Goal: Task Accomplishment & Management: Use online tool/utility

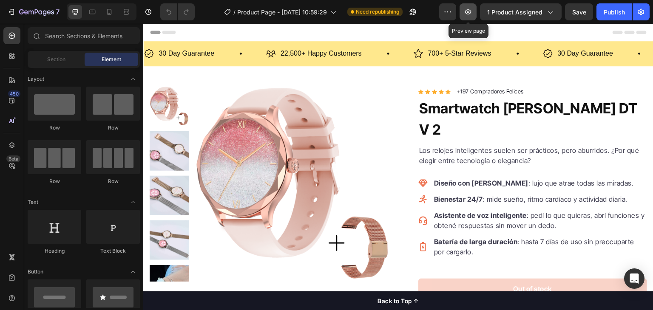
click at [471, 9] on icon "button" at bounding box center [468, 12] width 9 height 9
click at [312, 53] on p "22,500+ Happy Customers" at bounding box center [321, 54] width 81 height 12
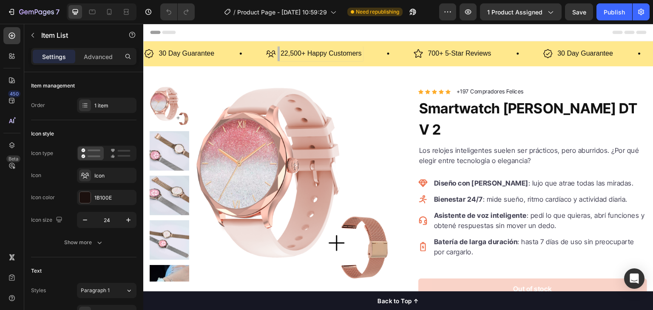
click at [295, 55] on p "22,500+ Happy Customers" at bounding box center [321, 54] width 81 height 12
drag, startPoint x: 301, startPoint y: 53, endPoint x: 282, endPoint y: 54, distance: 19.1
click at [282, 54] on p "22,500+ Happy Customers" at bounding box center [321, 54] width 81 height 12
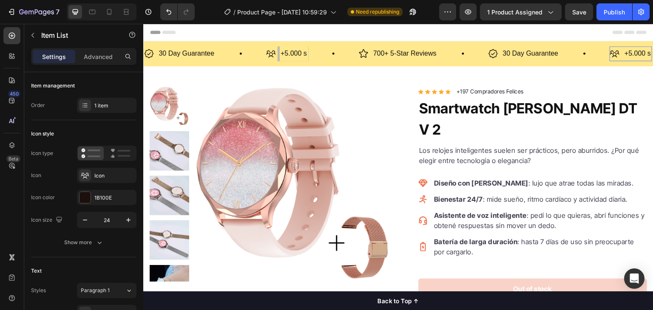
click at [303, 53] on p "+5.000 s" at bounding box center [294, 54] width 26 height 12
click at [307, 53] on div "+5.000 s" at bounding box center [293, 53] width 29 height 15
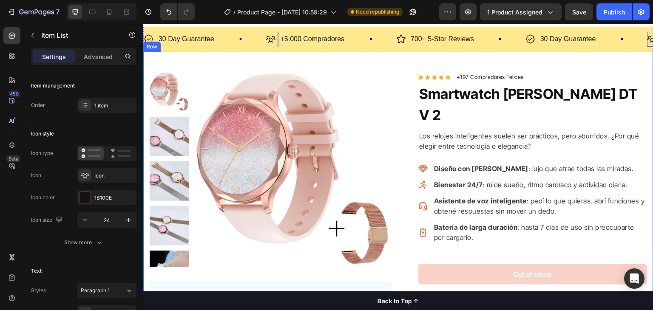
scroll to position [15, 0]
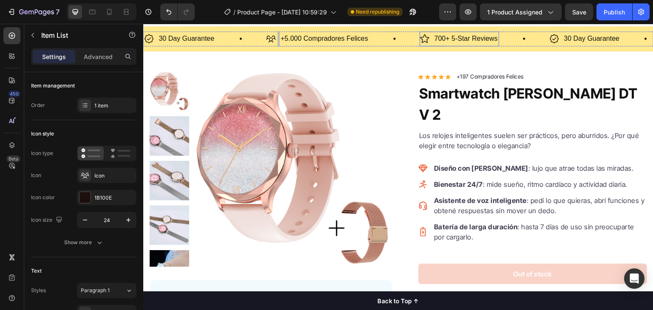
click at [465, 39] on p "700+ 5-Star Reviews" at bounding box center [465, 39] width 63 height 12
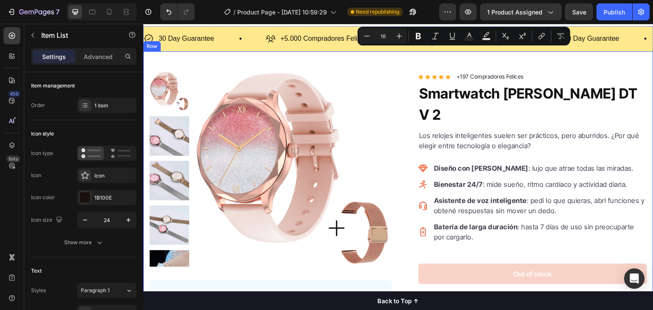
drag, startPoint x: 597, startPoint y: 63, endPoint x: 421, endPoint y: 75, distance: 176.4
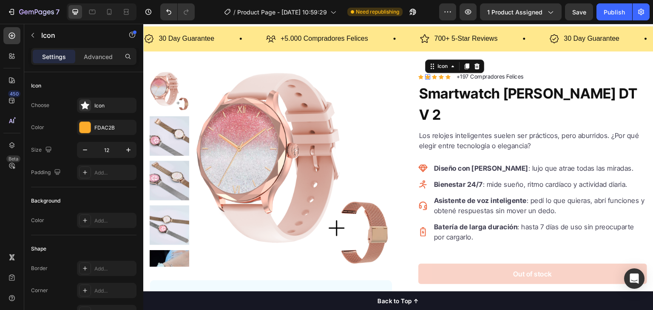
click at [425, 75] on icon at bounding box center [427, 76] width 5 height 5
click at [438, 42] on p "700+ 5-Star Reviews" at bounding box center [465, 39] width 63 height 12
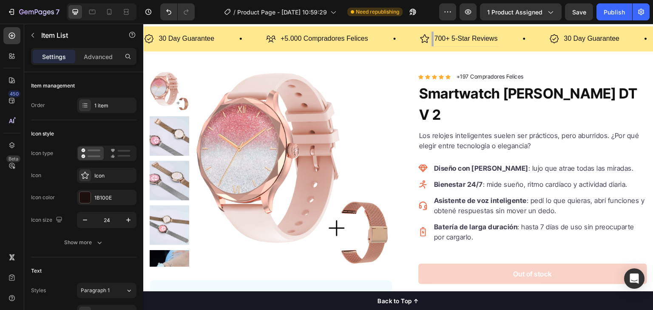
click at [447, 37] on p "700+ 5-Star Reviews" at bounding box center [465, 39] width 63 height 12
click at [468, 36] on p "+253 5-Star Reviews" at bounding box center [465, 39] width 63 height 12
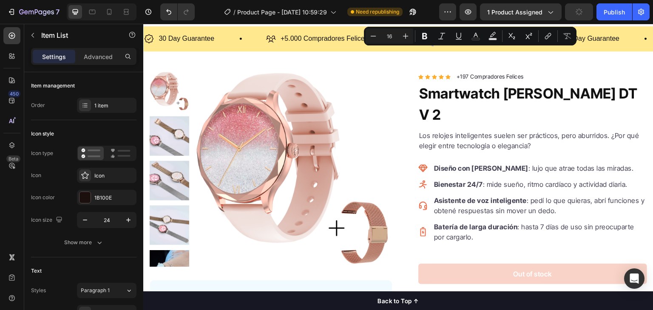
click at [481, 50] on div "30 Day Guarantee Item List +5.000 Compradores Felices Item List +253 5-Star Rev…" at bounding box center [398, 38] width 510 height 25
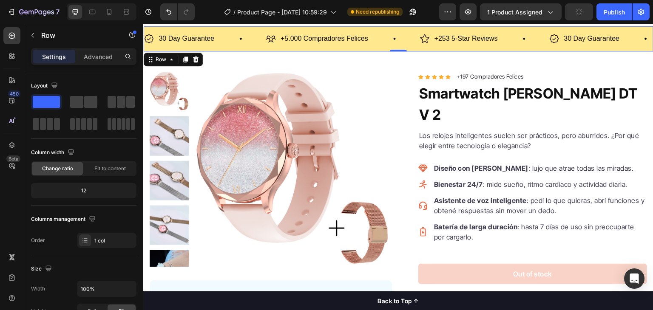
click at [479, 41] on p "+253 5-Star Reviews" at bounding box center [465, 39] width 63 height 12
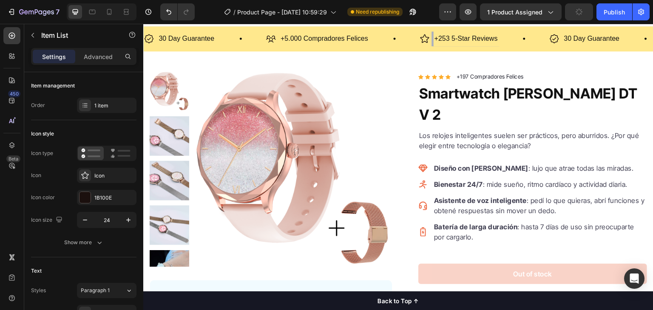
click at [457, 36] on p "+253 5-Star Reviews" at bounding box center [465, 39] width 63 height 12
drag, startPoint x: 451, startPoint y: 38, endPoint x: 498, endPoint y: 39, distance: 46.8
click at [498, 39] on div "+253 5-Star Reviews" at bounding box center [466, 38] width 66 height 15
click at [558, 37] on p "30 Day Guarantee" at bounding box center [578, 39] width 56 height 12
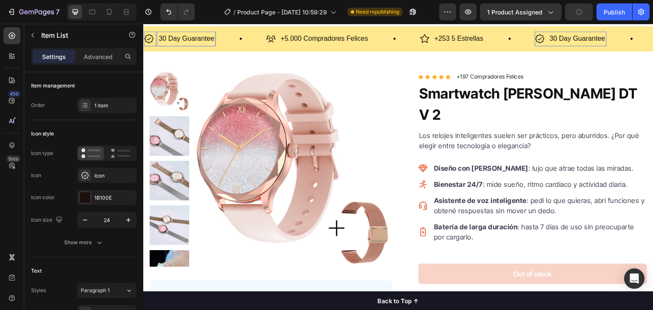
click at [558, 37] on p "30 Day Guarantee" at bounding box center [578, 39] width 56 height 12
click at [579, 37] on p "30 Day Guarantee" at bounding box center [578, 39] width 56 height 12
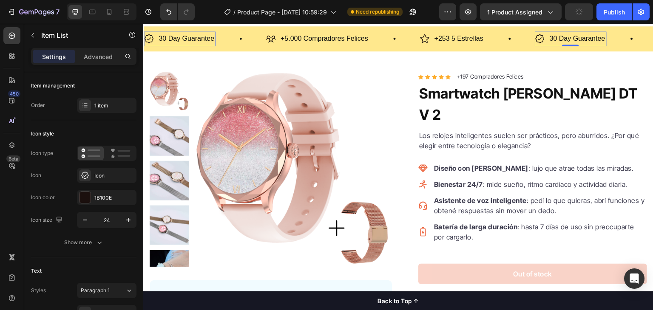
click at [579, 37] on p "30 Day Guarantee" at bounding box center [578, 39] width 56 height 12
click at [554, 40] on p "30 Day Guarantee" at bounding box center [578, 39] width 56 height 12
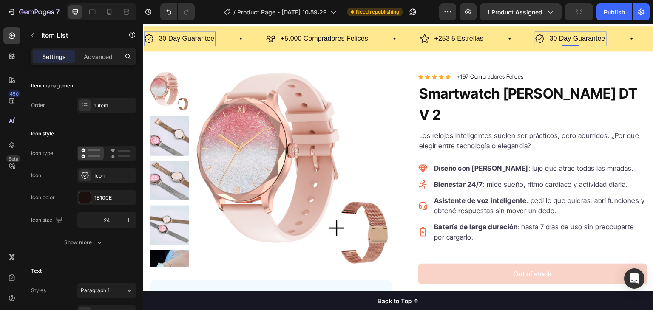
click at [554, 40] on p "30 Day Guarantee" at bounding box center [578, 39] width 56 height 12
click at [586, 37] on p "30 Day Guarantee" at bounding box center [578, 39] width 56 height 12
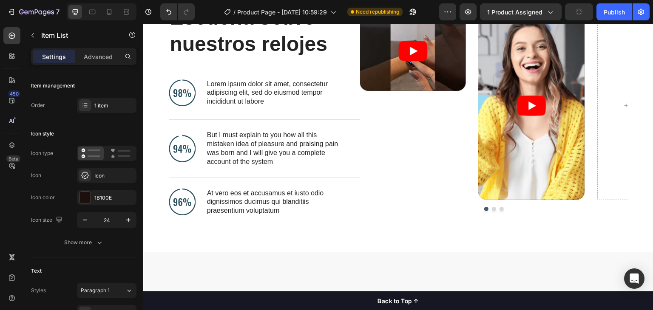
scroll to position [347, 0]
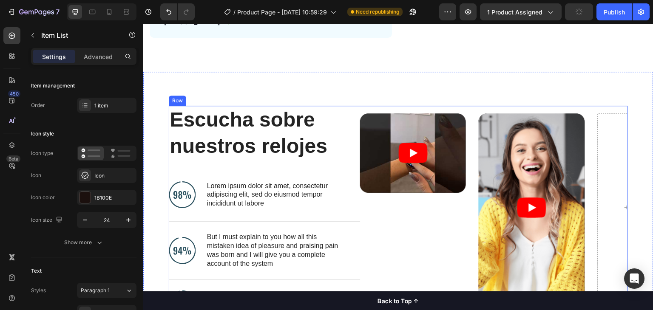
click at [418, 111] on div "Video Video Drop element here Carousel" at bounding box center [494, 217] width 268 height 222
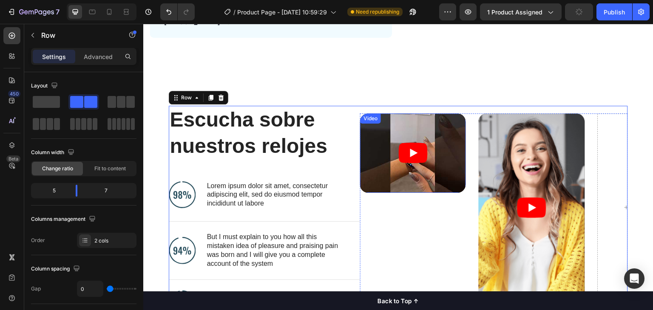
click at [417, 121] on article at bounding box center [413, 152] width 106 height 79
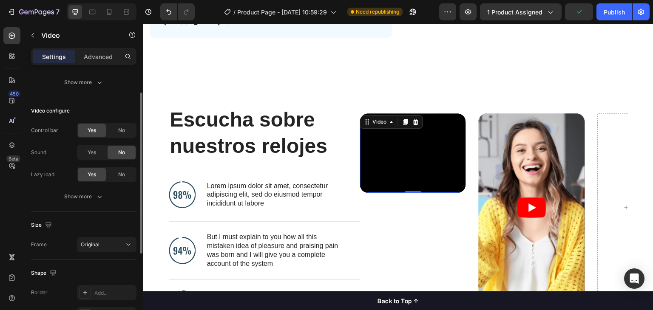
scroll to position [90, 0]
click at [78, 200] on button "Show more" at bounding box center [83, 195] width 105 height 15
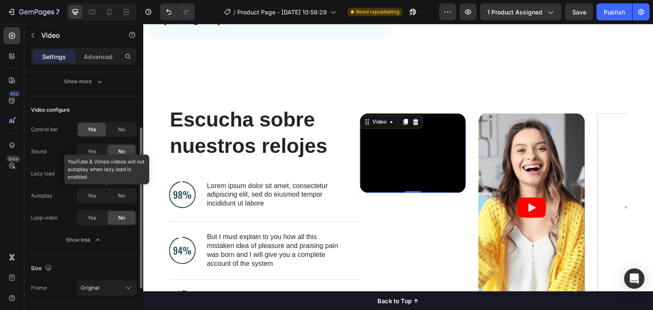
click at [94, 196] on div at bounding box center [107, 195] width 60 height 15
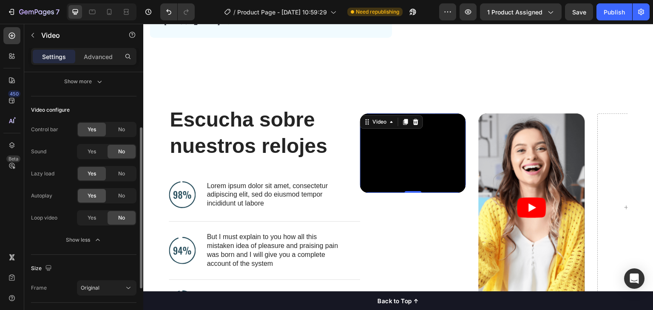
click at [117, 172] on div "No" at bounding box center [122, 174] width 28 height 14
click at [95, 193] on span "Yes" at bounding box center [92, 196] width 9 height 8
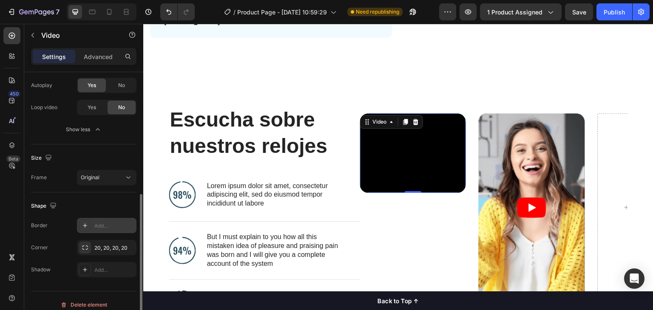
scroll to position [208, 0]
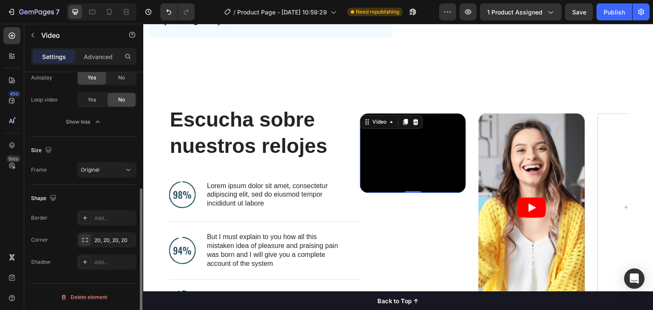
click at [103, 141] on div "Size Frame Original" at bounding box center [83, 161] width 105 height 48
click at [100, 170] on div "Original" at bounding box center [102, 170] width 43 height 8
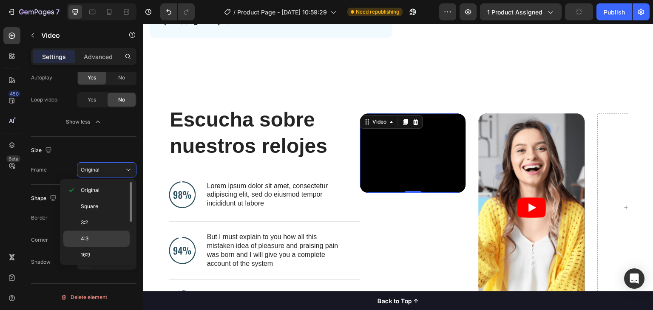
click at [100, 238] on p "4:3" at bounding box center [103, 239] width 45 height 8
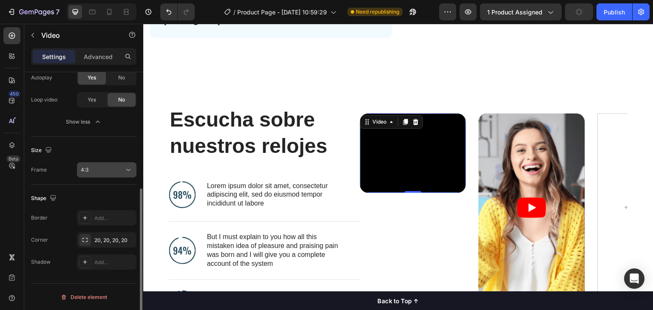
click at [113, 166] on div "4:3" at bounding box center [107, 170] width 52 height 9
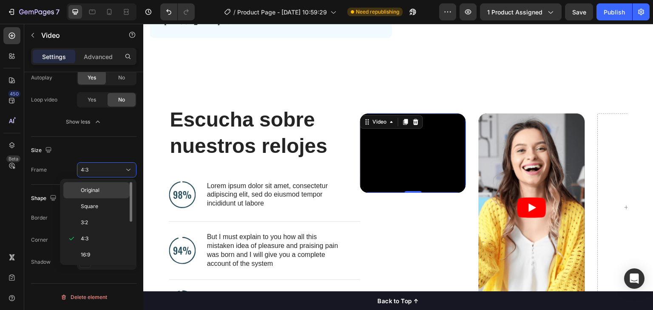
click at [109, 192] on p "Original" at bounding box center [103, 191] width 45 height 8
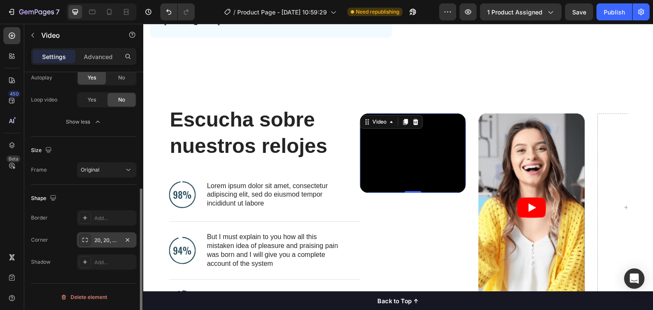
click at [108, 234] on div "20, 20, 20, 20" at bounding box center [107, 240] width 60 height 15
click at [75, 172] on div "Frame Original" at bounding box center [83, 169] width 105 height 15
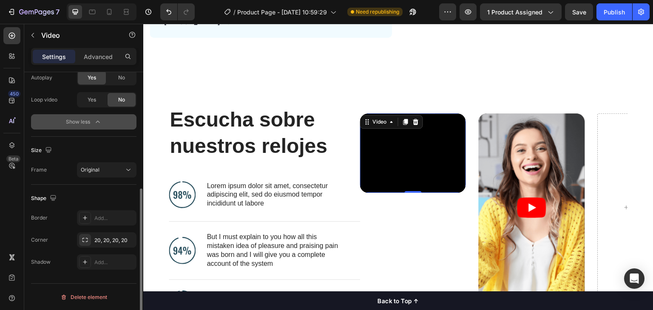
click at [78, 124] on div "Show less" at bounding box center [84, 122] width 36 height 9
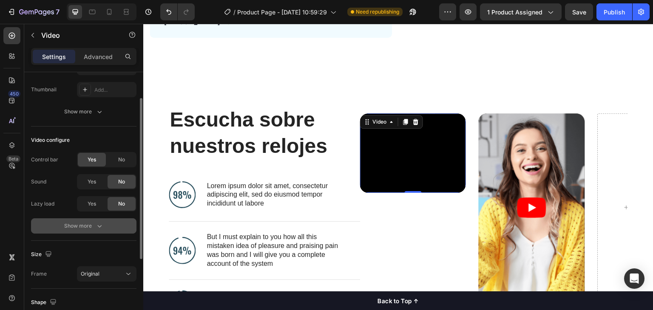
scroll to position [0, 0]
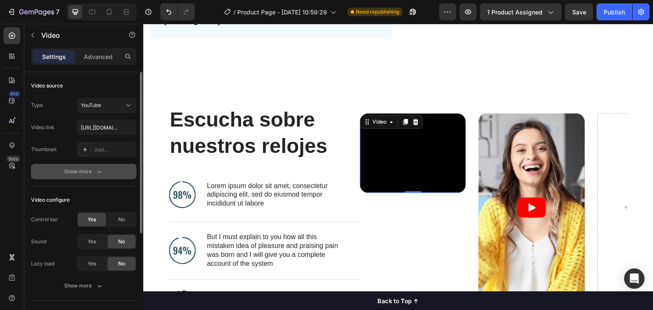
click at [92, 170] on div "Show more" at bounding box center [84, 171] width 40 height 9
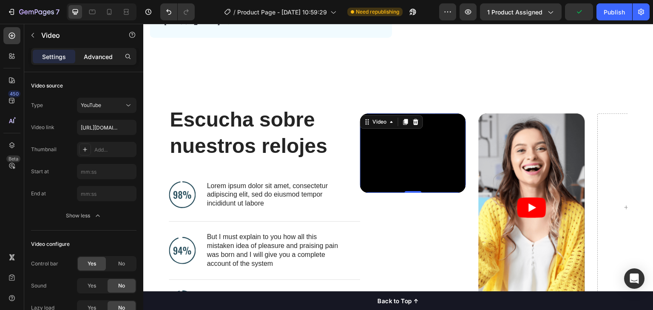
click at [101, 58] on p "Advanced" at bounding box center [98, 56] width 29 height 9
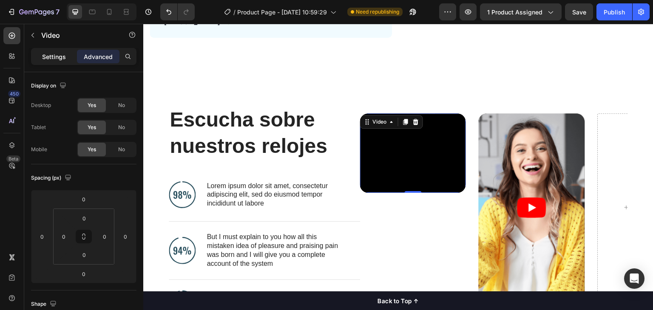
click at [57, 53] on p "Settings" at bounding box center [54, 56] width 24 height 9
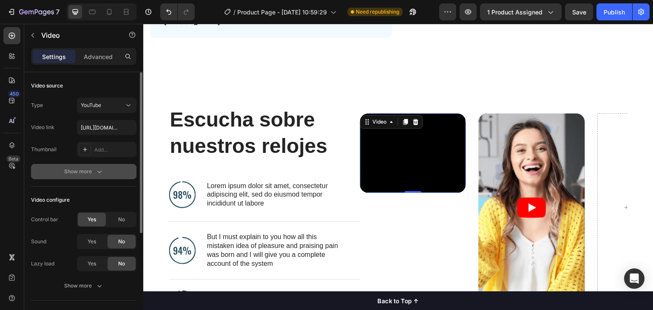
click at [96, 170] on icon "button" at bounding box center [99, 171] width 9 height 9
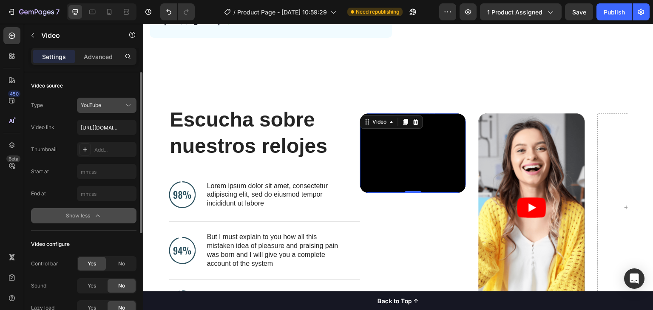
click at [109, 108] on div "YouTube" at bounding box center [102, 106] width 43 height 8
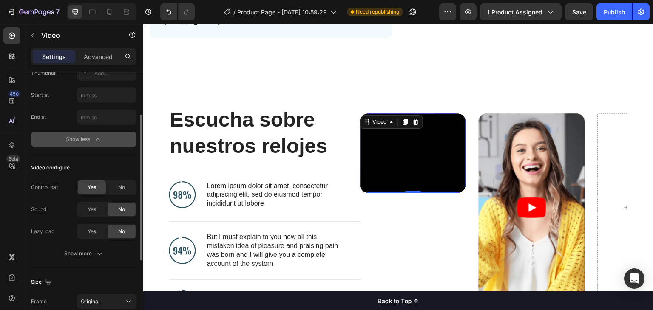
scroll to position [77, 0]
click at [116, 187] on div "No" at bounding box center [122, 188] width 28 height 14
click at [88, 186] on span "Yes" at bounding box center [92, 188] width 9 height 8
click at [83, 244] on div "Control bar Yes No Sound Yes No Lazy load Yes No Show more" at bounding box center [83, 221] width 105 height 82
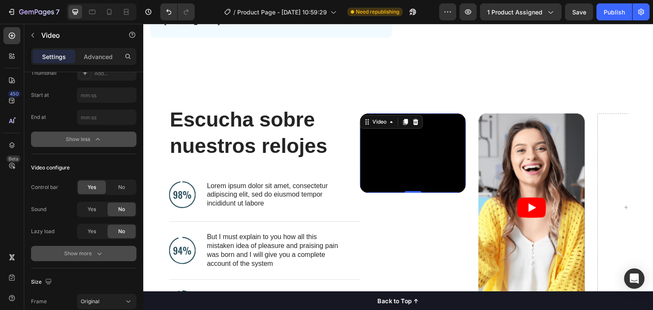
click at [82, 247] on button "Show more" at bounding box center [83, 253] width 105 height 15
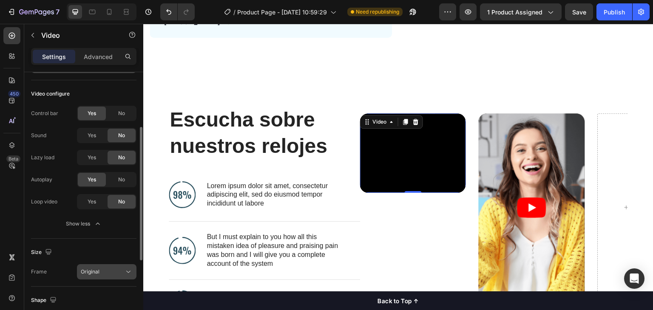
scroll to position [136, 0]
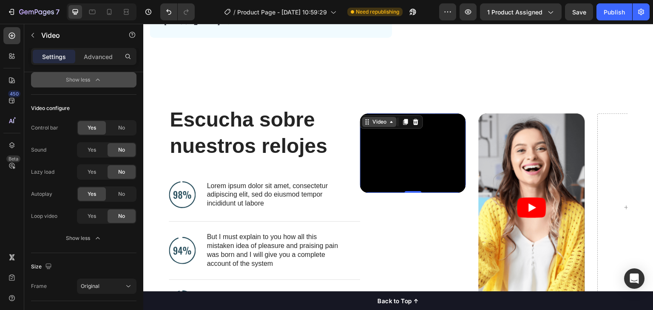
click at [371, 123] on div "Video" at bounding box center [379, 122] width 17 height 8
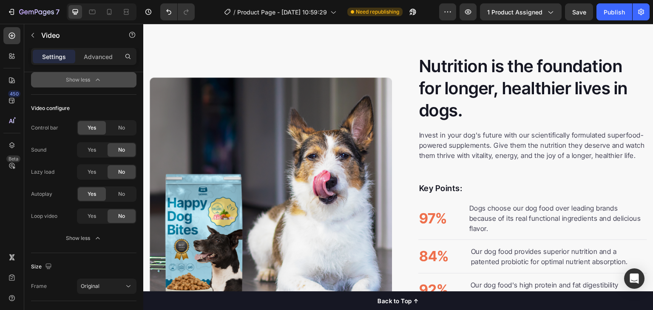
scroll to position [655, 0]
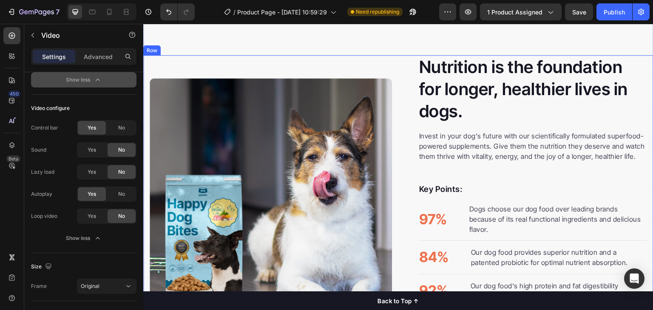
click at [387, 68] on div "Image Image" at bounding box center [271, 199] width 242 height 288
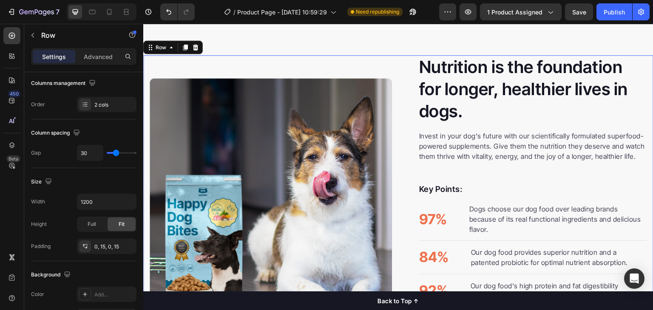
scroll to position [0, 0]
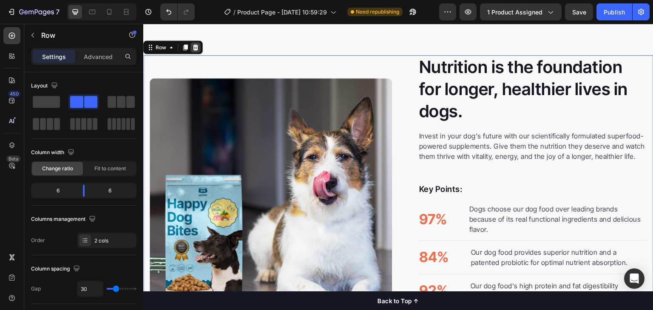
click at [194, 44] on icon at bounding box center [195, 47] width 7 height 7
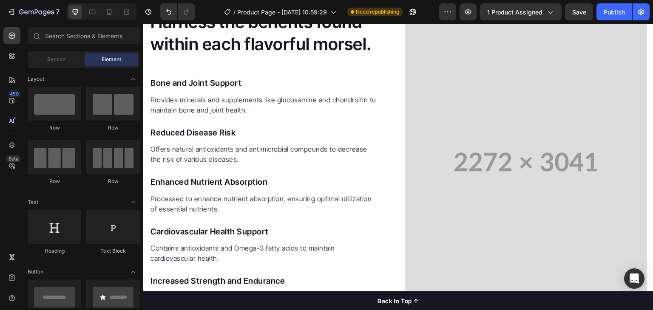
scroll to position [763, 0]
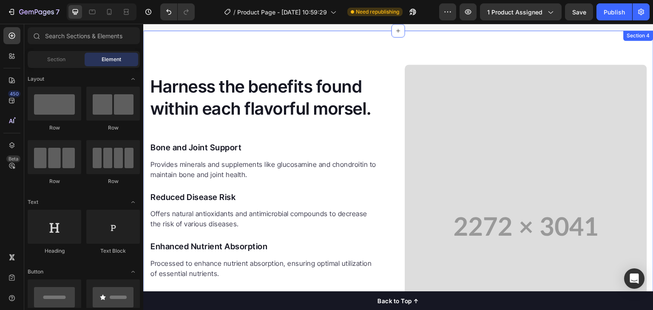
click at [391, 47] on div "Harness the benefits found within each flavorful morsel. Heading Bone and Joint…" at bounding box center [398, 227] width 510 height 392
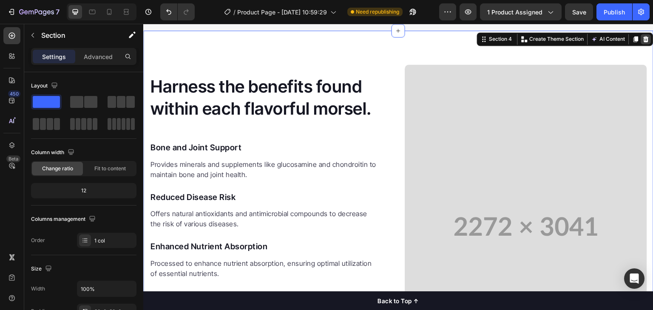
click at [643, 36] on icon at bounding box center [646, 39] width 7 height 7
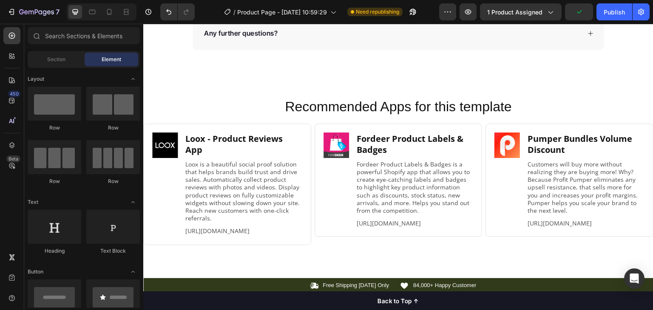
scroll to position [1571, 0]
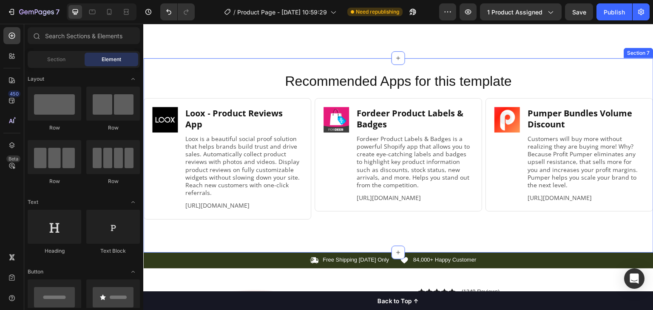
click at [420, 62] on div "Recommended Apps for this template Heading Image Loox ‑ Product Reviews App Hea…" at bounding box center [398, 155] width 510 height 194
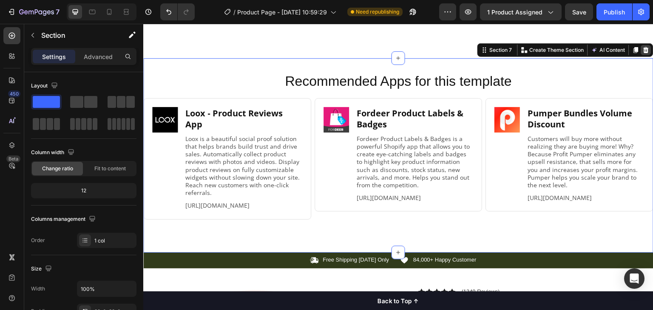
click at [644, 47] on icon at bounding box center [647, 50] width 6 height 6
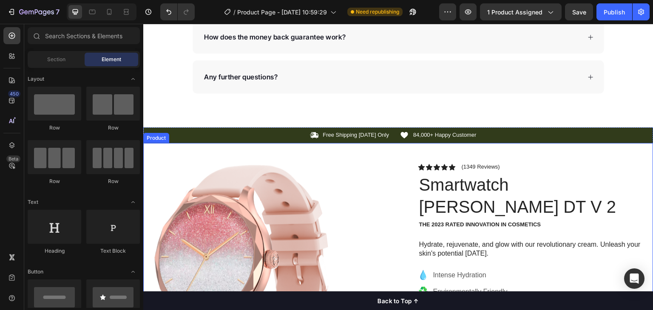
scroll to position [1506, 0]
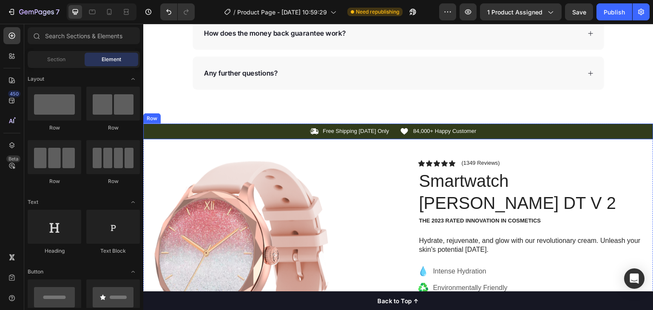
click at [459, 138] on div "Icon Free Shipping Today Only Text Block Row Icon 84,000+ Happy Customer Text B…" at bounding box center [398, 132] width 510 height 16
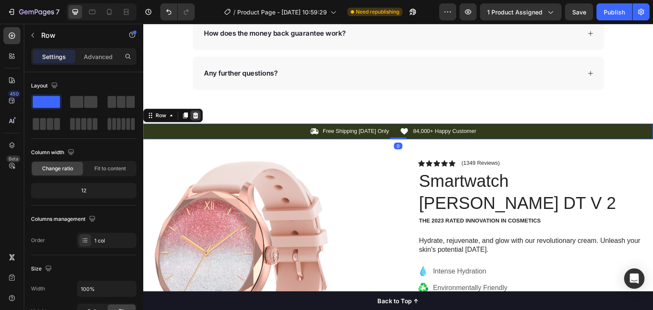
click at [190, 118] on div at bounding box center [195, 116] width 10 height 10
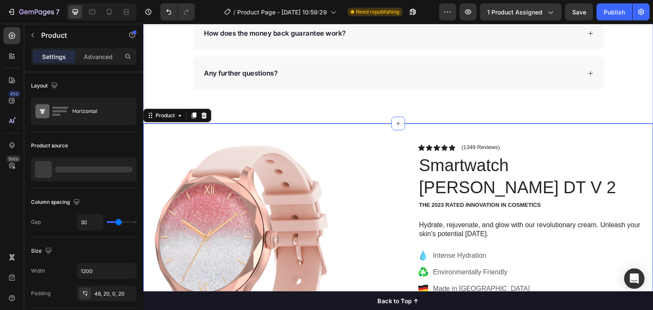
click at [211, 112] on div "Product" at bounding box center [177, 116] width 68 height 14
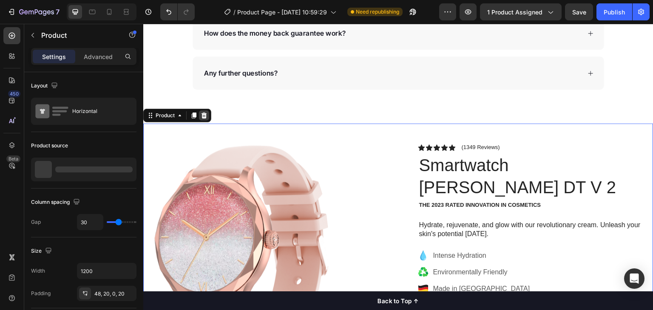
click at [206, 113] on icon at bounding box center [204, 116] width 6 height 6
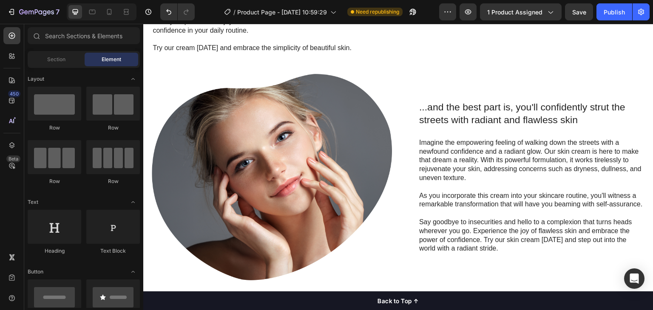
scroll to position [1817, 0]
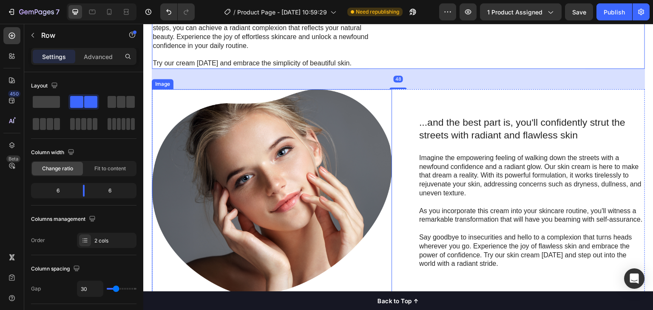
click at [388, 159] on div "...and the best part is, you'll confidently strut the streets with radiant and …" at bounding box center [398, 192] width 493 height 207
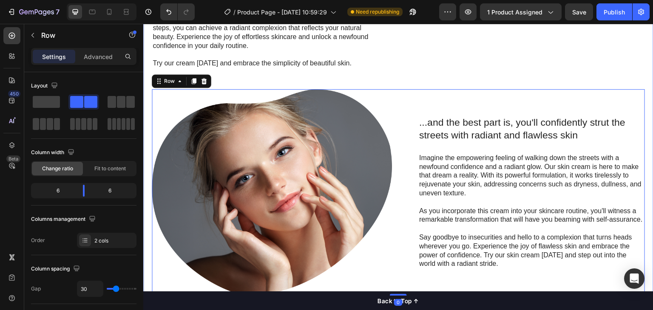
click at [383, 129] on div ""Simply life-changing skincare." Heading Discover the secret to effortless skin…" at bounding box center [398, 109] width 493 height 374
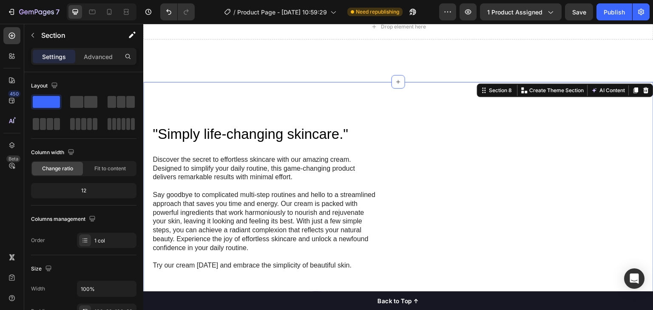
scroll to position [1613, 0]
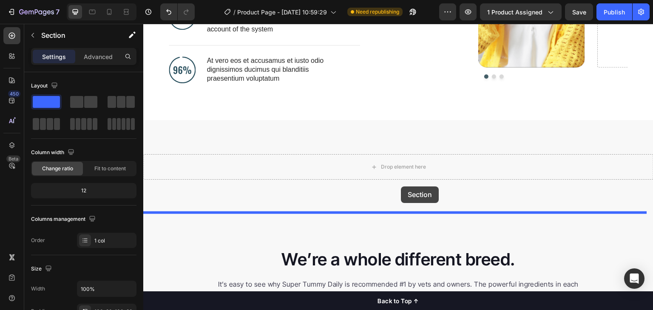
scroll to position [617, 0]
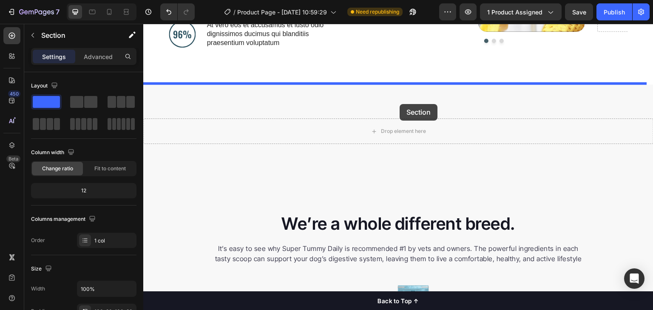
drag, startPoint x: 482, startPoint y: 71, endPoint x: 400, endPoint y: 102, distance: 86.9
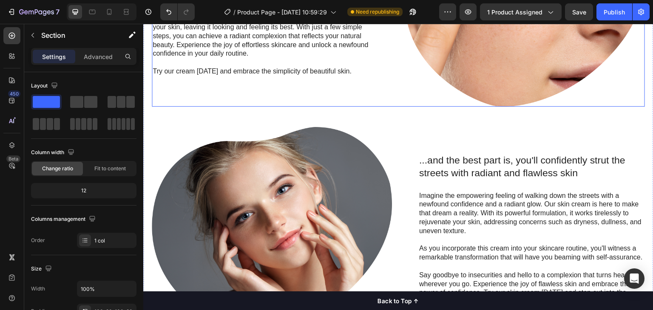
scroll to position [1034, 0]
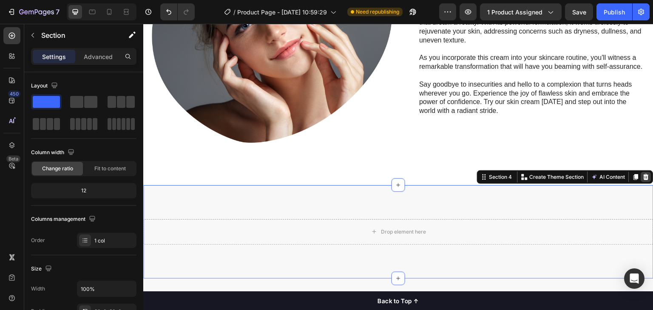
click at [643, 174] on icon at bounding box center [646, 177] width 7 height 7
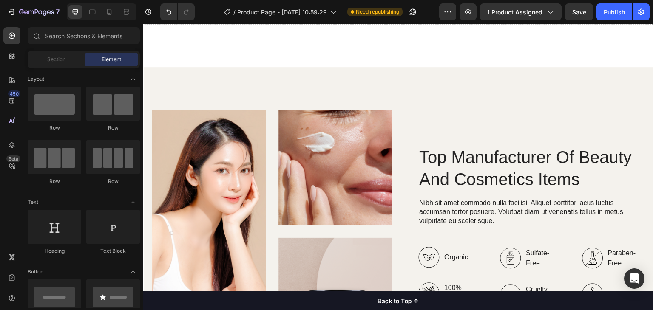
scroll to position [2048, 0]
click at [596, 103] on div "Image Image Image Row Top Manufacturer Of Beauty And Cosmetics Items Heading Ni…" at bounding box center [398, 248] width 510 height 360
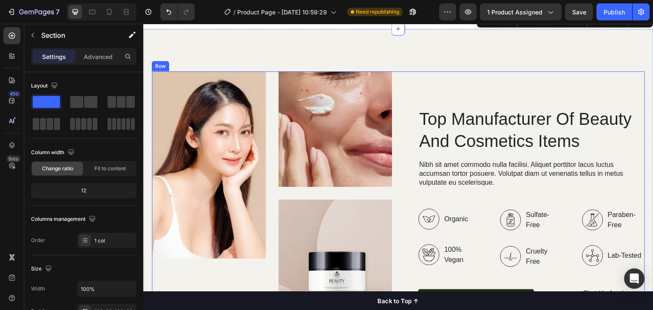
scroll to position [2033, 0]
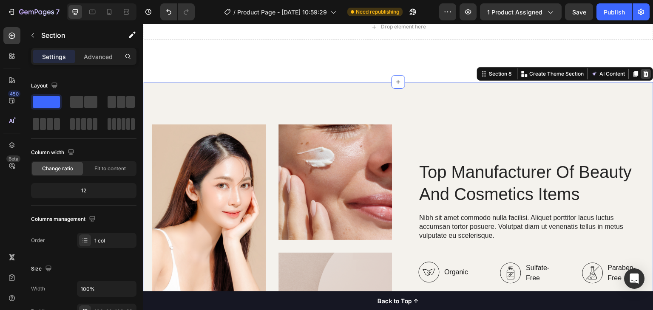
click at [644, 76] on icon at bounding box center [647, 74] width 6 height 6
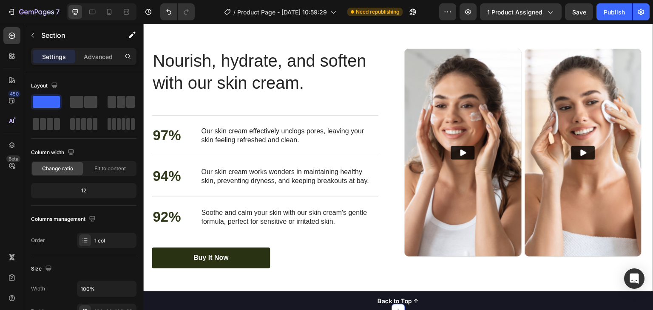
scroll to position [2087, 0]
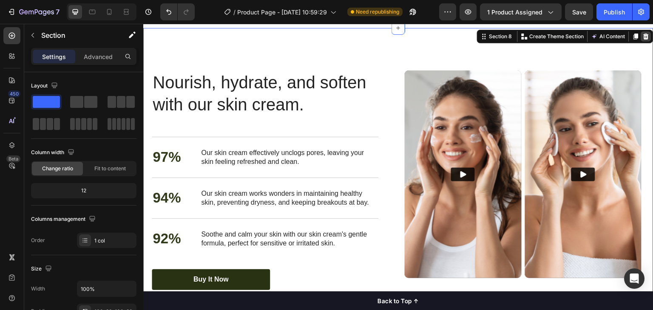
click at [643, 40] on icon at bounding box center [646, 36] width 7 height 7
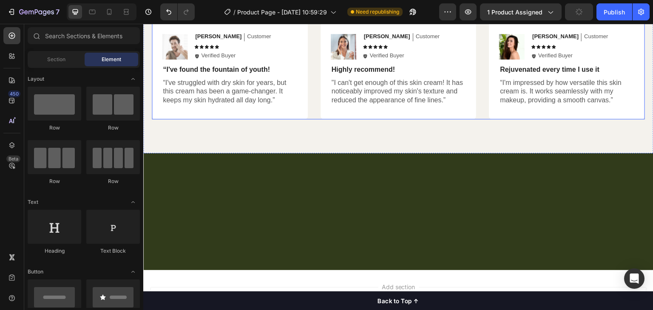
scroll to position [2375, 0]
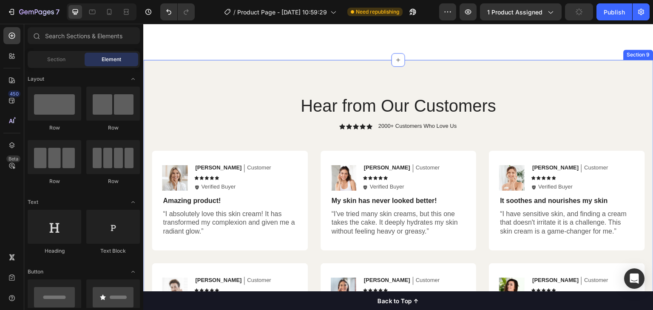
click at [553, 71] on div "Hear from Our Customers Heading Icon Icon Icon Icon Icon Icon List 2000+ Custom…" at bounding box center [398, 228] width 510 height 337
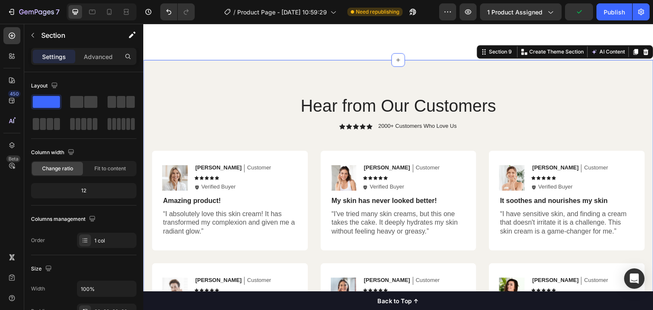
click at [644, 51] on icon at bounding box center [647, 52] width 6 height 6
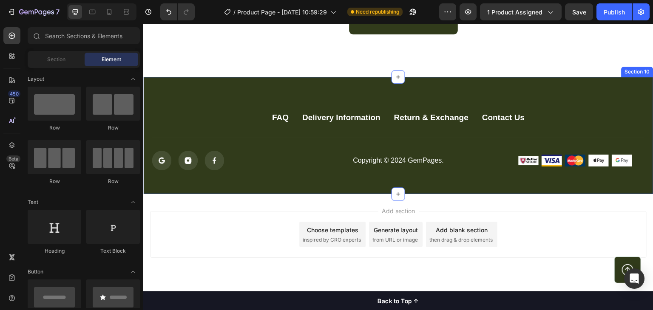
scroll to position [2359, 0]
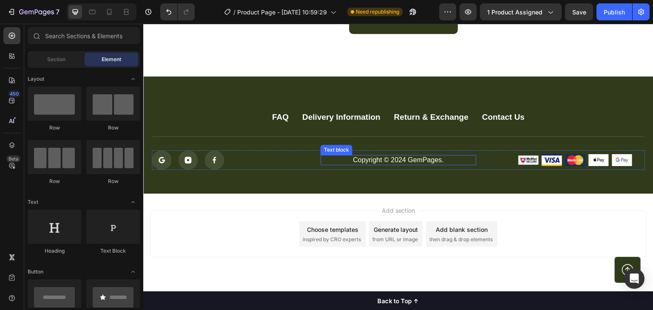
click at [407, 159] on p "Copyright © 2024 GemPages." at bounding box center [397, 160] width 153 height 9
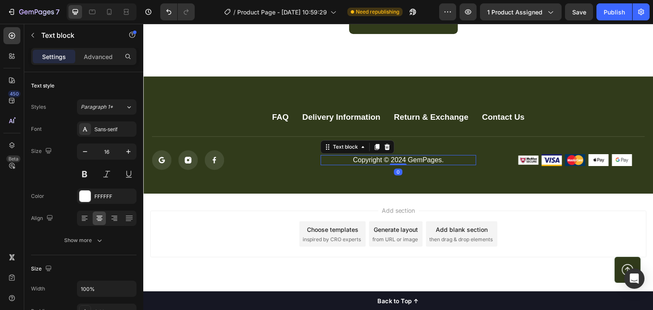
click at [407, 159] on p "Copyright © 2024 GemPages." at bounding box center [397, 160] width 153 height 9
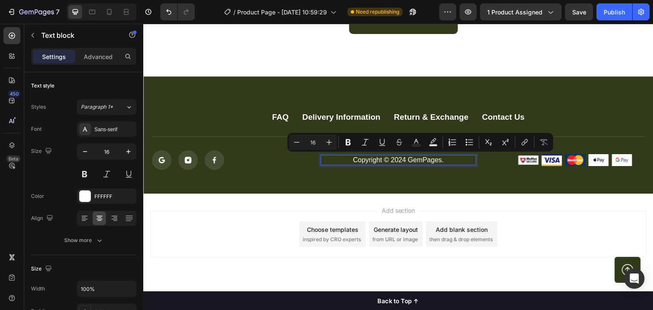
click at [397, 159] on p "Copyright © 2024 GemPages." at bounding box center [397, 160] width 153 height 9
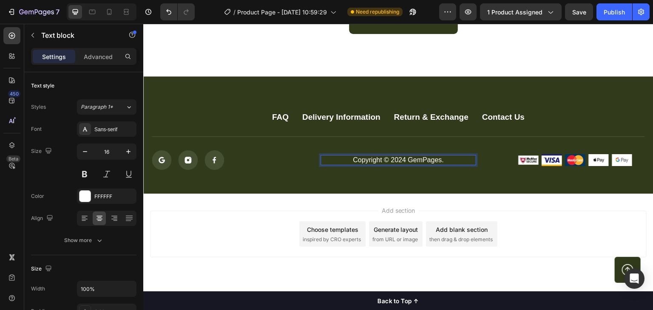
click at [401, 159] on p "Copyright © 2024 GemPages." at bounding box center [397, 160] width 153 height 9
click at [423, 157] on p "Copyright © 2025 GemPages." at bounding box center [397, 160] width 153 height 9
click at [444, 160] on p "Copyright © 2025 EGIDI Store." at bounding box center [397, 160] width 153 height 9
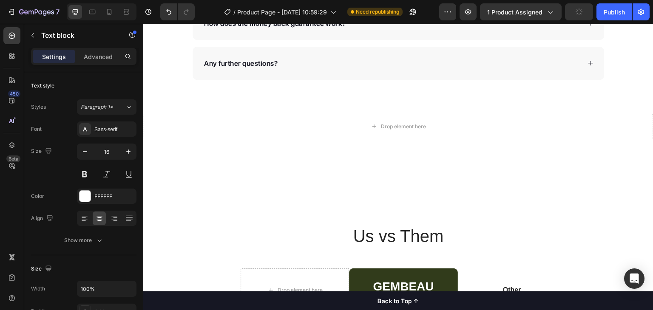
scroll to position [1934, 0]
click at [578, 167] on div "Drop element here Section 7" at bounding box center [398, 148] width 510 height 68
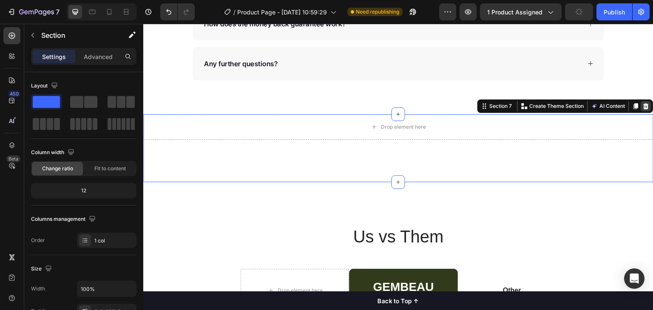
click at [644, 105] on icon at bounding box center [647, 106] width 6 height 6
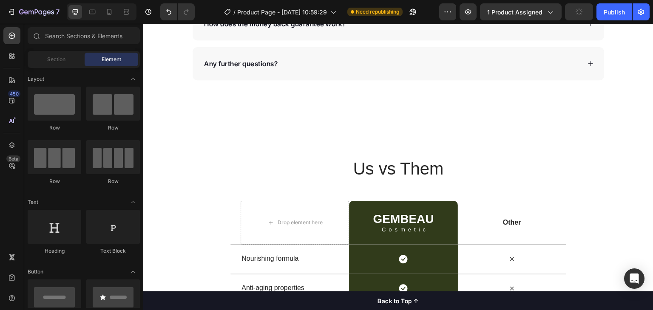
click at [530, 136] on div "Us vs Them Heading Row Drop element here GEMBEAU Heading Cosmetic Text Block Ro…" at bounding box center [398, 274] width 510 height 320
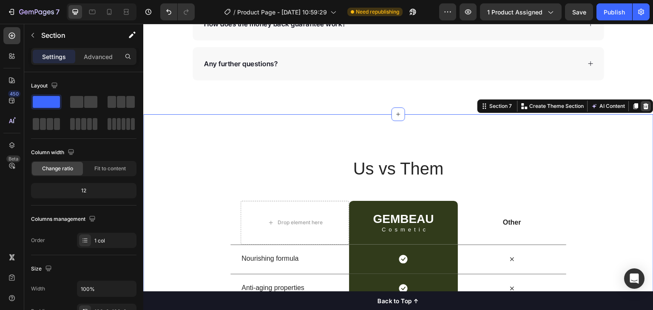
click at [643, 104] on icon at bounding box center [646, 106] width 7 height 7
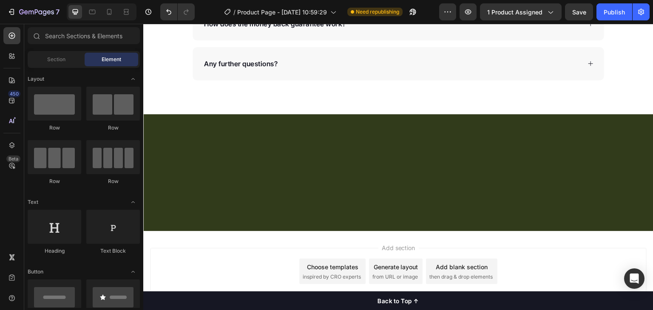
scroll to position [1976, 0]
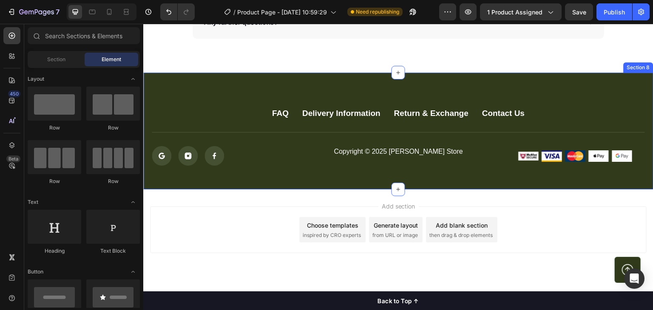
click at [462, 85] on div "FAQ Button Delivery Information Button Return & Exchange Button Contact Us Butt…" at bounding box center [398, 131] width 510 height 117
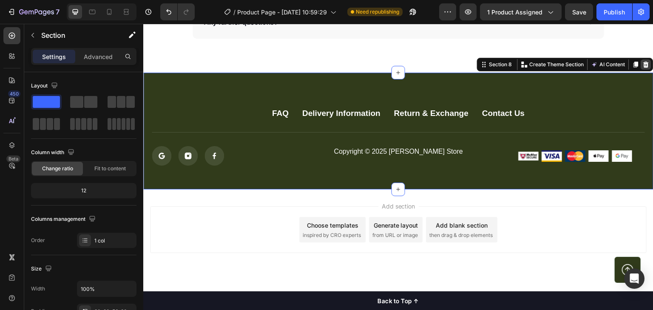
click at [643, 62] on icon at bounding box center [646, 64] width 7 height 7
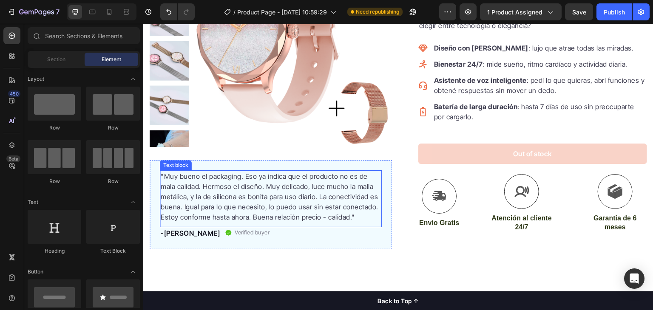
scroll to position [127, 0]
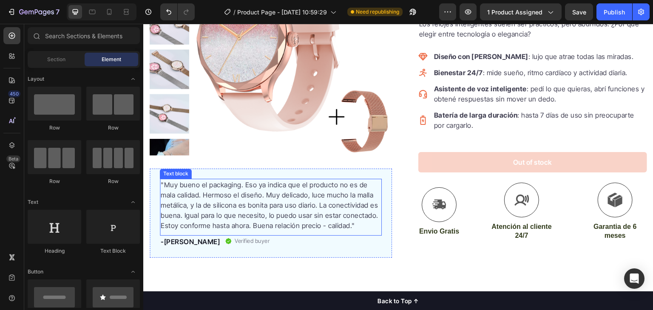
click at [269, 207] on p ""Muy bueno el packaging. Eso ya indica que el producto no es de mala calidad. H…" at bounding box center [271, 205] width 220 height 51
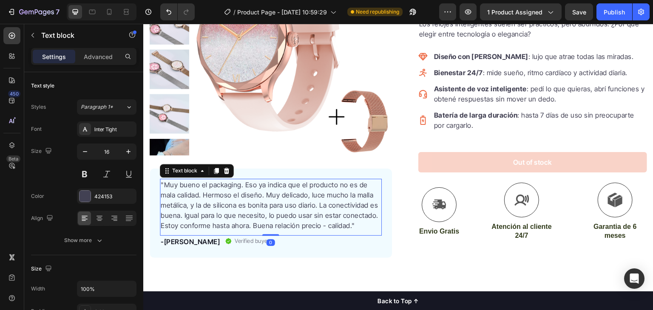
click at [269, 207] on p ""Muy bueno el packaging. Eso ya indica que el producto no es de mala calidad. H…" at bounding box center [271, 205] width 220 height 51
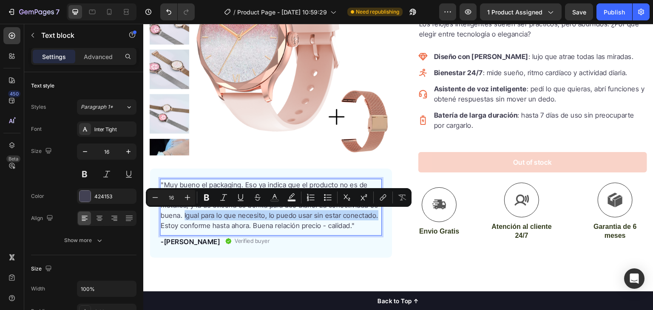
drag, startPoint x: 184, startPoint y: 213, endPoint x: 376, endPoint y: 217, distance: 191.7
click at [376, 217] on p ""Muy bueno el packaging. Eso ya indica que el producto no es de mala calidad. H…" at bounding box center [271, 205] width 220 height 51
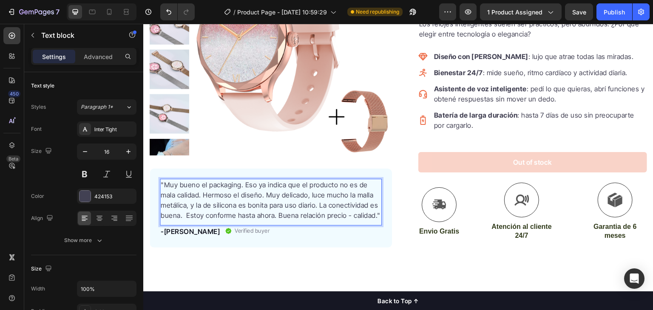
click at [186, 215] on p ""Muy bueno el packaging. Eso ya indica que el producto no es de mala calidad. H…" at bounding box center [271, 200] width 220 height 41
click at [201, 216] on p ""Muy bueno el packaging. Eso ya indica que el producto no es de mala calidad. H…" at bounding box center [271, 200] width 220 height 41
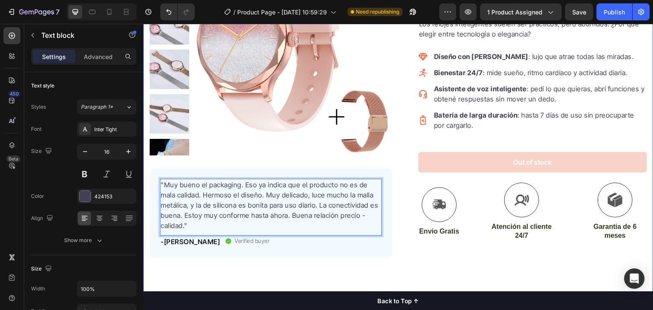
click at [415, 262] on div "Product Images "Muy bueno el packaging. Eso ya indica que el producto no es de …" at bounding box center [398, 116] width 510 height 352
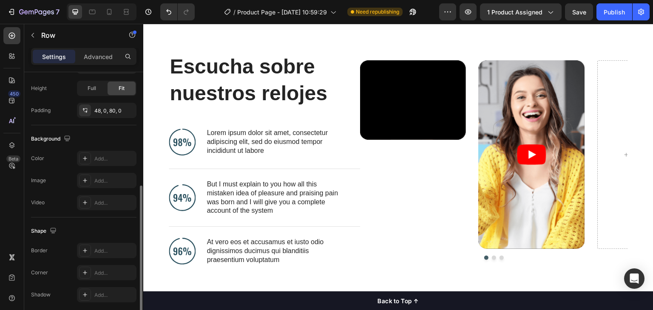
scroll to position [224, 0]
click at [88, 178] on icon at bounding box center [85, 180] width 7 height 7
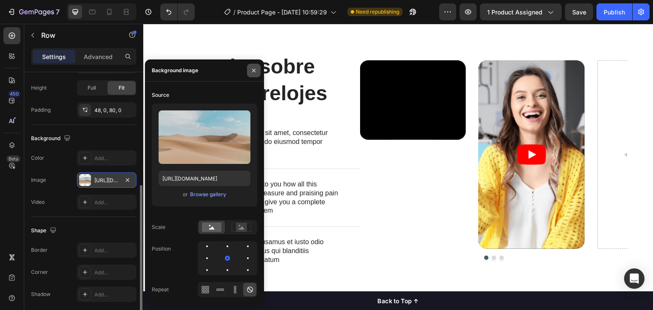
click at [252, 71] on icon "button" at bounding box center [253, 70] width 7 height 7
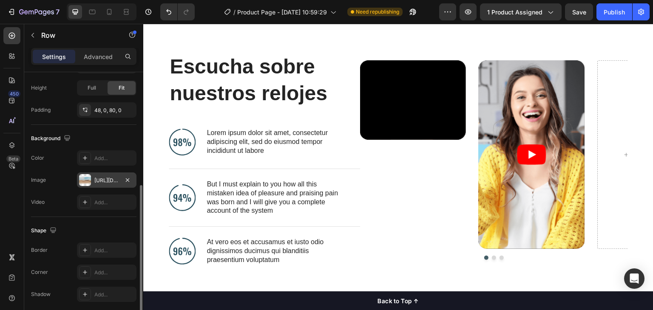
scroll to position [255, 0]
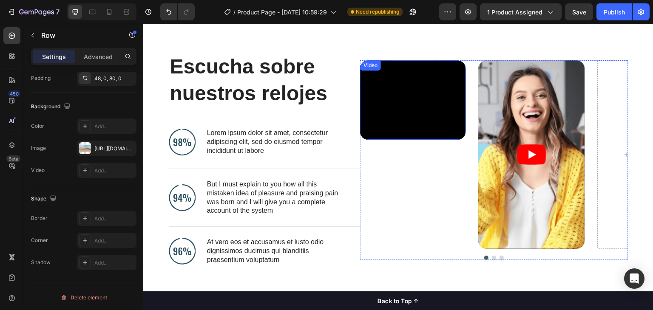
click at [372, 66] on div "Video" at bounding box center [370, 66] width 17 height 8
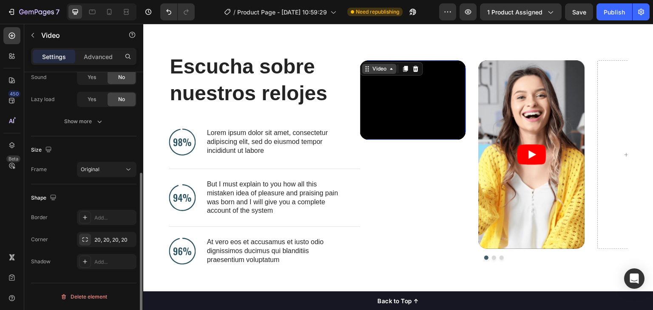
scroll to position [0, 0]
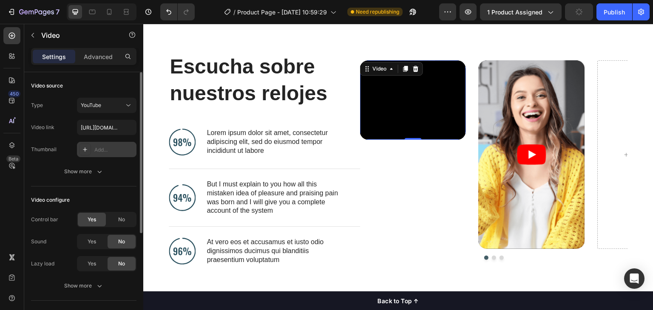
click at [87, 147] on icon at bounding box center [85, 149] width 7 height 7
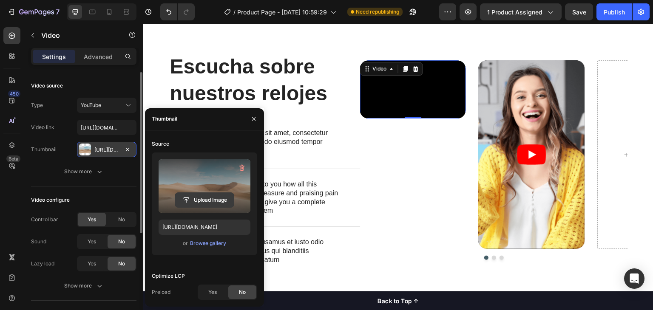
click at [206, 204] on input "file" at bounding box center [204, 200] width 59 height 14
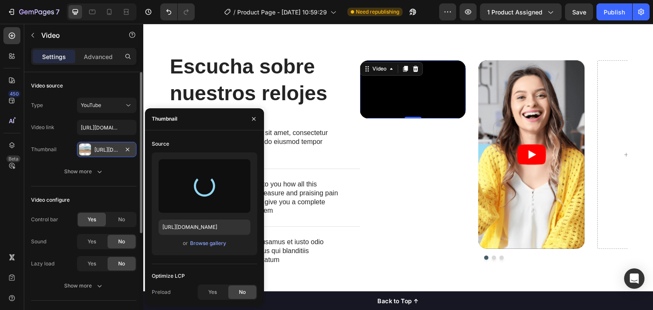
type input "https://cdn.shopify.com/s/files/1/0583/9726/1906/files/gempages_581642437022188…"
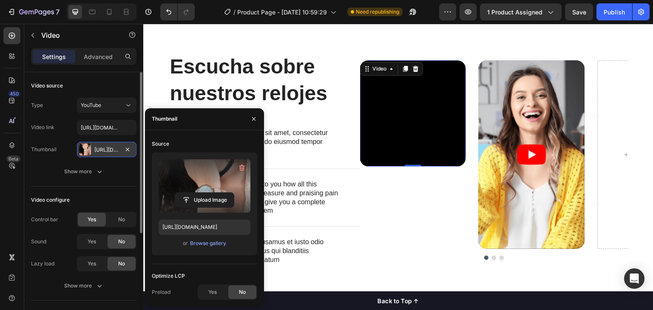
scroll to position [443, 0]
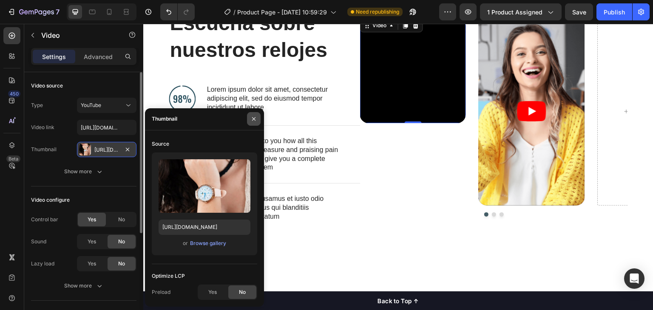
click at [255, 116] on icon "button" at bounding box center [253, 119] width 7 height 7
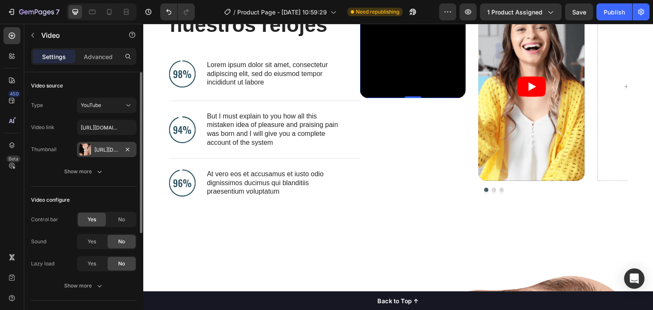
scroll to position [384, 0]
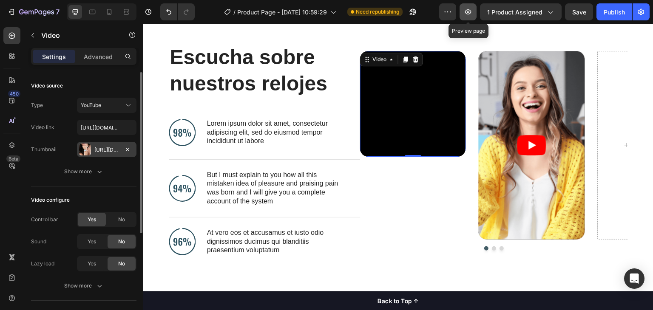
click at [476, 12] on button "button" at bounding box center [467, 11] width 17 height 17
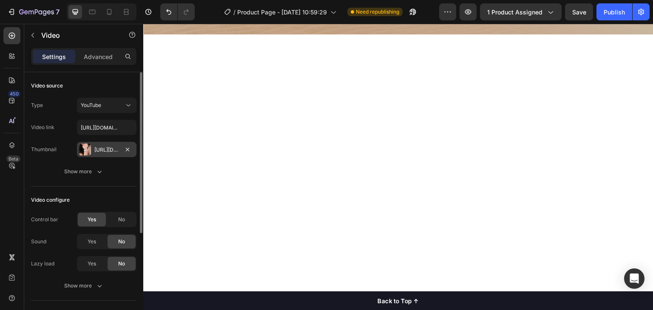
scroll to position [0, 0]
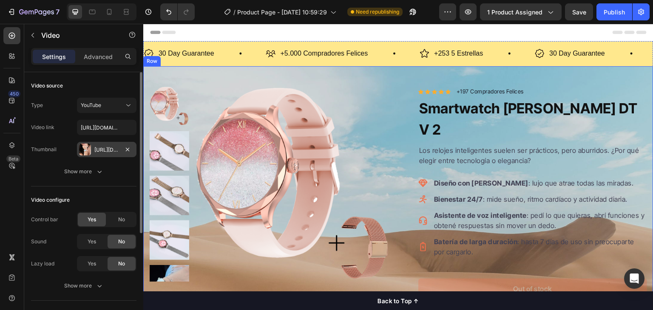
click at [217, 76] on div "Product Images "Muy bueno el packaging. Eso ya indica que el producto no es de …" at bounding box center [398, 242] width 510 height 352
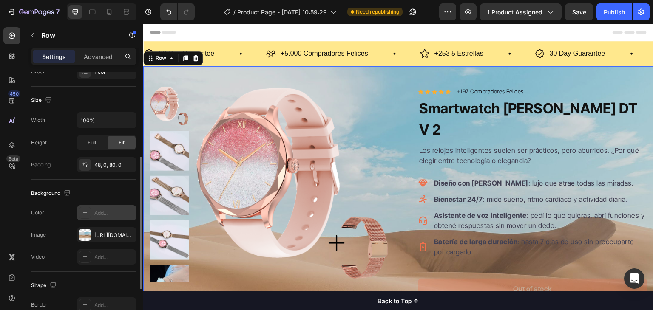
scroll to position [166, 0]
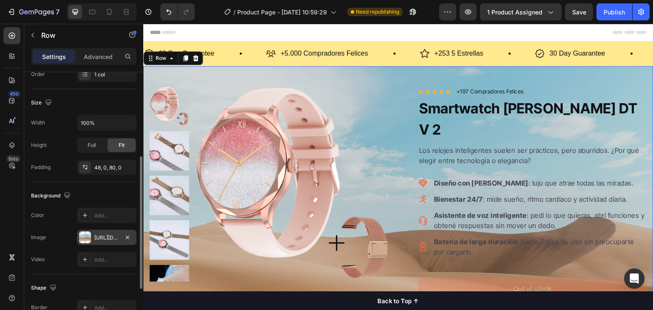
click at [102, 244] on div "https://cdn.shopify.com/s/files/1/2005/9307/files/background_settings.jpg" at bounding box center [107, 237] width 60 height 15
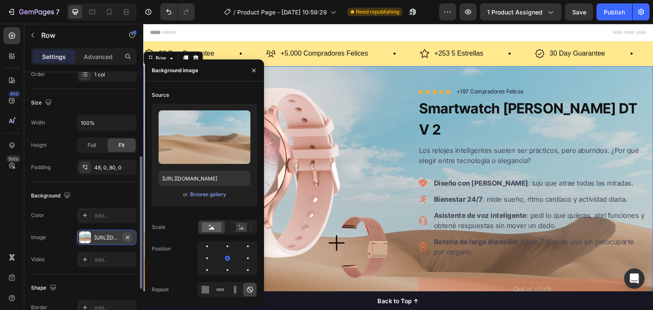
click at [130, 236] on icon "button" at bounding box center [127, 237] width 7 height 7
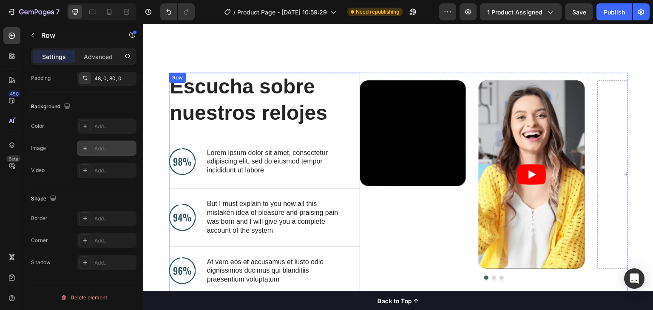
scroll to position [347, 0]
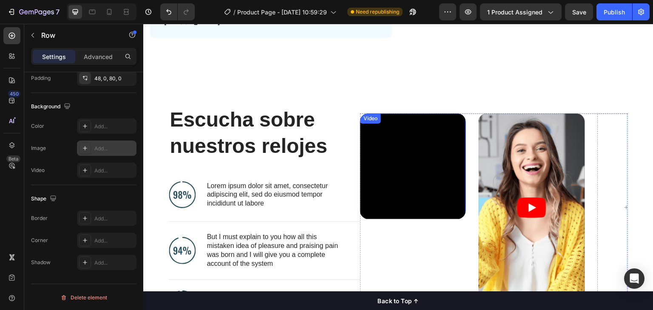
click at [373, 116] on div "Video" at bounding box center [370, 119] width 17 height 8
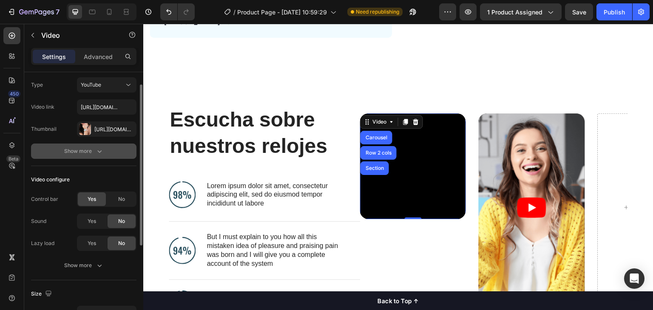
scroll to position [20, 0]
click at [81, 144] on button "Show more" at bounding box center [83, 151] width 105 height 15
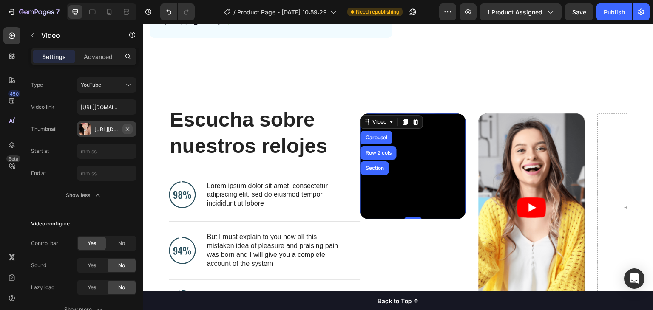
click at [124, 130] on icon "button" at bounding box center [127, 129] width 7 height 7
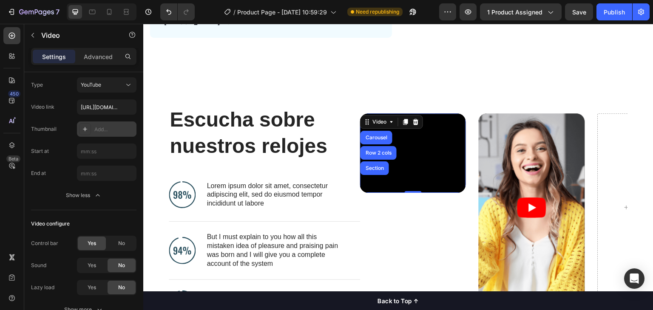
click at [83, 130] on icon at bounding box center [85, 129] width 7 height 7
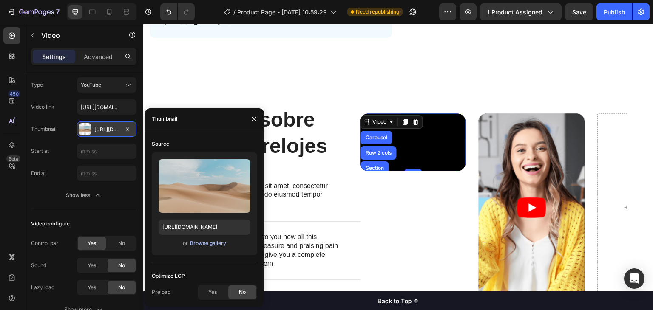
click at [192, 242] on div "Browse gallery" at bounding box center [208, 244] width 36 height 8
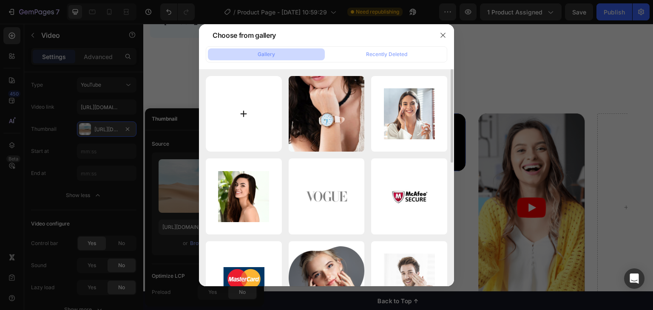
click at [247, 101] on input "file" at bounding box center [244, 114] width 76 height 76
type input "C:\fakepath\499373595_18066249836506890_2650061885793964962_n.jpg"
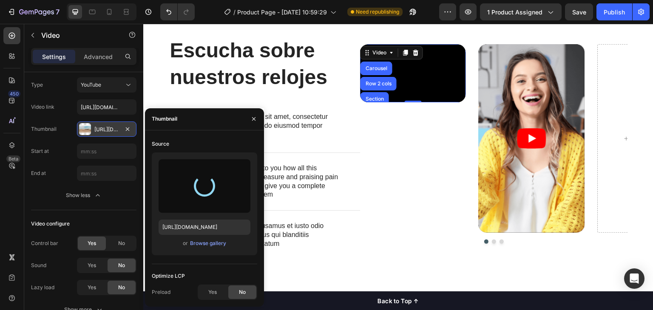
scroll to position [440, 0]
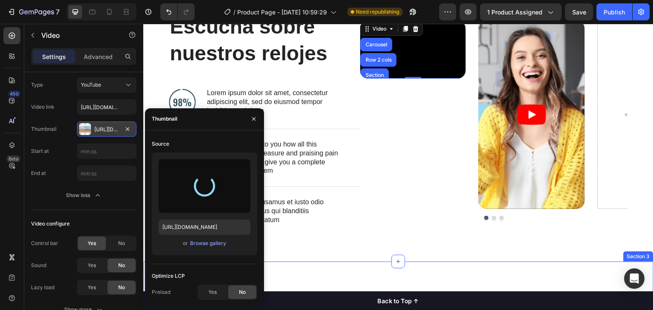
type input "https://cdn.shopify.com/s/files/1/0583/9726/1906/files/gempages_581642437022188…"
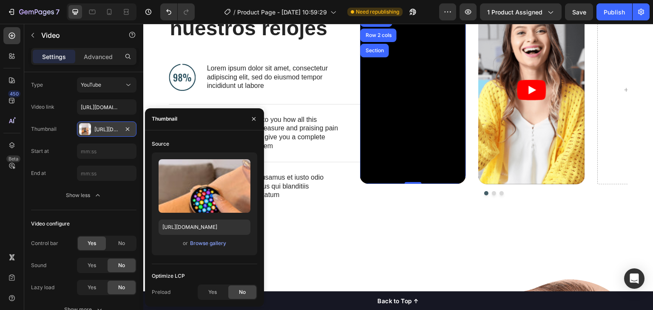
scroll to position [375, 0]
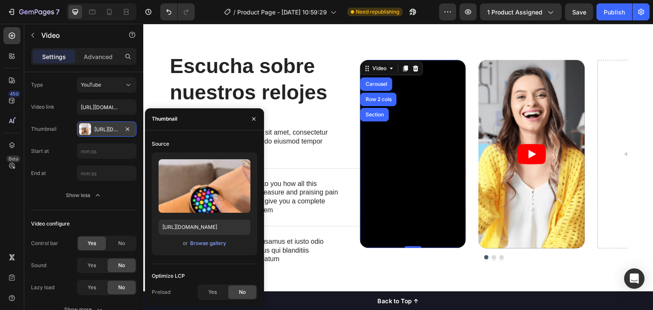
click at [301, 77] on h2 "Escucha sobre nuestros relojes" at bounding box center [258, 79] width 178 height 55
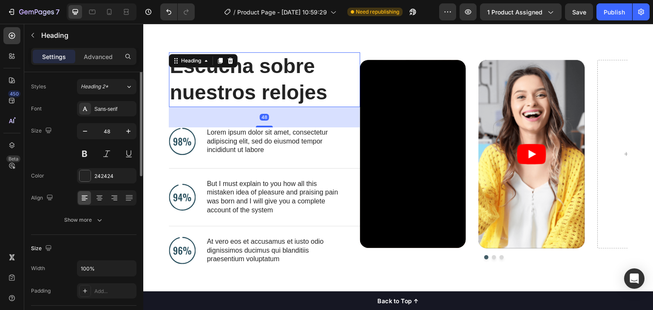
scroll to position [0, 0]
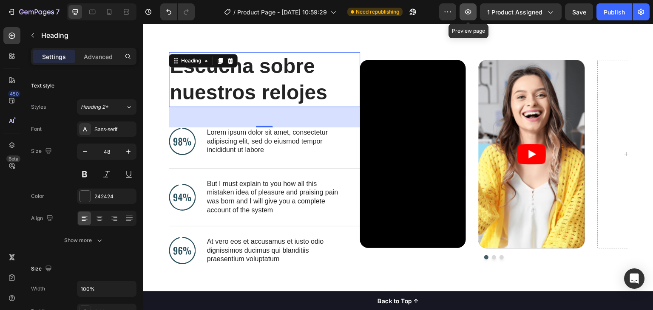
click at [470, 14] on icon "button" at bounding box center [468, 12] width 9 height 9
click at [502, 81] on article at bounding box center [532, 154] width 106 height 189
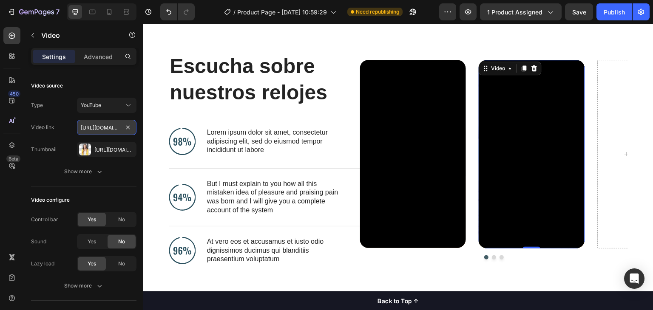
click at [102, 126] on input "[URL][DOMAIN_NAME]" at bounding box center [107, 127] width 60 height 15
paste input "youtube.com/shorts/AEO_nSK_8HQ"
type input "[URL][DOMAIN_NAME]"
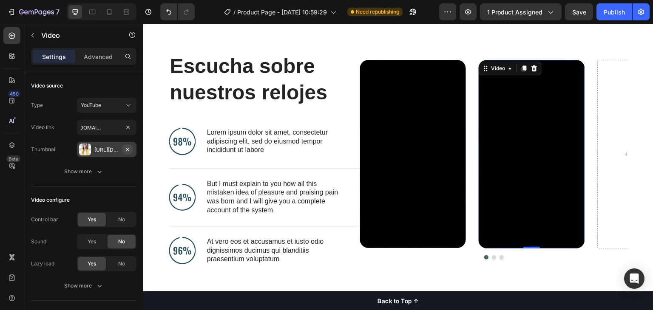
click at [129, 150] on icon "button" at bounding box center [127, 148] width 3 height 3
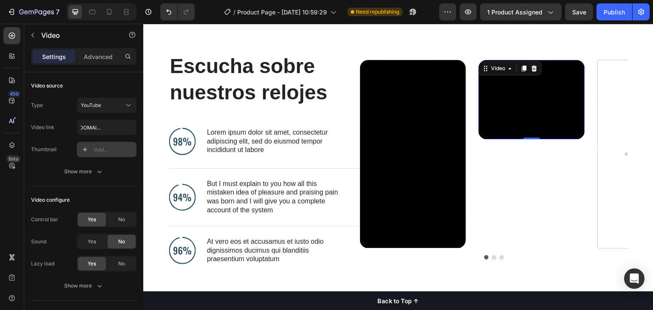
scroll to position [0, 0]
click at [108, 148] on div "Add..." at bounding box center [114, 150] width 40 height 8
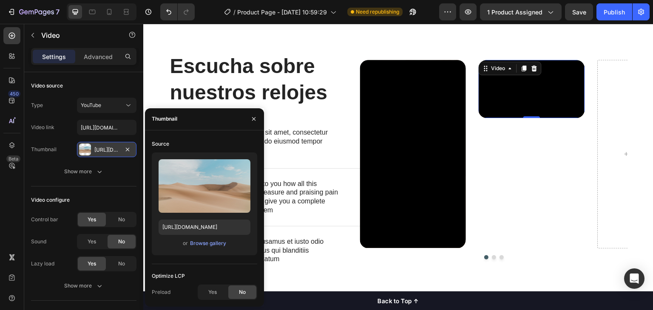
click at [86, 148] on div at bounding box center [85, 150] width 12 height 12
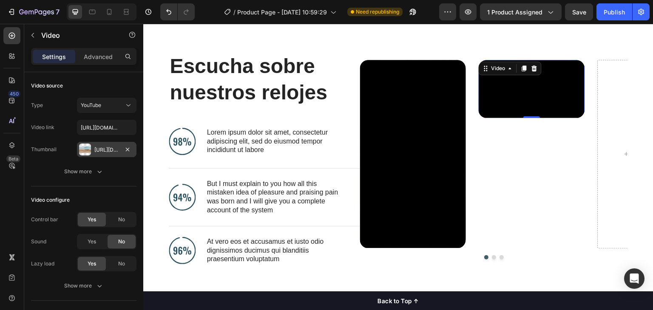
click at [86, 148] on div at bounding box center [85, 150] width 12 height 12
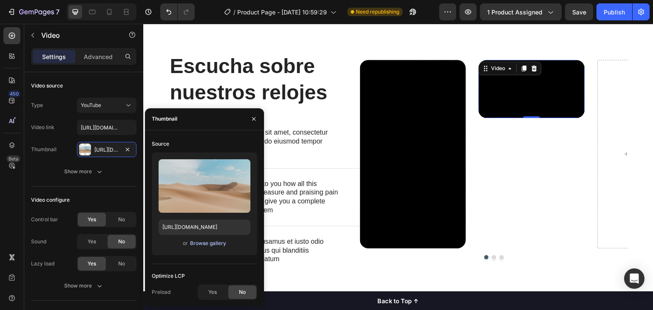
click at [202, 243] on div "Browse gallery" at bounding box center [208, 244] width 36 height 8
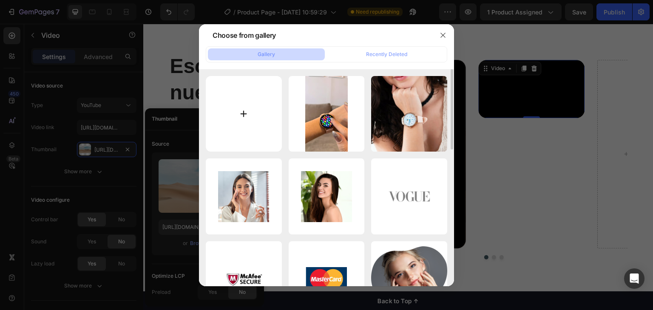
click at [267, 107] on input "file" at bounding box center [244, 114] width 76 height 76
type input "C:\fakepath\503764492_18068315666506890_193757893840558335_n.jpg"
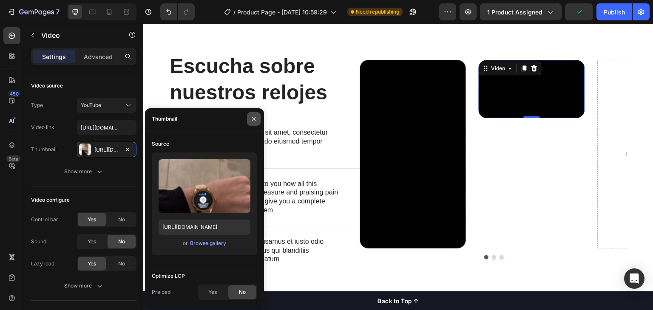
type input "https://cdn.shopify.com/s/files/1/0583/9726/1906/files/gempages_581642437022188…"
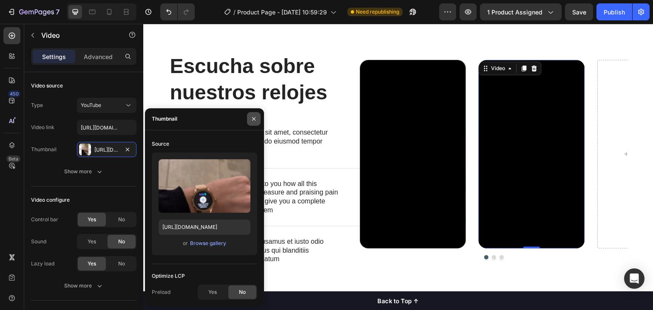
click at [254, 120] on icon "button" at bounding box center [253, 119] width 7 height 7
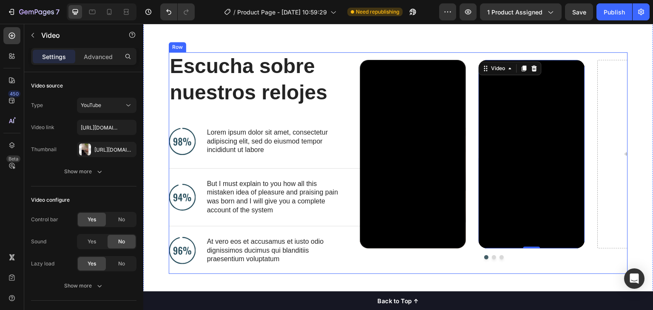
drag, startPoint x: 496, startPoint y: 59, endPoint x: 491, endPoint y: 60, distance: 4.8
click at [491, 60] on div "Video Video 0 Drop element here Carousel" at bounding box center [494, 163] width 268 height 222
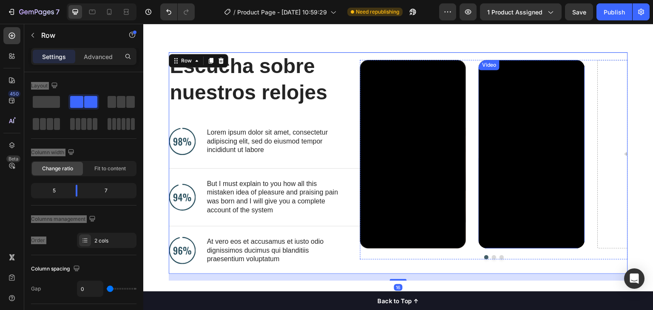
click at [488, 62] on div "Video" at bounding box center [489, 65] width 21 height 10
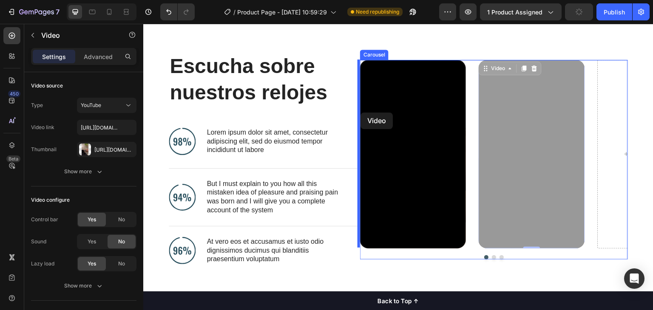
drag, startPoint x: 492, startPoint y: 67, endPoint x: 360, endPoint y: 113, distance: 139.5
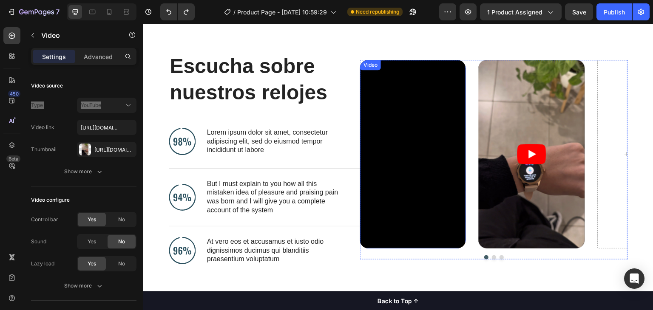
click at [368, 66] on div "Video" at bounding box center [370, 65] width 17 height 8
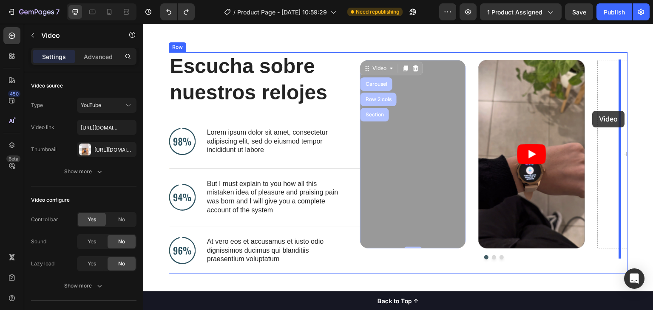
drag, startPoint x: 383, startPoint y: 65, endPoint x: 593, endPoint y: 111, distance: 214.1
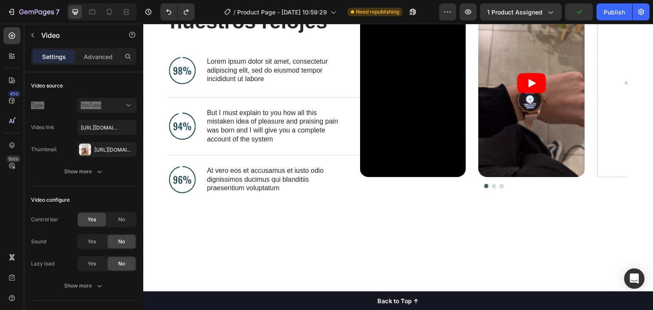
scroll to position [374, 0]
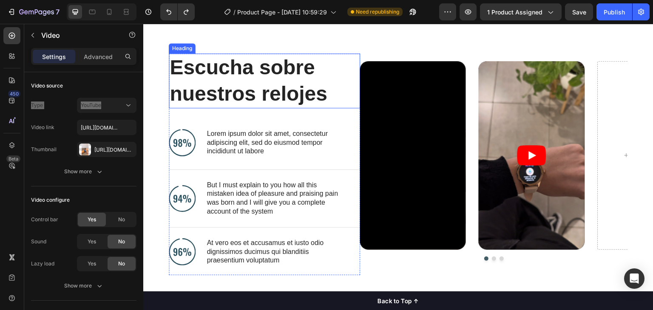
click at [200, 82] on h2 "Escucha sobre nuestros relojes" at bounding box center [258, 81] width 178 height 55
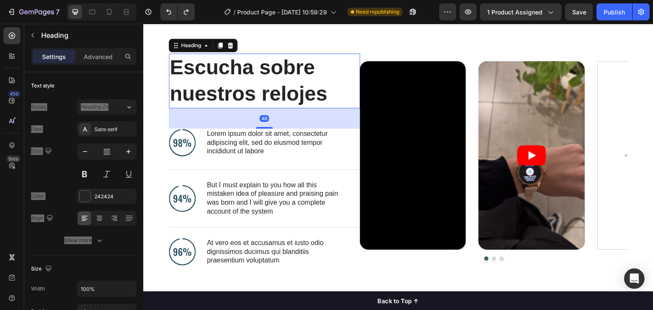
click at [200, 82] on h2 "Escucha sobre nuestros relojes" at bounding box center [258, 81] width 178 height 55
click at [200, 82] on p "Escucha sobre nuestros relojes" at bounding box center [258, 80] width 176 height 53
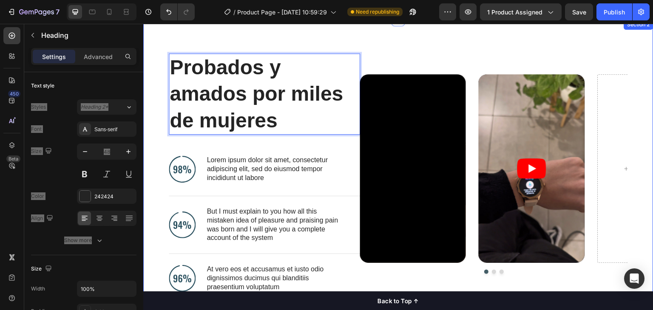
click at [345, 44] on div "Probados y amados por miles de mujeres Heading 48 Image Lorem ipsum dolor sit a…" at bounding box center [398, 174] width 510 height 309
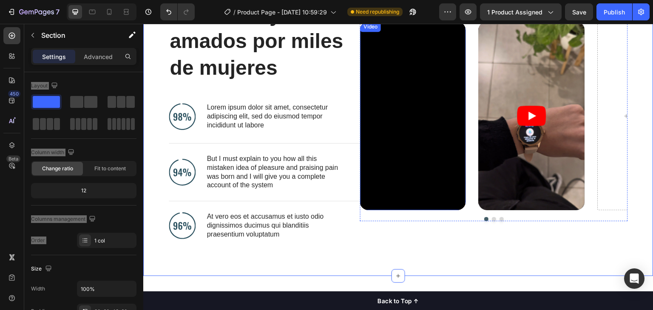
scroll to position [401, 0]
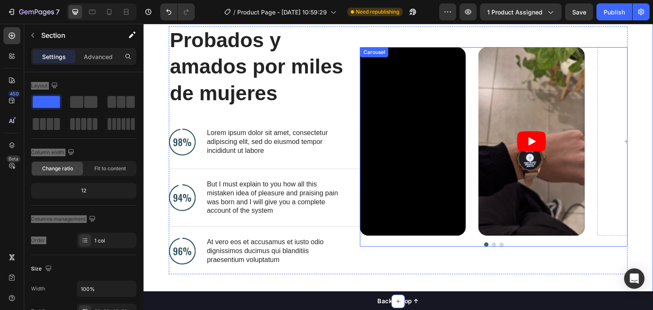
click at [464, 60] on div "Video Video Drop element here" at bounding box center [494, 141] width 268 height 188
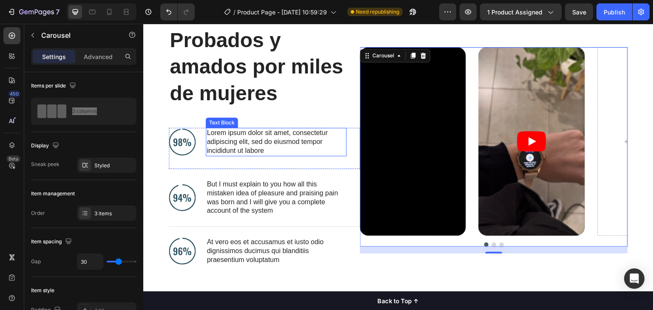
click at [236, 136] on p "Lorem ipsum dolor sit amet, consectetur adipiscing elit, sed do eiusmod tempor …" at bounding box center [276, 142] width 139 height 26
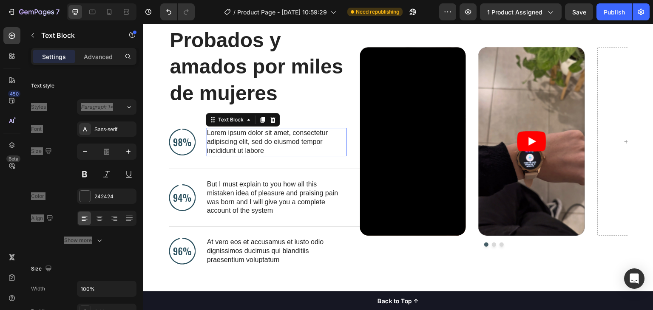
click at [236, 136] on p "Lorem ipsum dolor sit amet, consectetur adipiscing elit, sed do eiusmod tempor …" at bounding box center [276, 142] width 139 height 26
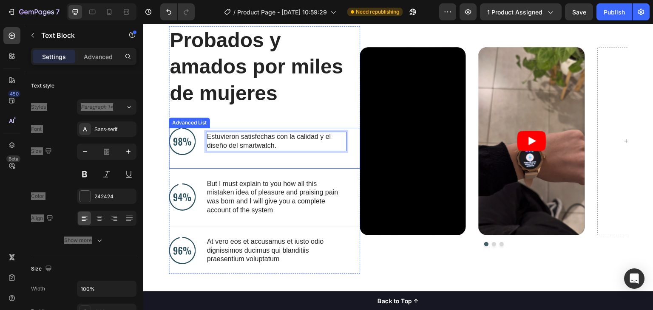
click at [250, 152] on li "Image Estuvieron satisfechas con la calidad y el diseño del smartwatch. Text Bl…" at bounding box center [258, 141] width 178 height 27
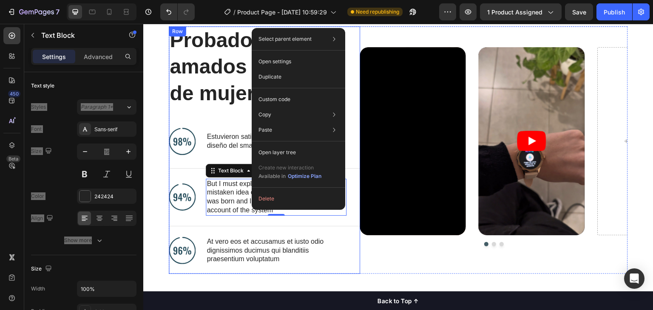
click at [223, 188] on p "But I must explain to you how all this mistaken idea of pleasure and praising p…" at bounding box center [276, 197] width 139 height 35
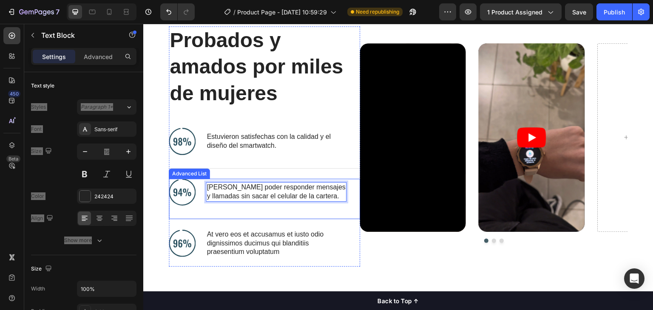
click at [257, 215] on div "Image Valoran poder responder mensajes y llamadas sin sacar el celular de la ca…" at bounding box center [264, 199] width 191 height 40
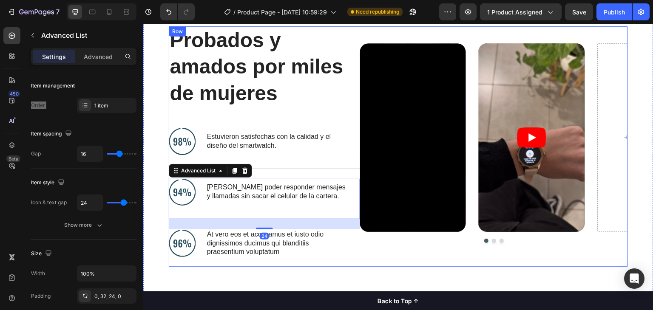
click at [412, 264] on div "Video Video Drop element here Carousel" at bounding box center [494, 146] width 268 height 241
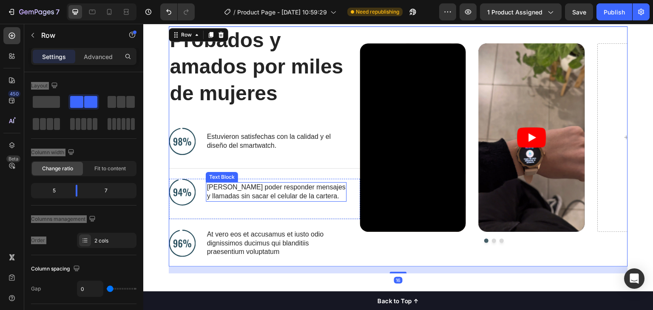
scroll to position [413, 0]
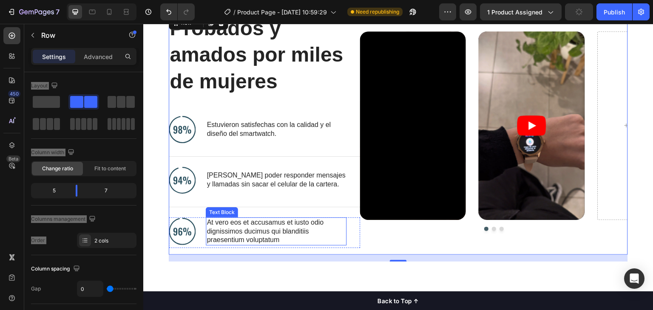
click at [221, 223] on p "At vero eos et accusamus et iusto odio dignissimos ducimus qui blanditiis praes…" at bounding box center [276, 231] width 139 height 26
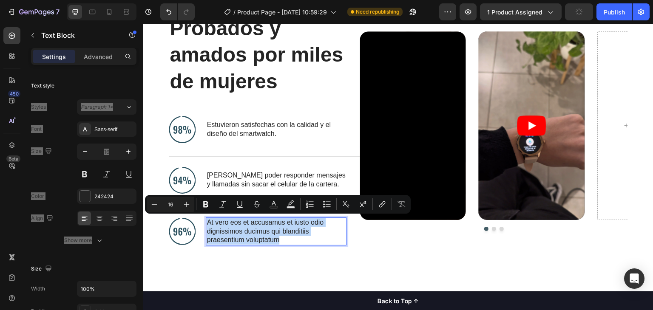
click at [244, 223] on p "At vero eos et accusamus et iusto odio dignissimos ducimus qui blanditiis praes…" at bounding box center [276, 231] width 139 height 26
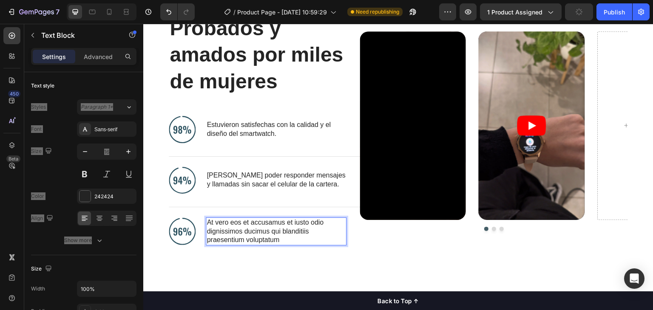
click at [244, 223] on p "At vero eos et accusamus et iusto odio dignissimos ducimus qui blanditiis praes…" at bounding box center [276, 231] width 139 height 26
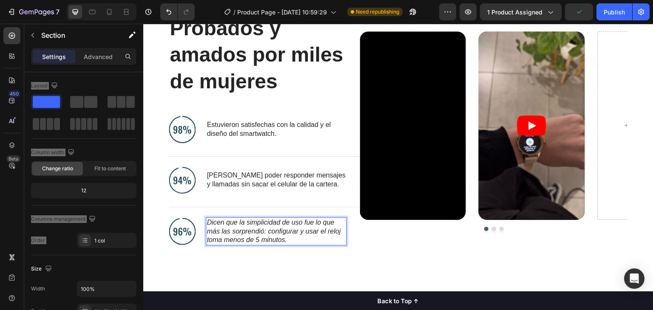
click at [284, 261] on div "Probados y amados por miles de mujeres Heading Image Estuvieron satisfechas con…" at bounding box center [398, 131] width 510 height 302
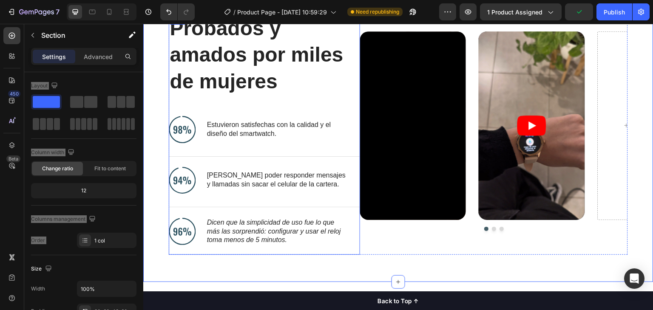
click at [264, 225] on p "Dicen que la simplicidad de uso fue lo que más las sorprendió: configurar y usa…" at bounding box center [276, 231] width 139 height 26
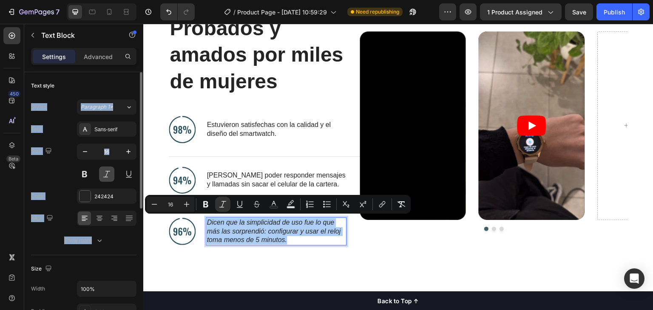
click at [105, 174] on button at bounding box center [106, 174] width 15 height 15
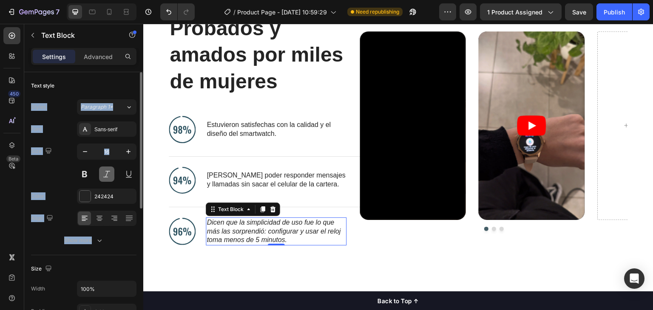
click at [105, 174] on button at bounding box center [106, 174] width 15 height 15
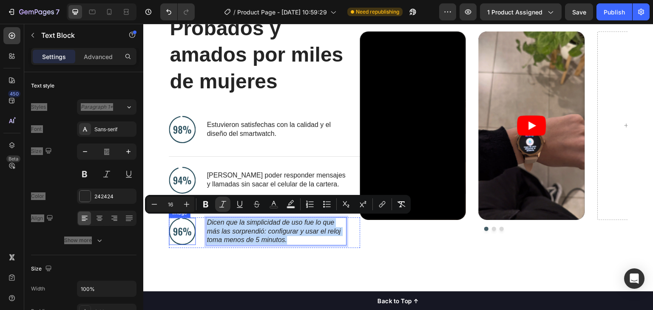
drag, startPoint x: 289, startPoint y: 238, endPoint x: 184, endPoint y: 218, distance: 106.1
click at [184, 218] on li "Image Dicen que la simplicidad de uso fue lo que más las sorprendió: configurar…" at bounding box center [258, 232] width 178 height 28
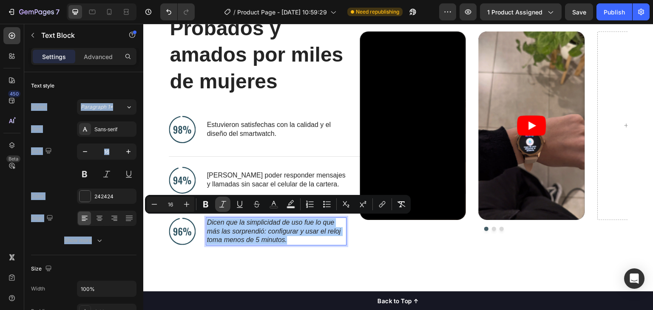
click at [224, 206] on icon "Editor contextual toolbar" at bounding box center [222, 204] width 9 height 9
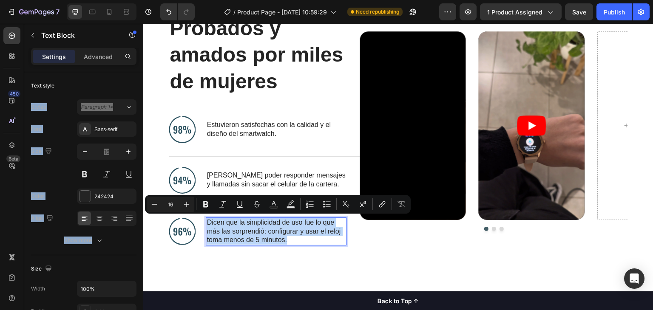
click at [300, 247] on div "Probados y amados por miles de mujeres Heading Image Estuvieron satisfechas con…" at bounding box center [264, 134] width 191 height 241
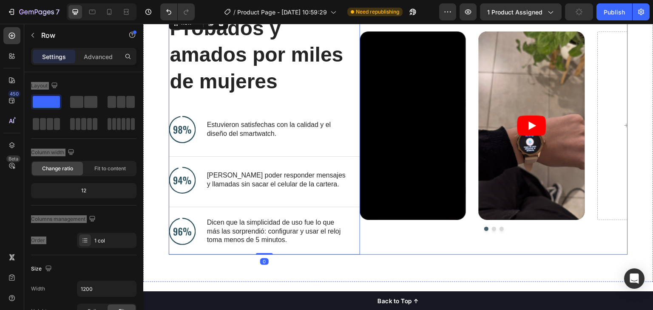
scroll to position [431, 0]
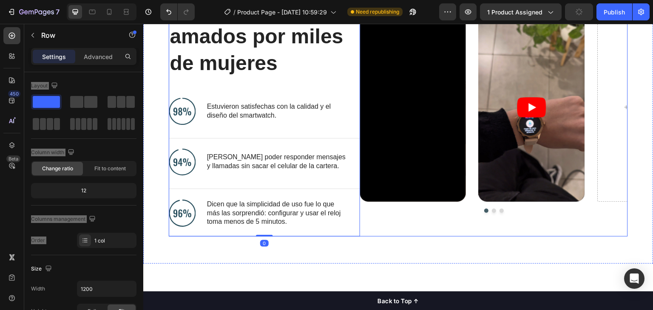
click at [322, 107] on div "Probados y amados por miles de mujeres Heading Image Estuvieron satisfechas con…" at bounding box center [398, 113] width 510 height 302
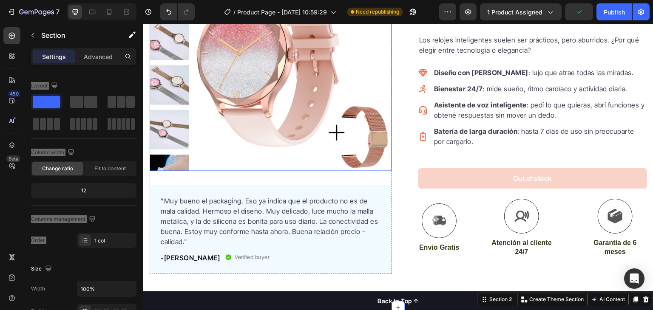
scroll to position [111, 0]
click at [317, 145] on img at bounding box center [293, 75] width 198 height 198
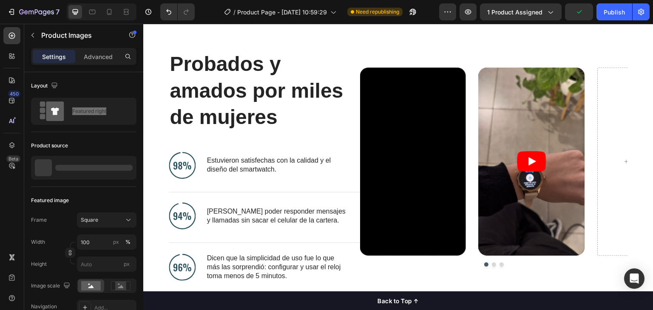
scroll to position [420, 0]
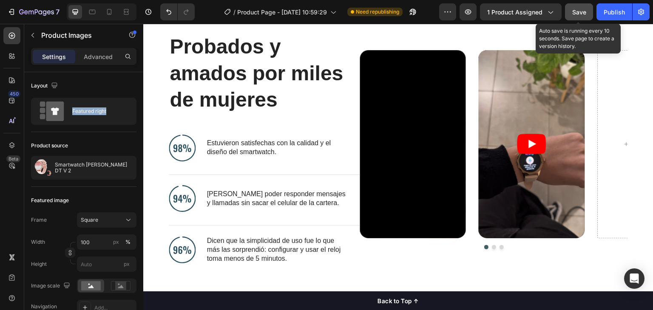
click at [577, 12] on span "Save" at bounding box center [579, 12] width 14 height 7
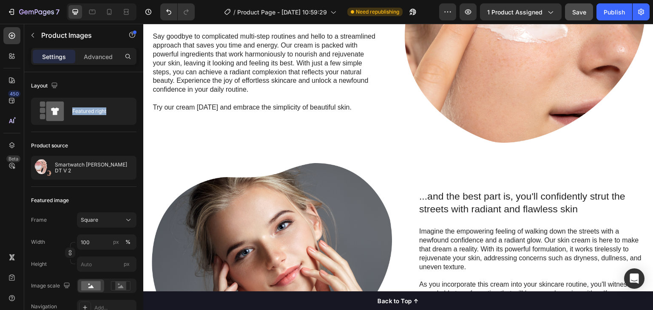
scroll to position [675, 0]
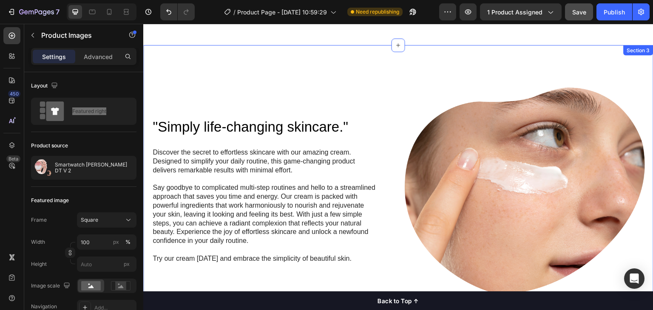
click at [422, 68] on div ""Simply life-changing skincare." Heading Discover the secret to effortless skin…" at bounding box center [398, 304] width 510 height 519
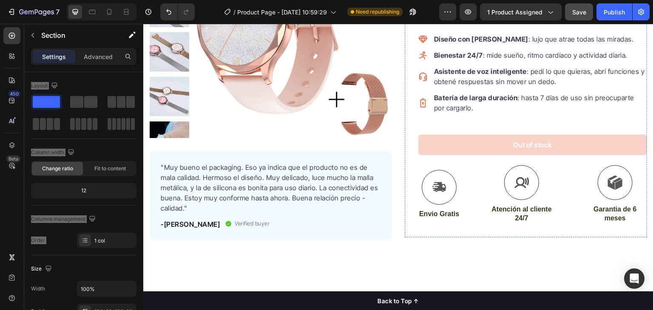
scroll to position [333, 0]
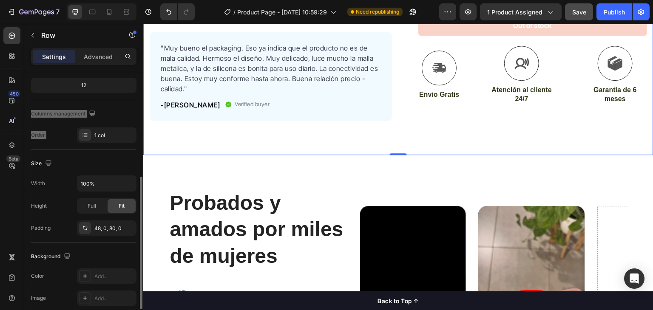
scroll to position [199, 0]
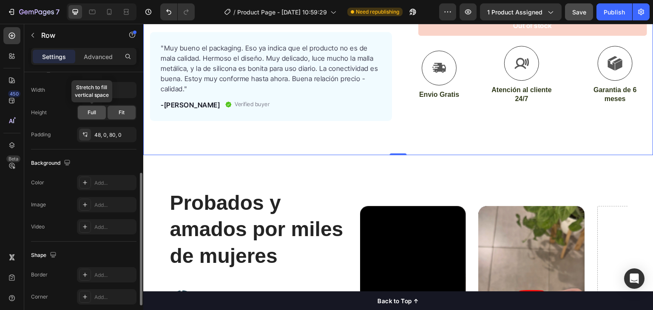
click at [96, 113] on div "Full" at bounding box center [92, 113] width 28 height 14
click at [120, 109] on span "Fit" at bounding box center [122, 113] width 6 height 8
click at [97, 133] on div "48, 0, 80, 0" at bounding box center [106, 135] width 25 height 8
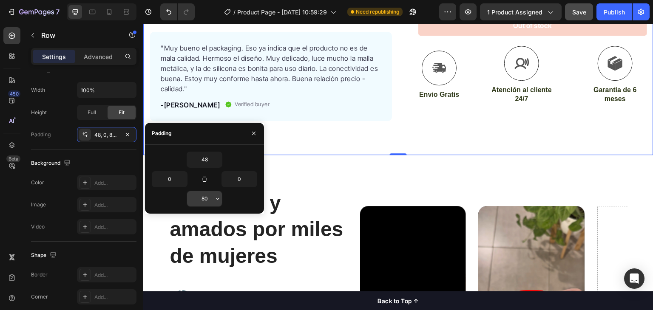
click at [203, 192] on input "80" at bounding box center [204, 198] width 35 height 15
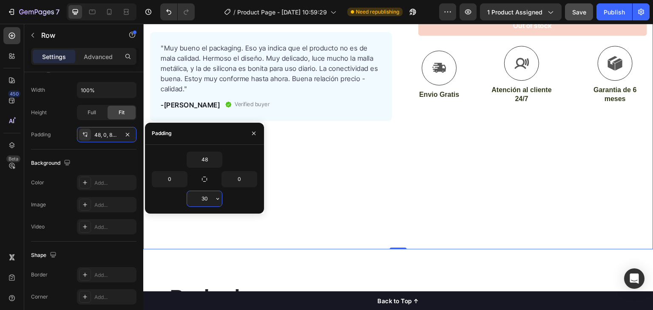
type input "3"
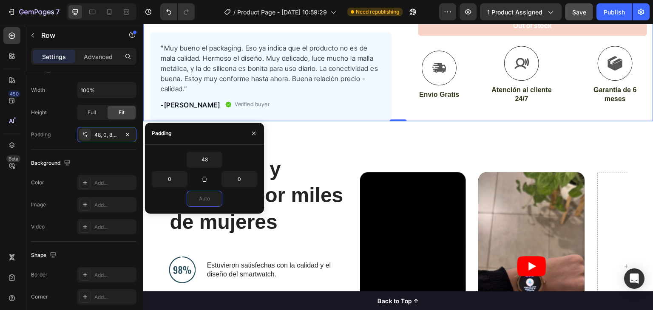
click at [450, 125] on div "Probados y amados por miles de mujeres Heading Image Estuvieron satisfechas con…" at bounding box center [398, 272] width 510 height 302
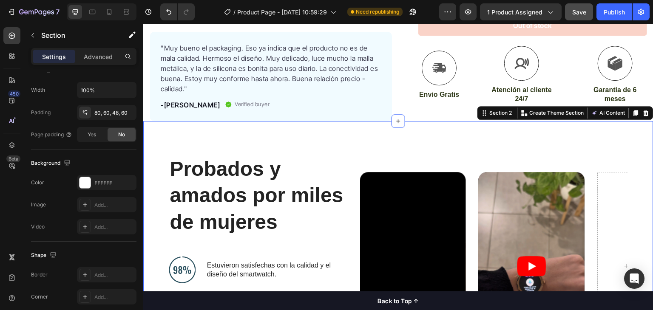
scroll to position [0, 0]
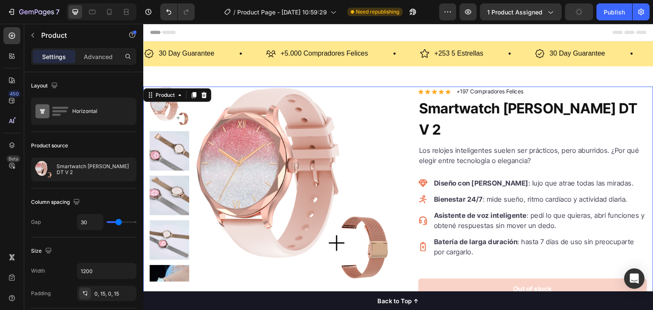
scroll to position [2, 0]
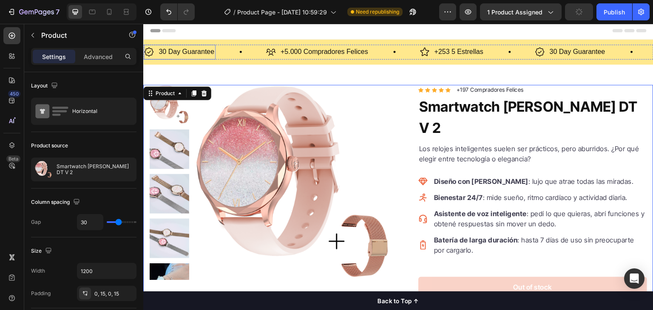
click at [207, 50] on p "30 Day Guarantee" at bounding box center [187, 52] width 56 height 12
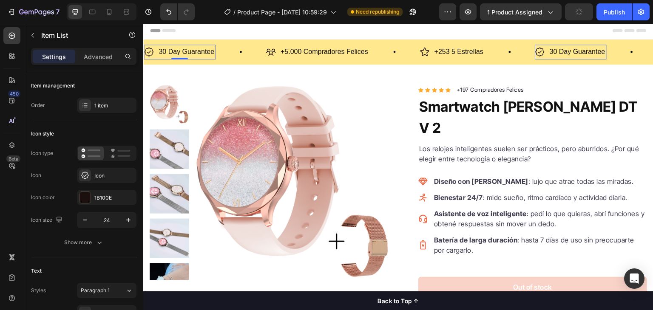
click at [207, 50] on p "30 Day Guarantee" at bounding box center [187, 52] width 56 height 12
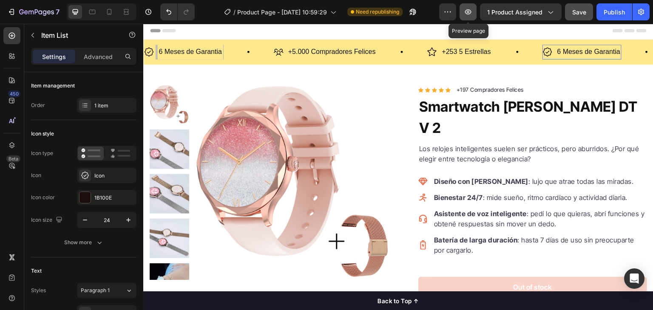
click at [472, 14] on icon "button" at bounding box center [468, 12] width 9 height 9
click at [104, 12] on div at bounding box center [109, 12] width 14 height 14
type input "16"
type input "14"
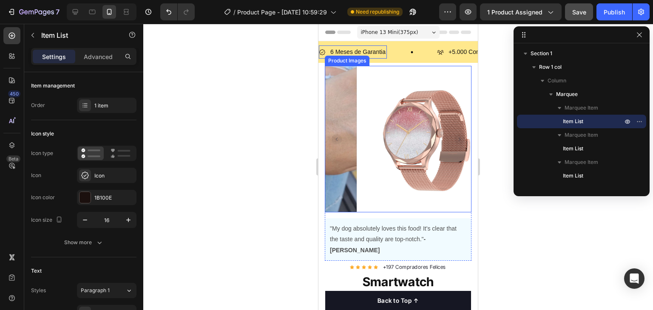
click at [296, 101] on div at bounding box center [398, 167] width 510 height 286
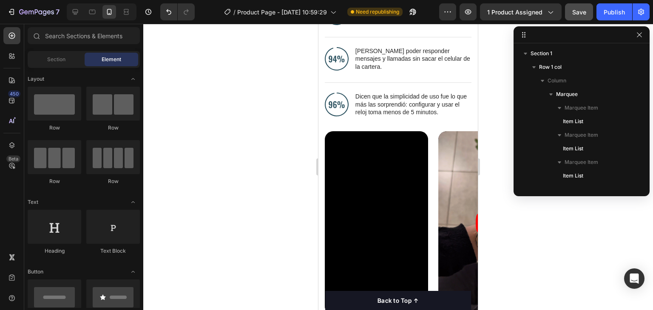
scroll to position [727, 0]
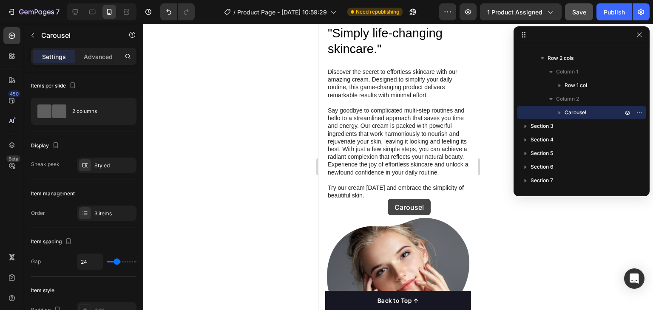
scroll to position [1106, 0]
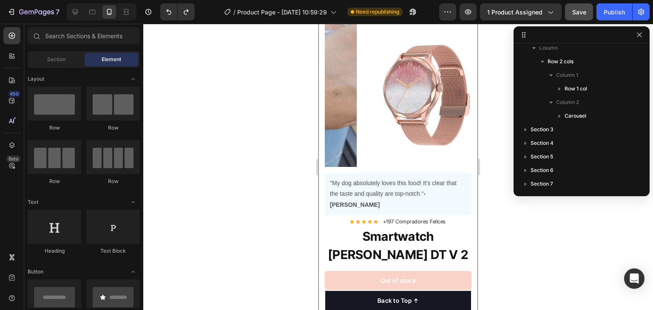
scroll to position [48, 0]
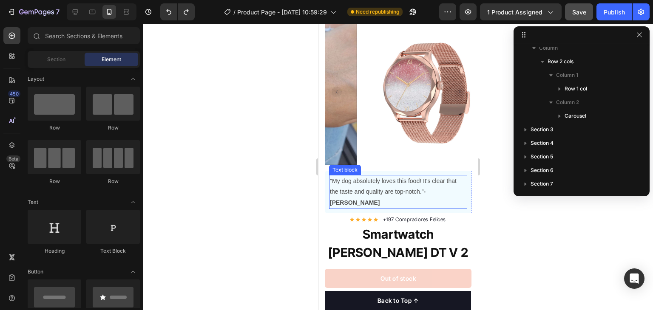
click at [373, 176] on p ""My dog absolutely loves this food! It's clear that the taste and quality are t…" at bounding box center [398, 192] width 136 height 32
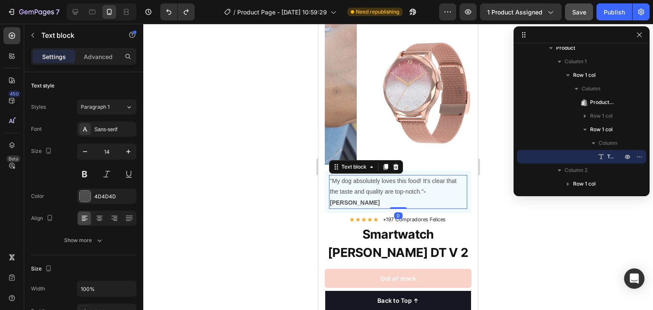
click at [373, 176] on p ""My dog absolutely loves this food! It's clear that the taste and quality are t…" at bounding box center [398, 192] width 136 height 32
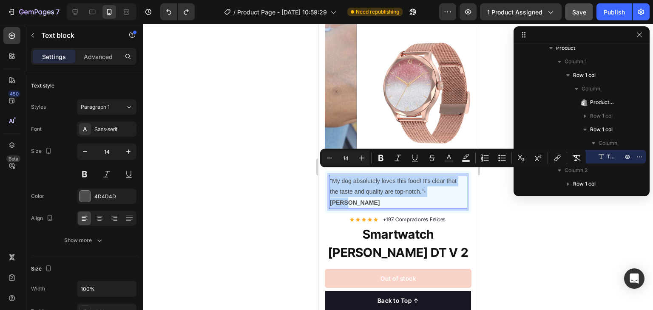
click at [406, 179] on p ""My dog absolutely loves this food! It's clear that the taste and quality are t…" at bounding box center [398, 192] width 136 height 32
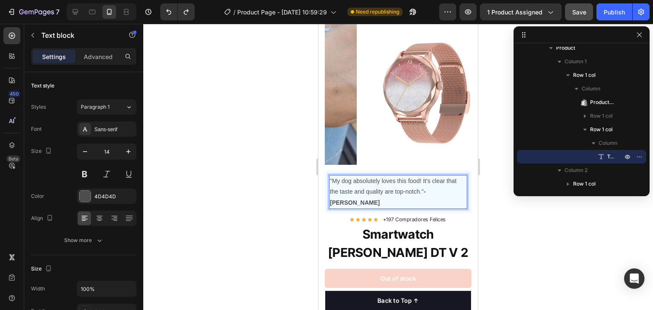
drag, startPoint x: 420, startPoint y: 184, endPoint x: 355, endPoint y: 174, distance: 65.8
click at [355, 176] on p ""My dog absolutely loves this food! It's clear that the taste and quality are t…" at bounding box center [398, 192] width 136 height 32
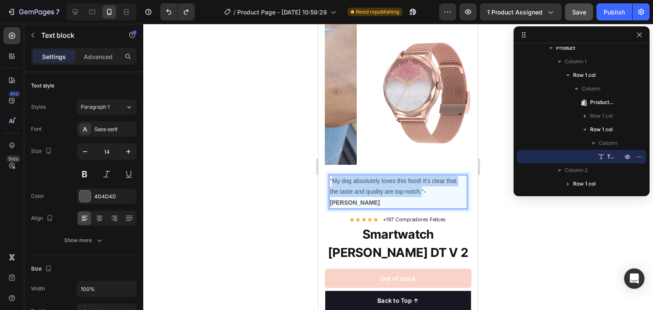
drag, startPoint x: 333, startPoint y: 173, endPoint x: 421, endPoint y: 187, distance: 89.2
click at [421, 187] on p ""My dog absolutely loves this food! It's clear that the taste and quality are t…" at bounding box center [398, 192] width 136 height 32
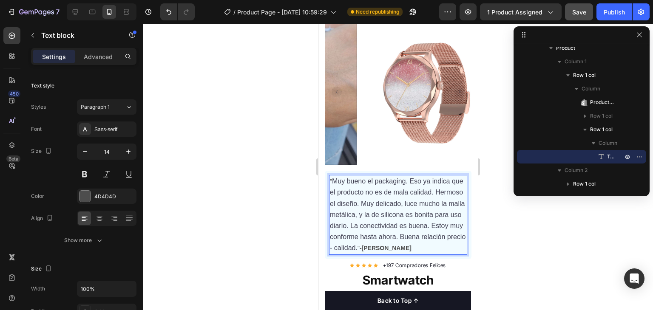
click at [496, 200] on div at bounding box center [398, 167] width 510 height 286
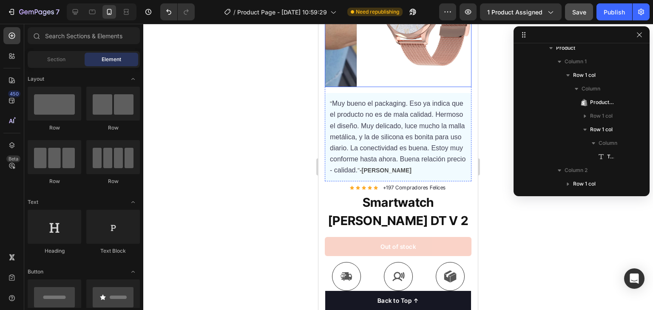
scroll to position [132, 0]
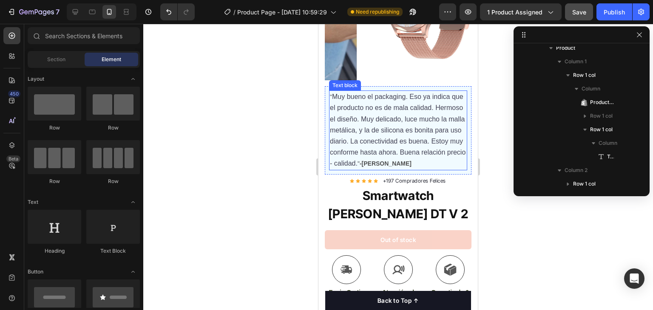
click at [381, 139] on p "" Muy bueno el packaging. Eso ya indica que el producto no es de mala calidad. …" at bounding box center [398, 130] width 136 height 78
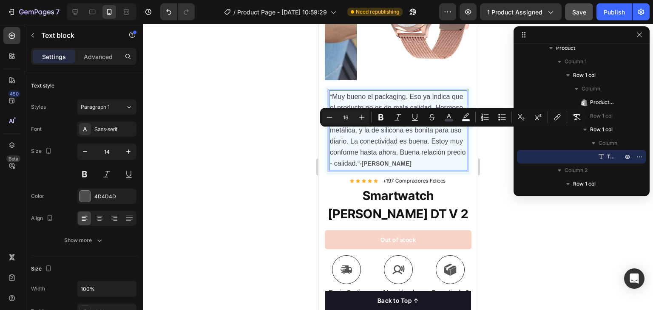
click at [409, 150] on p "" Muy bueno el packaging. Eso ya indica que el producto no es de mala calidad. …" at bounding box center [398, 130] width 136 height 78
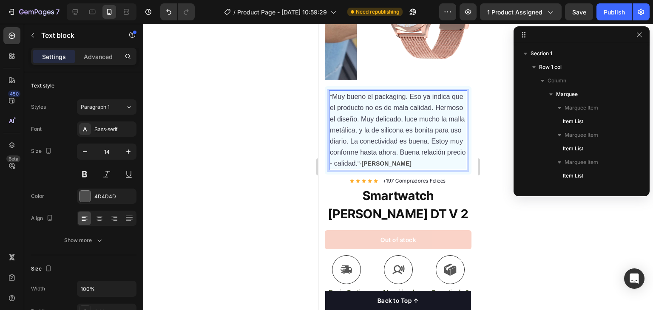
scroll to position [169, 0]
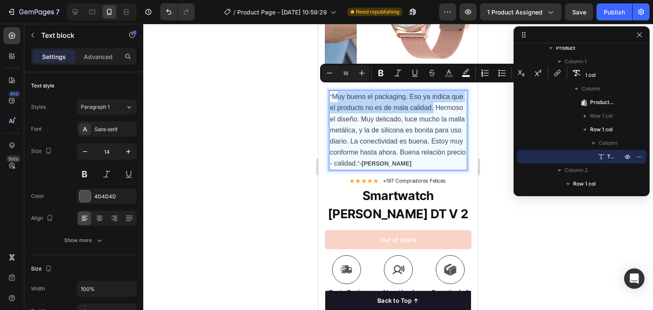
click at [337, 91] on p "" Muy bueno el packaging. Eso ya indica que el producto no es de mala calidad. …" at bounding box center [398, 130] width 136 height 78
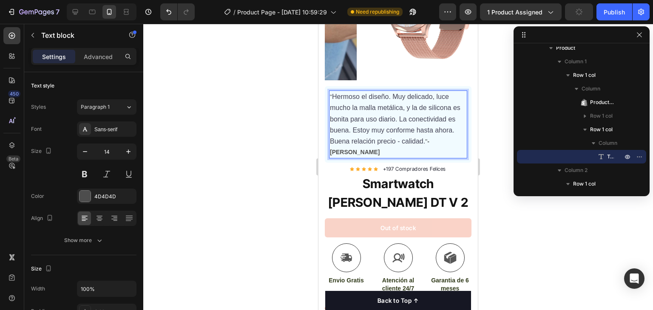
click at [335, 93] on span "Hermoso el diseño. Muy delicado, luce mucho la malla metálica, y la de silicona…" at bounding box center [395, 119] width 130 height 52
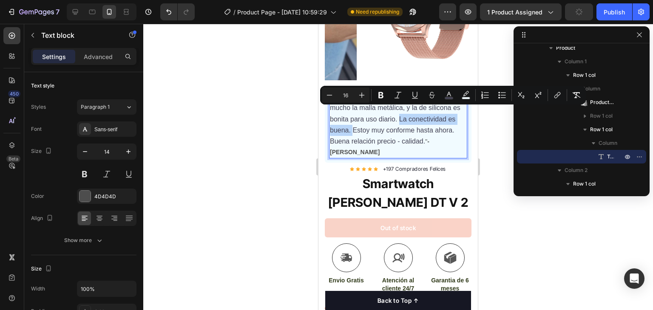
drag, startPoint x: 407, startPoint y: 113, endPoint x: 361, endPoint y: 126, distance: 48.3
click at [361, 126] on span "Hermoso el diseño. Muy delicado, luce mucho la malla metálica, y la de silicona…" at bounding box center [395, 119] width 130 height 52
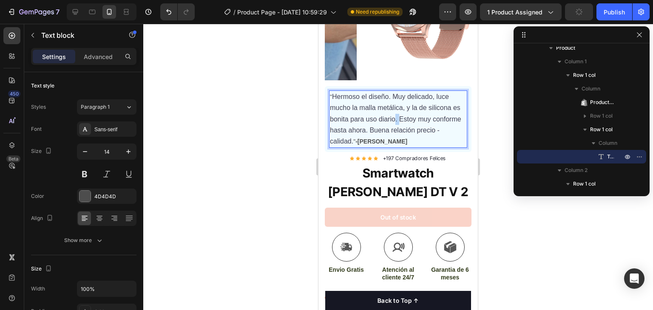
drag, startPoint x: 409, startPoint y: 111, endPoint x: 405, endPoint y: 117, distance: 7.9
click at [405, 117] on p "" Hermoso el diseño. Muy delicado, luce mucho la malla metálica, y la de silico…" at bounding box center [398, 119] width 136 height 56
click at [380, 126] on span "Hermoso el diseño. Muy delicado, luce mucho la malla metálica, y la de silicona…" at bounding box center [395, 119] width 131 height 52
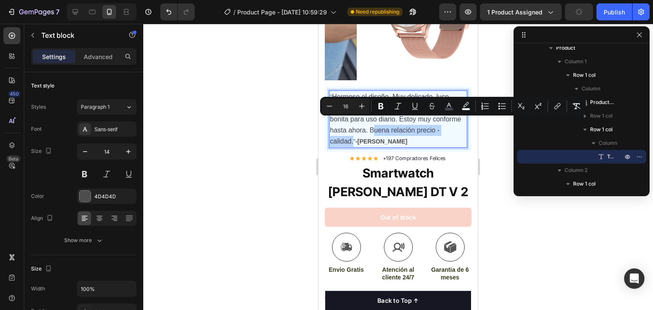
drag, startPoint x: 402, startPoint y: 123, endPoint x: 377, endPoint y: 133, distance: 26.8
click at [377, 133] on span "Hermoso el diseño. Muy delicado, luce mucho la malla metálica, y la de silicona…" at bounding box center [395, 119] width 131 height 52
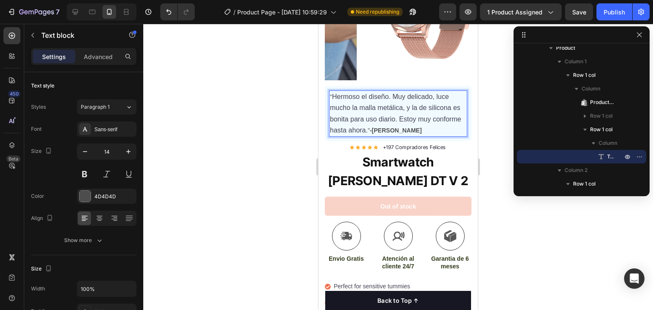
click at [267, 118] on div at bounding box center [398, 167] width 510 height 286
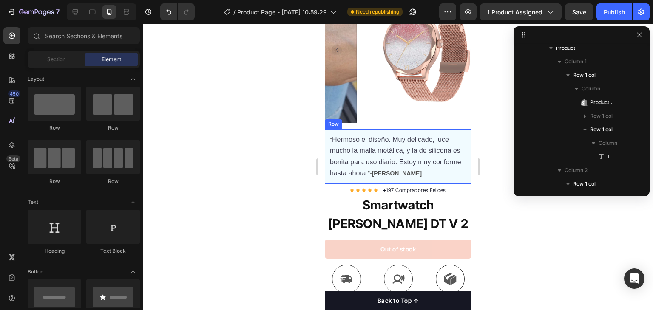
scroll to position [88, 0]
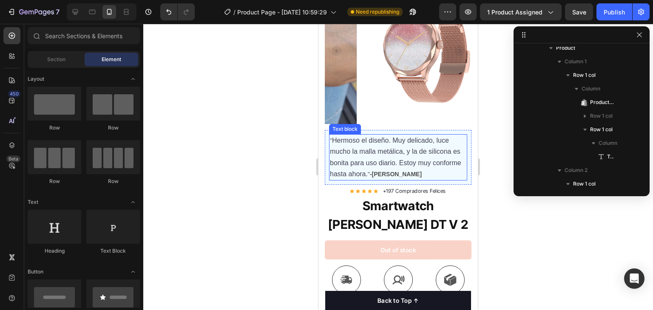
click at [413, 161] on p "" Hermoso el diseño. Muy delicado, luce mucho la malla metálica, y la de silico…" at bounding box center [398, 157] width 136 height 45
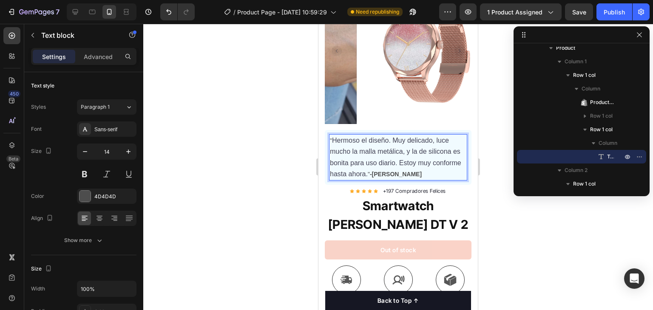
click at [414, 171] on strong "-[PERSON_NAME]" at bounding box center [396, 174] width 52 height 7
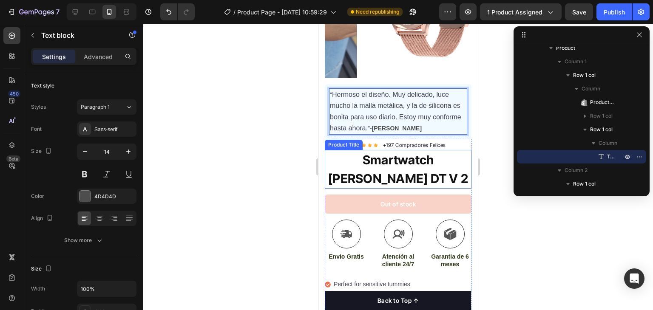
scroll to position [173, 0]
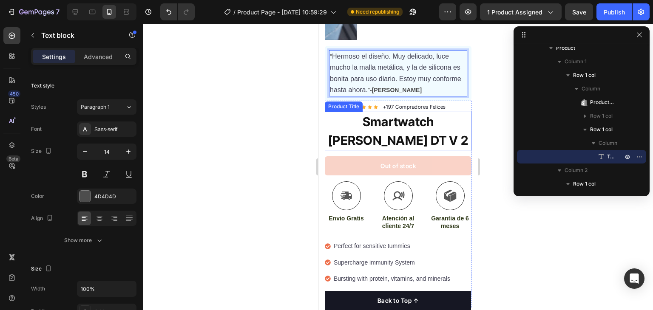
click at [433, 117] on h1 "Smartwatch [PERSON_NAME] DT V 2" at bounding box center [398, 131] width 147 height 39
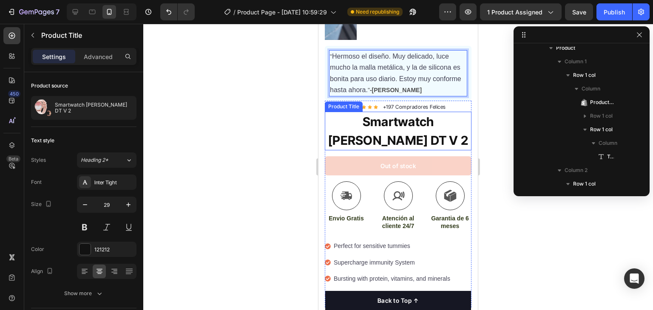
scroll to position [337, 0]
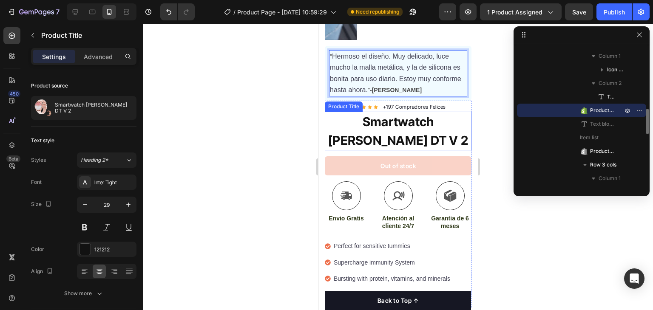
click at [433, 117] on h1 "Smartwatch [PERSON_NAME] DT V 2" at bounding box center [398, 131] width 147 height 39
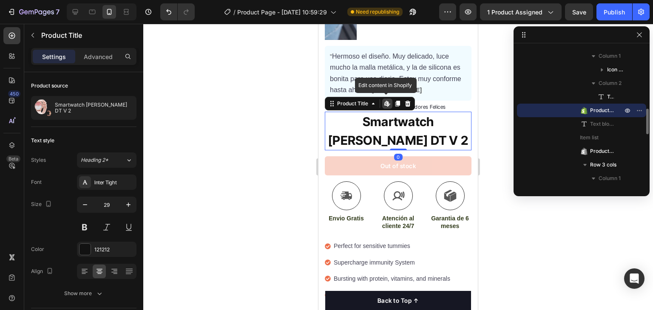
click at [434, 116] on h1 "Smartwatch [PERSON_NAME] DT V 2" at bounding box center [398, 131] width 147 height 39
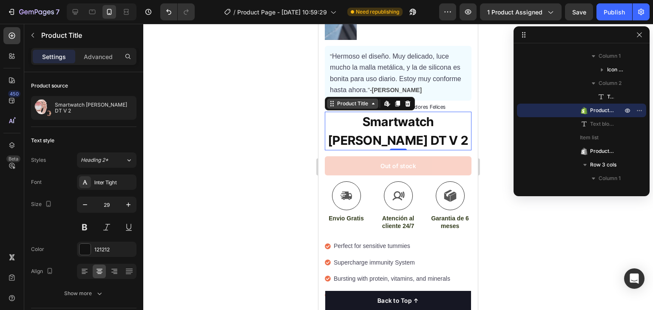
click at [364, 100] on div "Product Title" at bounding box center [352, 104] width 34 height 8
click at [502, 133] on div at bounding box center [398, 167] width 510 height 286
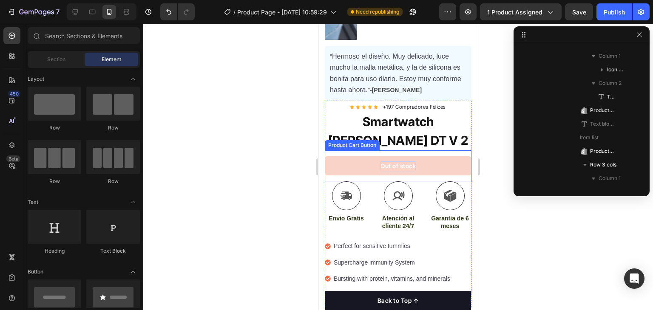
click at [410, 162] on div "Out of stock" at bounding box center [397, 166] width 35 height 9
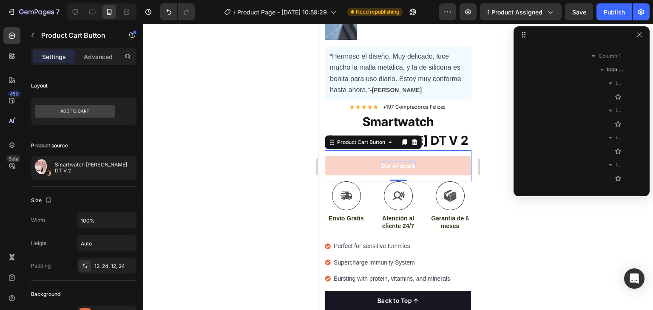
scroll to position [514, 0]
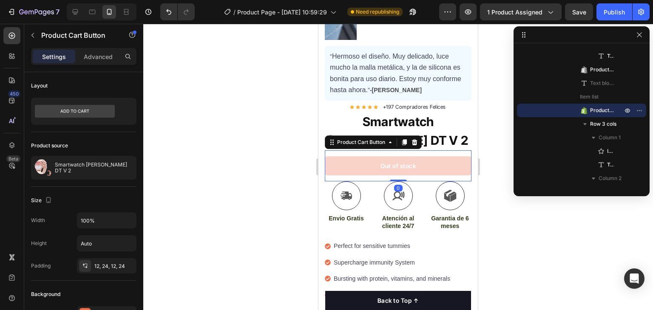
click at [414, 159] on button "Out of stock" at bounding box center [398, 165] width 147 height 19
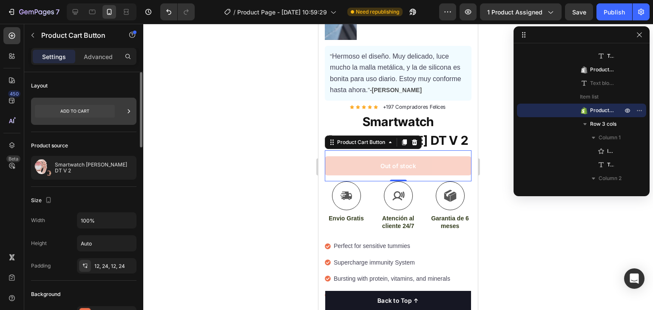
click at [73, 106] on icon at bounding box center [75, 111] width 80 height 13
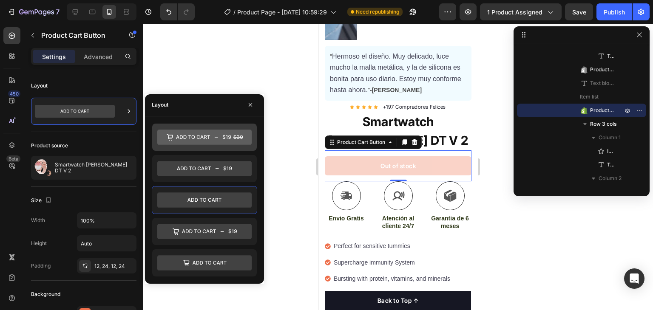
click at [213, 141] on icon at bounding box center [204, 137] width 94 height 15
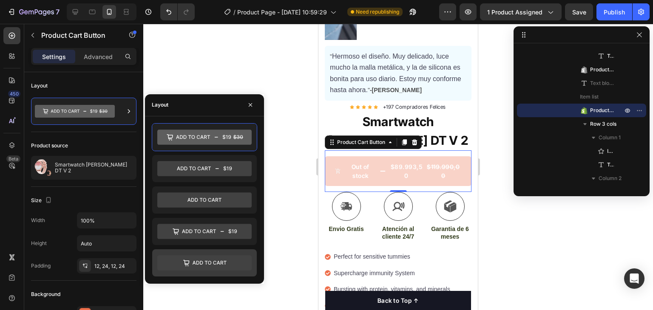
click at [211, 264] on icon at bounding box center [204, 262] width 94 height 15
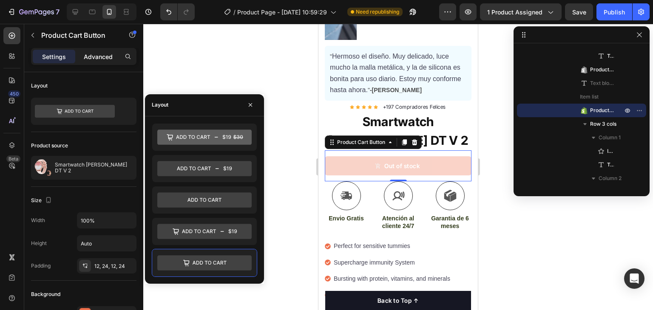
click at [90, 58] on p "Advanced" at bounding box center [98, 56] width 29 height 9
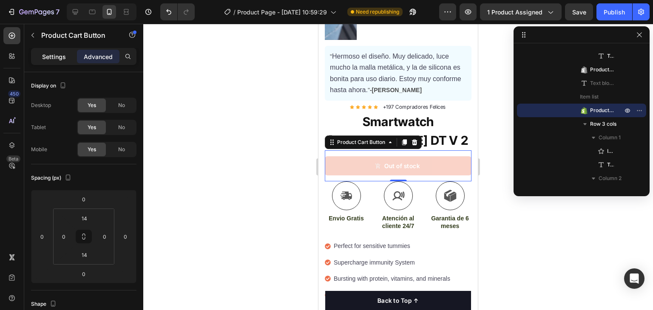
click at [64, 56] on p "Settings" at bounding box center [54, 56] width 24 height 9
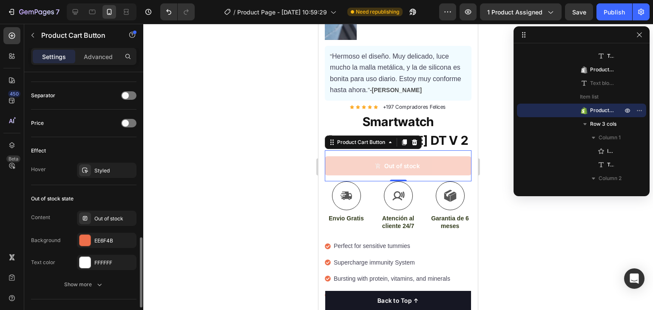
scroll to position [714, 0]
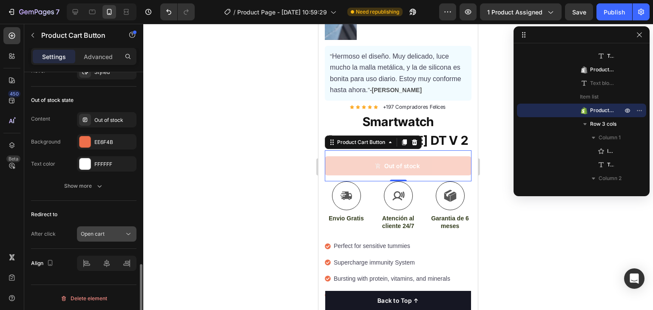
click at [105, 234] on div "Open cart" at bounding box center [102, 234] width 43 height 8
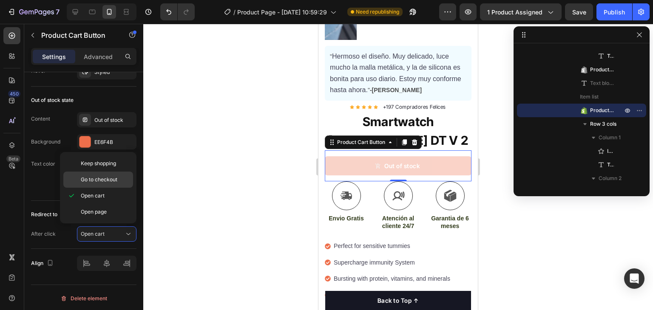
click at [117, 176] on span "Go to checkout" at bounding box center [99, 180] width 37 height 8
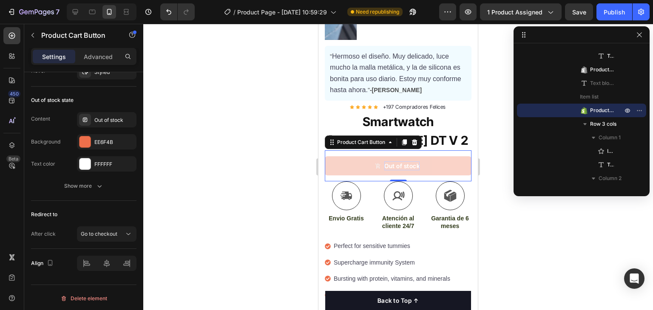
click at [384, 162] on div "Out of stock" at bounding box center [401, 166] width 35 height 9
click at [384, 162] on p "Out of stock" at bounding box center [401, 166] width 35 height 9
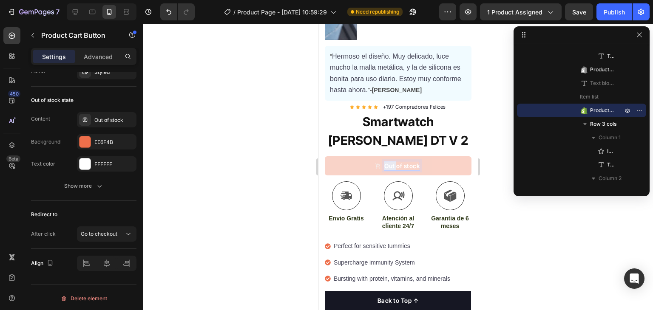
click at [387, 162] on p "Out of stock" at bounding box center [401, 166] width 35 height 9
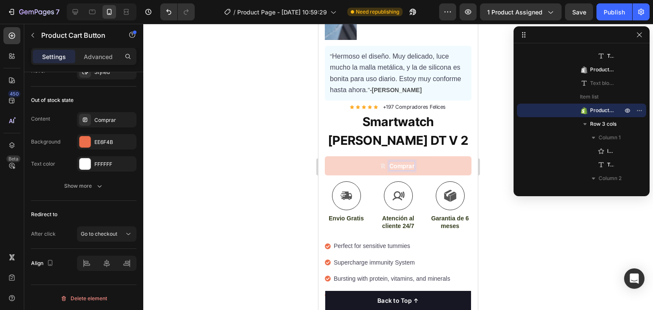
click at [325, 156] on button "Comprar" at bounding box center [398, 165] width 147 height 19
click at [325, 156] on button "Comprar ahora" at bounding box center [398, 165] width 147 height 19
click at [325, 156] on button "Comprar ahora -" at bounding box center [398, 165] width 147 height 19
click at [325, 156] on button "Comprar ahora - ¡Ultimas" at bounding box center [398, 165] width 147 height 19
click at [246, 119] on div at bounding box center [398, 167] width 510 height 286
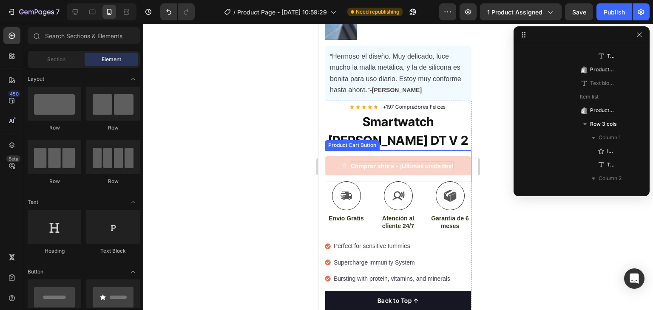
click at [399, 162] on p "Comprar ahora - ¡Ultimas unidades!" at bounding box center [402, 166] width 103 height 9
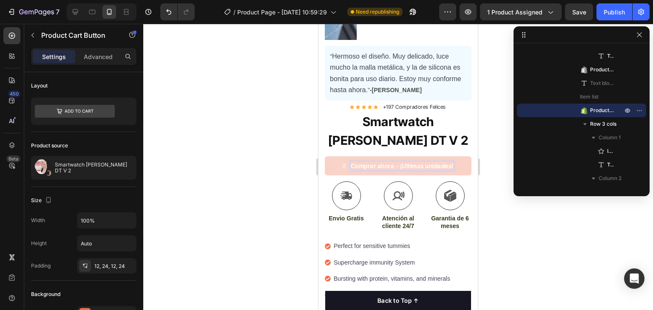
click at [408, 162] on p "Comprar ahora - ¡Ultimas unidades!" at bounding box center [402, 166] width 103 height 9
click at [318, 24] on lt-span "Ú ltimas" at bounding box center [318, 24] width 0 height 0
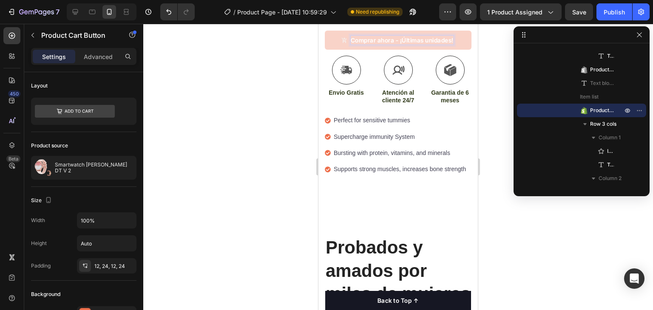
scroll to position [215, 0]
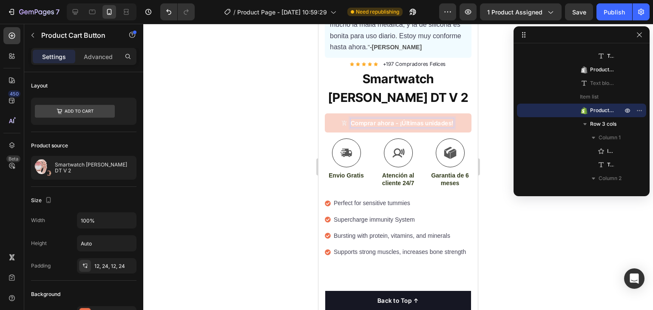
click at [371, 128] on div "Comprar ahora - ¡Últimas unidades! Product Cart Button 0" at bounding box center [398, 123] width 147 height 31
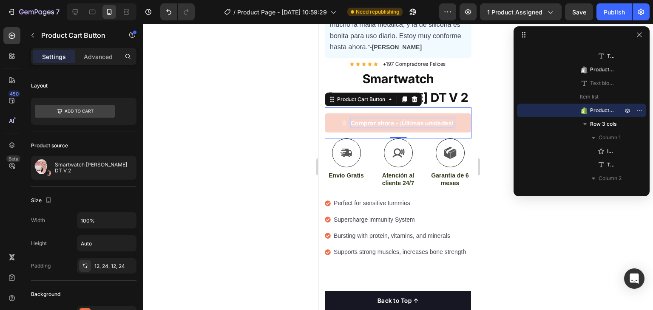
click at [404, 119] on p "Comprar ahora - ¡Últimas unidades!" at bounding box center [402, 123] width 103 height 9
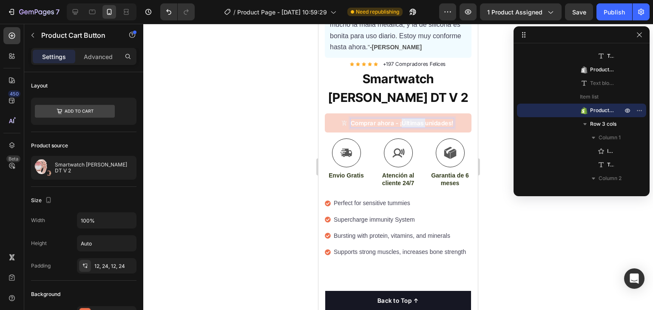
click at [398, 119] on p "Comprar ahora - ¡Últimas unidades!" at bounding box center [402, 123] width 103 height 9
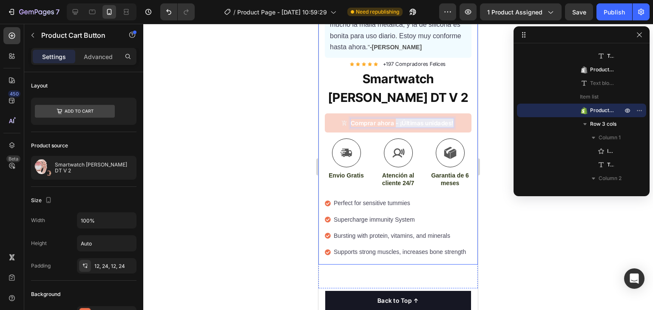
drag, startPoint x: 392, startPoint y: 116, endPoint x: 468, endPoint y: 119, distance: 76.6
click at [468, 119] on div "Product Images "Muy bueno el packaging. Eso ya indica que el producto no es de …" at bounding box center [397, 57] width 159 height 414
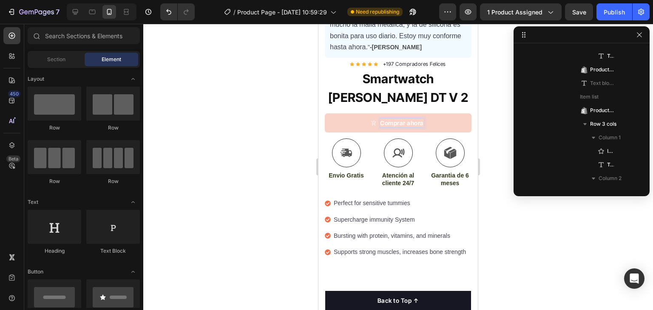
scroll to position [466, 0]
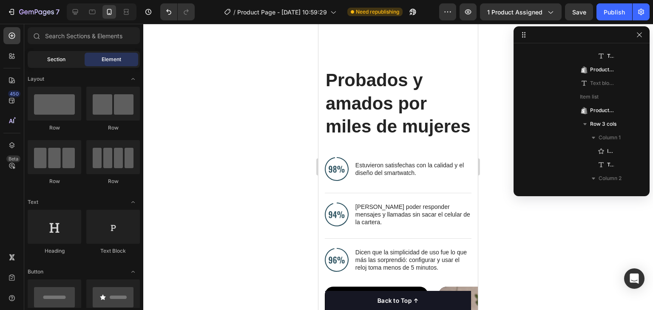
click at [68, 59] on div "Section" at bounding box center [56, 60] width 54 height 14
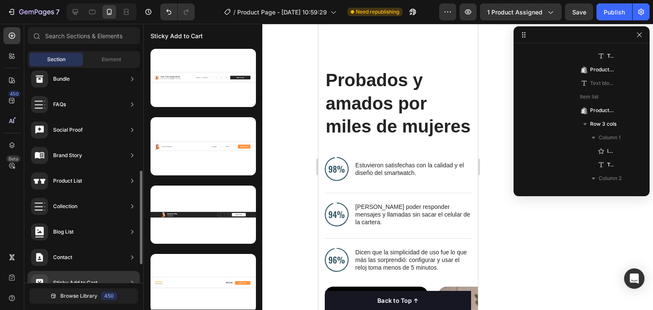
scroll to position [237, 0]
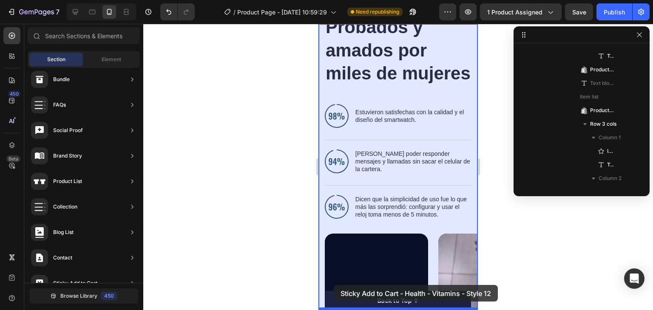
drag, startPoint x: 507, startPoint y: 308, endPoint x: 333, endPoint y: 275, distance: 176.5
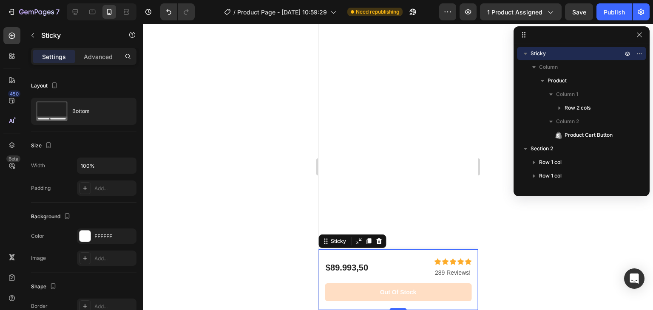
scroll to position [0, 0]
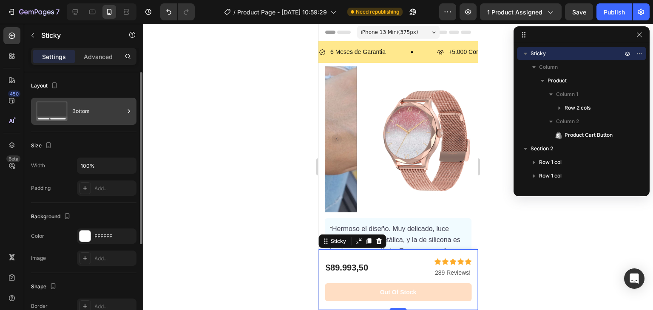
click at [85, 104] on div "Bottom" at bounding box center [98, 112] width 52 height 20
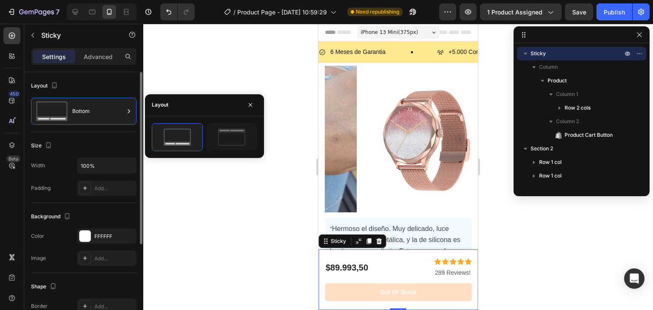
click at [116, 81] on div "Layout" at bounding box center [83, 86] width 105 height 14
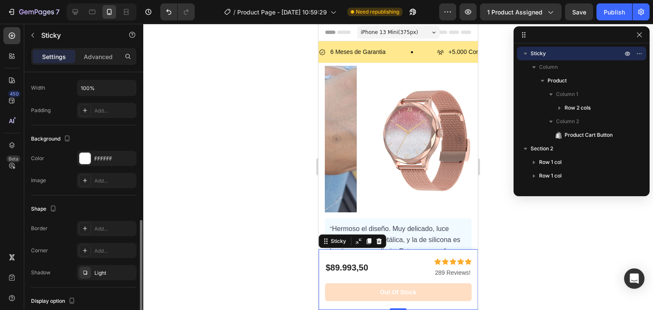
scroll to position [136, 0]
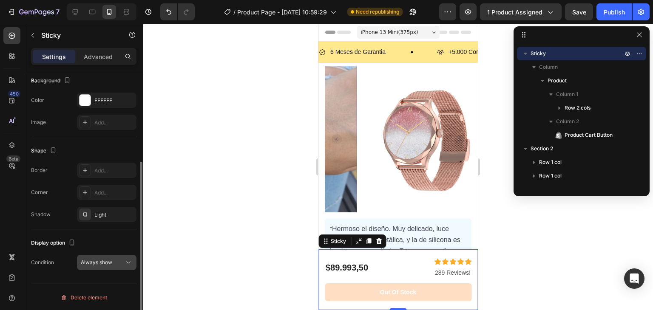
click at [108, 261] on span "Always show" at bounding box center [96, 262] width 31 height 6
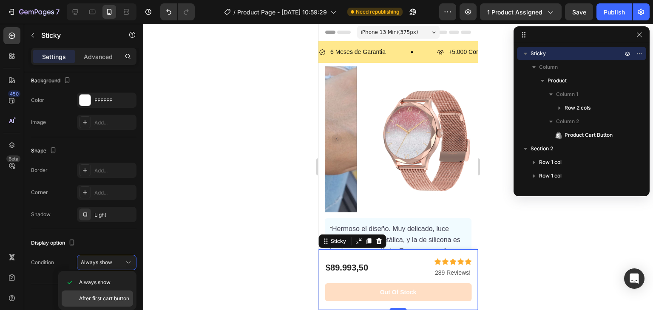
click at [110, 293] on div "After first cart button" at bounding box center [97, 299] width 71 height 16
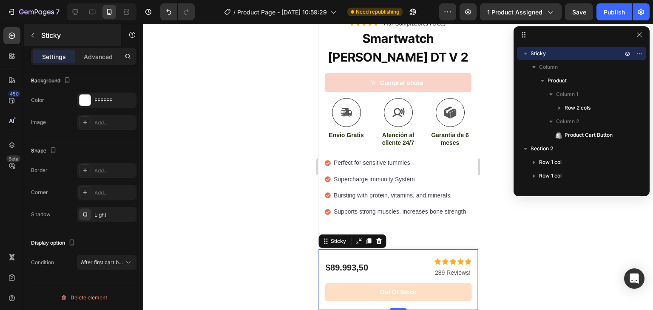
scroll to position [0, 0]
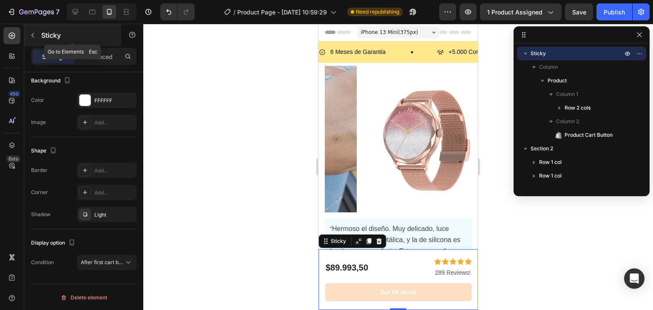
click at [38, 34] on button "button" at bounding box center [33, 35] width 14 height 14
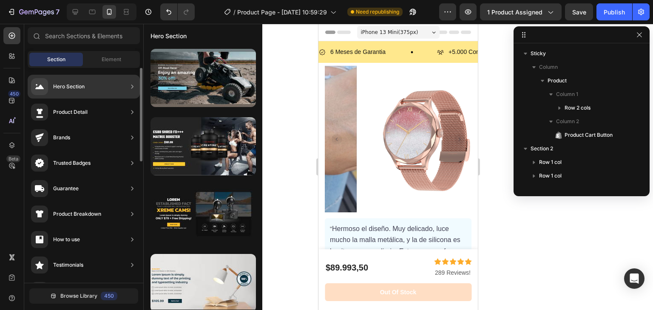
click at [74, 83] on div "Hero Section" at bounding box center [68, 86] width 31 height 9
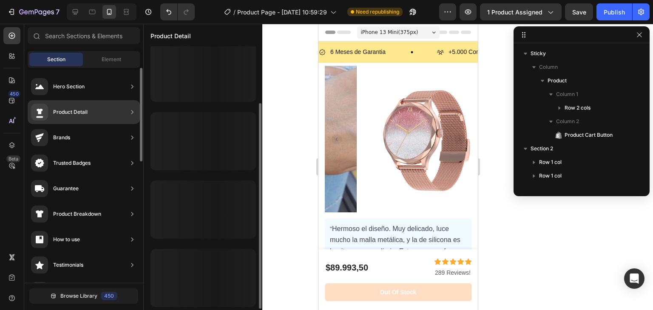
scroll to position [73, 0]
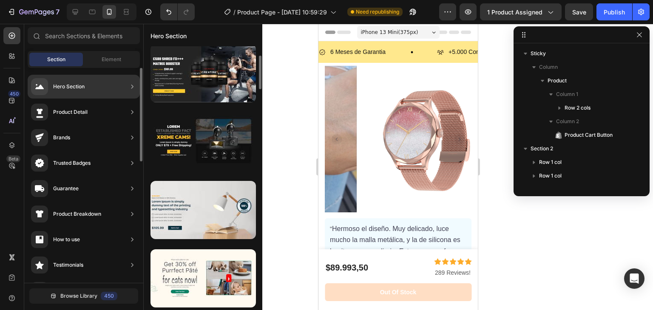
click at [87, 97] on div "Hero Section" at bounding box center [84, 87] width 112 height 24
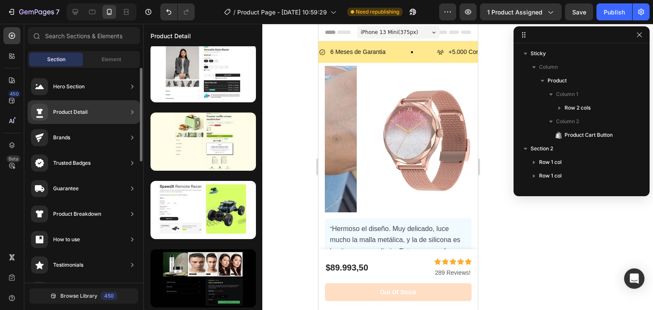
click at [94, 112] on div "Product Detail" at bounding box center [84, 112] width 112 height 24
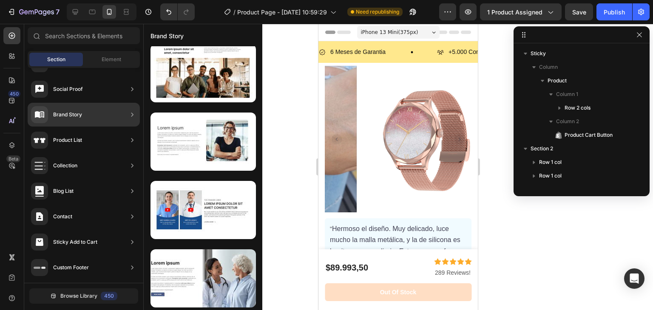
scroll to position [0, 0]
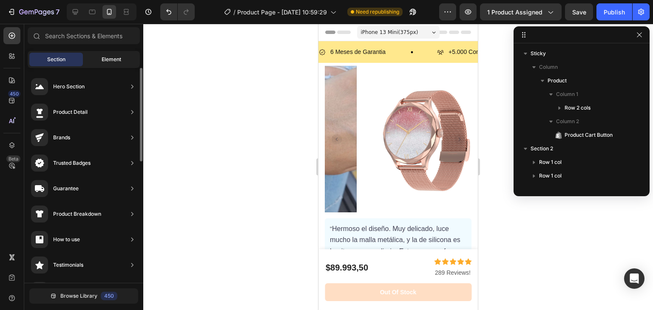
click at [106, 53] on div "Element" at bounding box center [112, 60] width 54 height 14
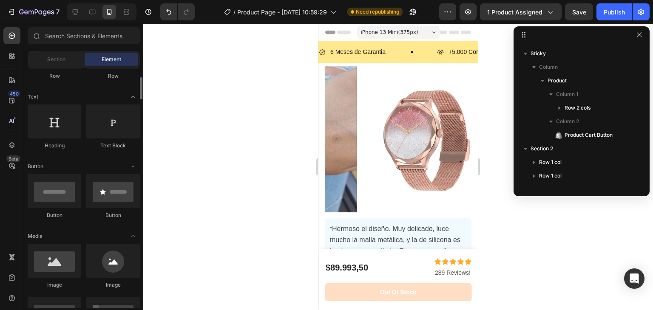
scroll to position [105, 0]
drag, startPoint x: 313, startPoint y: 150, endPoint x: 36, endPoint y: 123, distance: 278.4
click at [36, 123] on div at bounding box center [55, 122] width 54 height 34
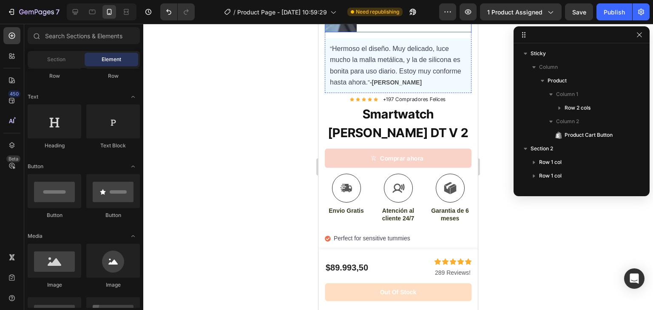
scroll to position [209, 0]
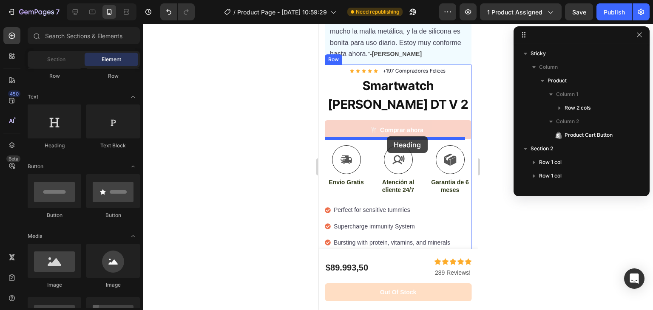
drag, startPoint x: 382, startPoint y: 151, endPoint x: 387, endPoint y: 136, distance: 15.2
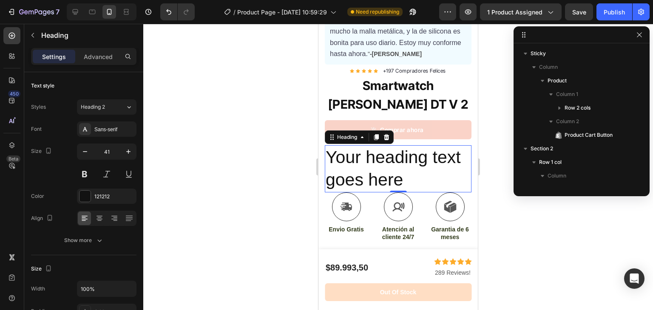
scroll to position [269, 0]
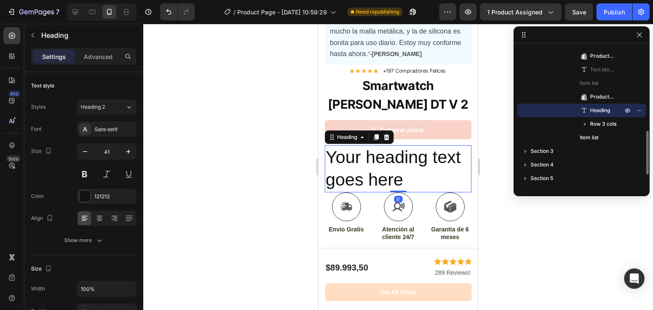
click at [396, 150] on h2 "Your heading text goes here" at bounding box center [398, 168] width 147 height 47
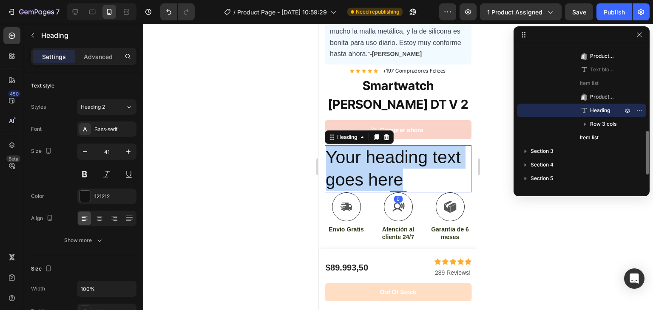
click at [396, 150] on p "Your heading text goes here" at bounding box center [398, 168] width 145 height 45
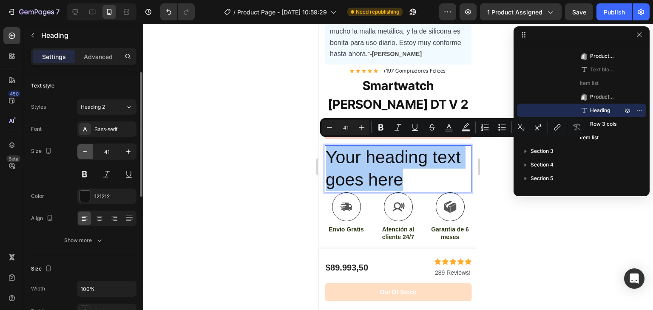
click at [88, 150] on icon "button" at bounding box center [85, 151] width 9 height 9
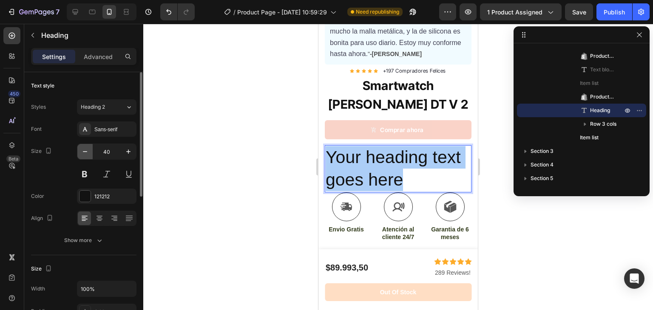
click at [88, 150] on icon "button" at bounding box center [85, 151] width 9 height 9
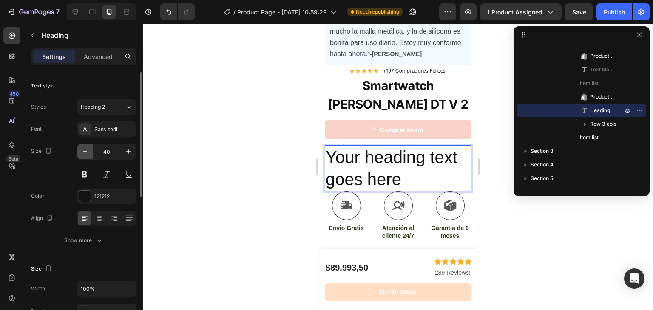
click at [88, 150] on icon "button" at bounding box center [85, 151] width 9 height 9
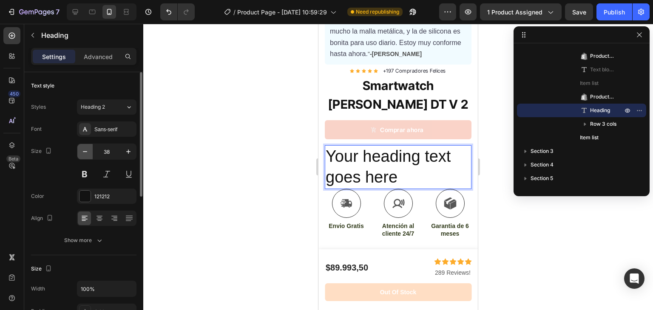
click at [88, 150] on icon "button" at bounding box center [85, 151] width 9 height 9
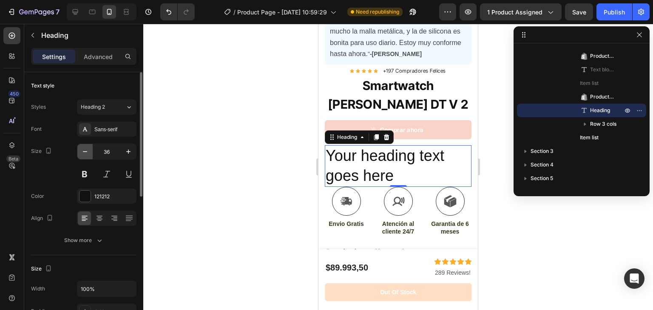
click at [88, 150] on icon "button" at bounding box center [85, 151] width 9 height 9
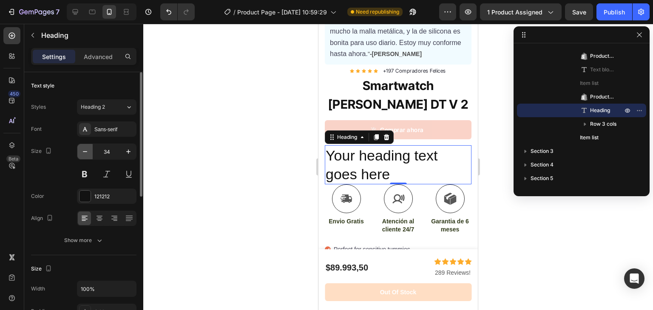
click at [88, 150] on icon "button" at bounding box center [85, 151] width 9 height 9
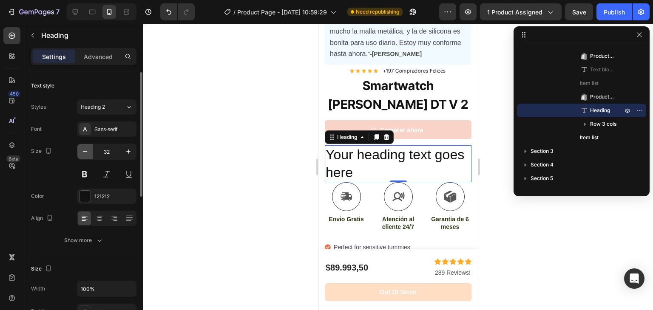
click at [88, 150] on icon "button" at bounding box center [85, 151] width 9 height 9
type input "30"
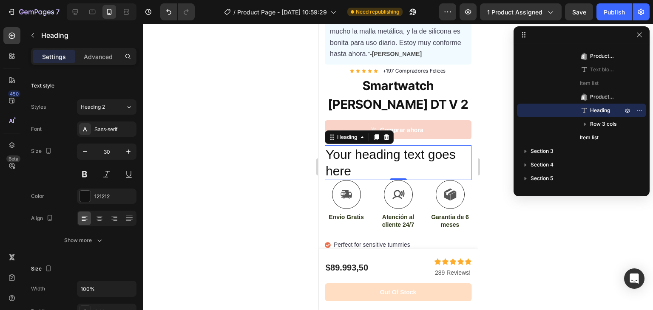
click at [360, 159] on p "Your heading text goes here" at bounding box center [398, 162] width 145 height 33
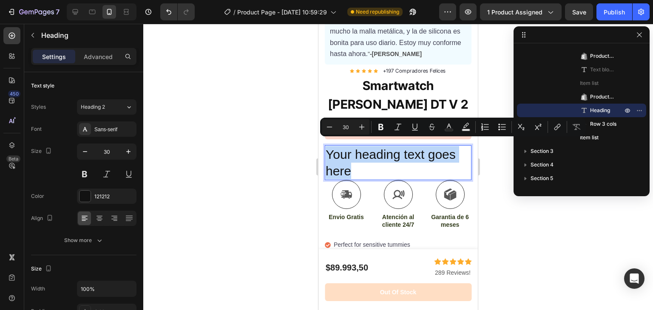
drag, startPoint x: 360, startPoint y: 159, endPoint x: 326, endPoint y: 146, distance: 36.3
click at [326, 146] on p "Your heading text goes here" at bounding box center [398, 162] width 145 height 33
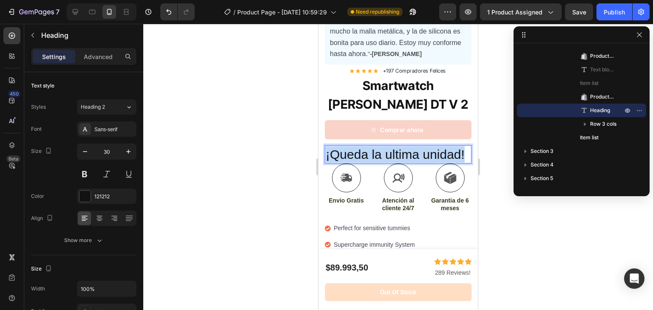
drag, startPoint x: 326, startPoint y: 147, endPoint x: 375, endPoint y: 164, distance: 51.6
click at [375, 163] on p "¡Queda la ultima unidad!" at bounding box center [398, 154] width 145 height 17
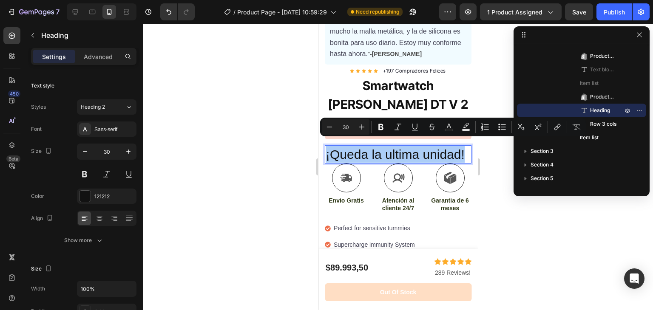
click at [347, 125] on input "30" at bounding box center [345, 127] width 17 height 10
type input "15"
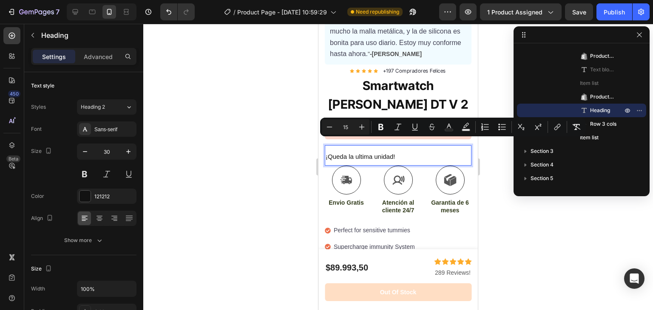
click at [362, 153] on span "¡Queda la ultima unidad!" at bounding box center [360, 156] width 69 height 7
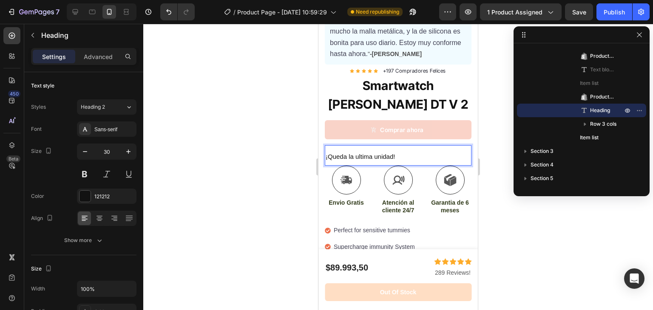
click at [318, 24] on lt-span "la ú ltima" at bounding box center [318, 24] width 0 height 0
click at [327, 153] on span "¡Queda la última unidad!" at bounding box center [360, 156] width 69 height 7
click at [338, 153] on span "¡🚨Queda la última unidad!" at bounding box center [364, 156] width 77 height 7
click at [331, 153] on span "¡🚨Queda la última unidad!" at bounding box center [364, 156] width 77 height 7
click at [334, 153] on span "🚨¡Queda la última unidad!" at bounding box center [364, 156] width 77 height 7
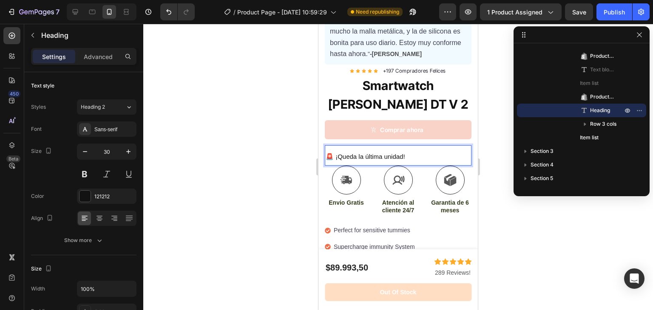
click at [334, 153] on span "🚨 ¡Queda la última unidad!" at bounding box center [365, 156] width 79 height 7
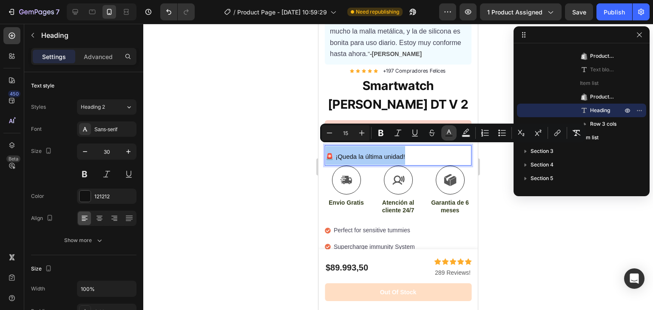
click at [445, 133] on icon "Editor contextual toolbar" at bounding box center [449, 133] width 9 height 9
type input "121212"
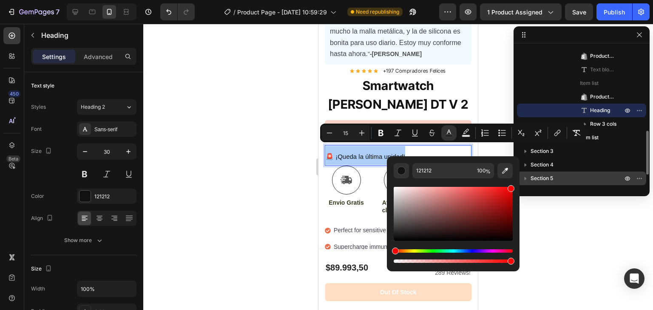
drag, startPoint x: 499, startPoint y: 190, endPoint x: 519, endPoint y: 177, distance: 24.2
click at [519, 0] on body "7 / Product Page - [DATE] 10:59:29 Need republishing Preview 1 product assigned…" at bounding box center [326, 0] width 653 height 0
type input "FF0000"
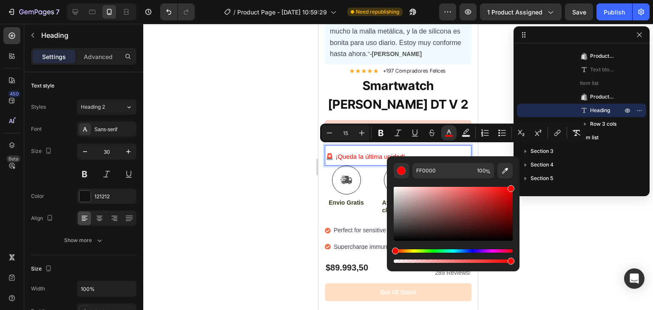
click at [343, 153] on span "🚨 ¡Queda la última unidad!" at bounding box center [365, 156] width 79 height 7
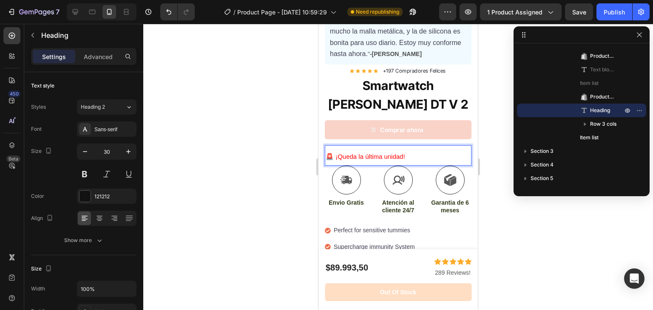
click at [300, 135] on div at bounding box center [398, 167] width 510 height 286
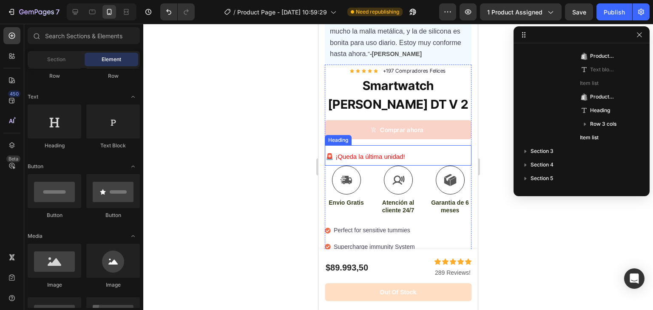
click at [361, 153] on span "🚨 ¡Queda la última unidad!" at bounding box center [365, 156] width 79 height 7
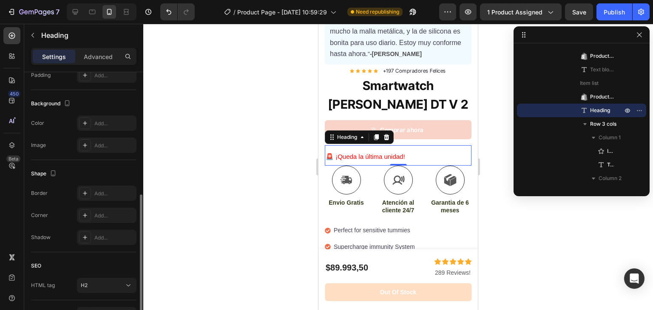
scroll to position [289, 0]
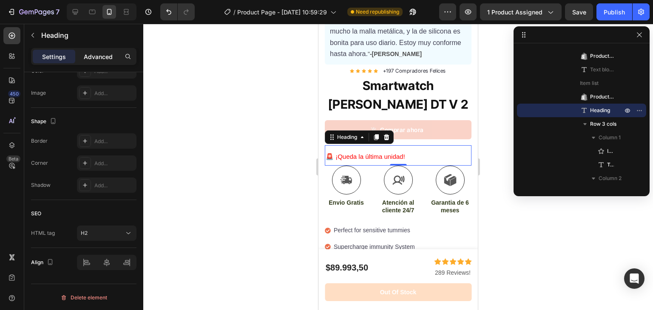
click at [96, 58] on p "Advanced" at bounding box center [98, 56] width 29 height 9
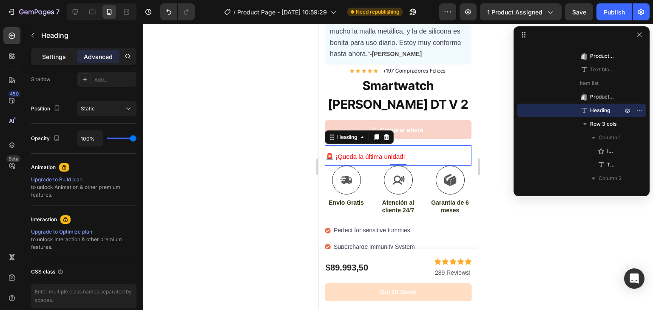
click at [51, 53] on p "Settings" at bounding box center [54, 56] width 24 height 9
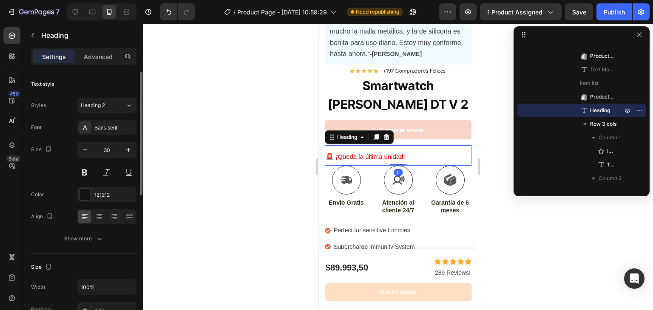
scroll to position [0, 0]
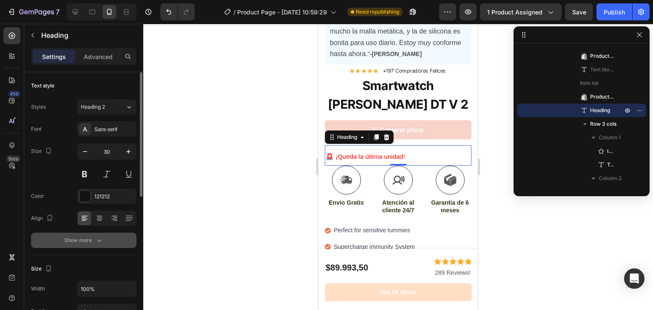
click at [81, 239] on div "Show more" at bounding box center [84, 240] width 40 height 9
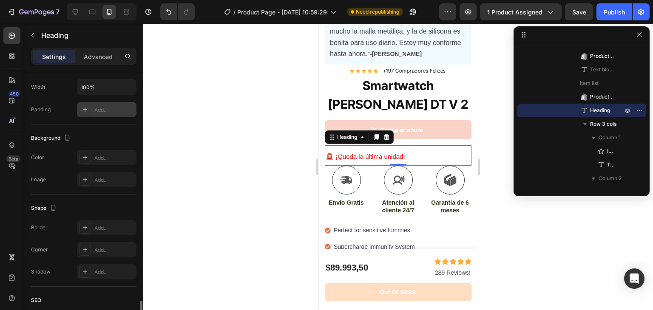
scroll to position [400, 0]
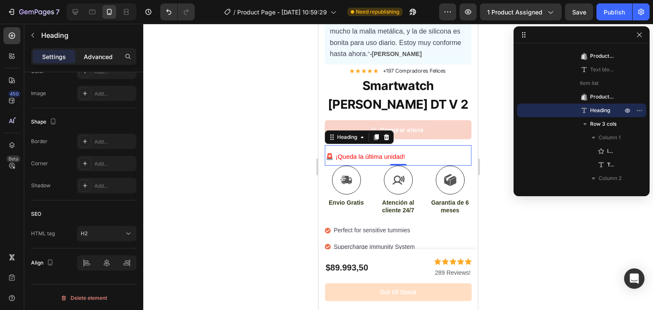
click at [87, 54] on p "Advanced" at bounding box center [98, 56] width 29 height 9
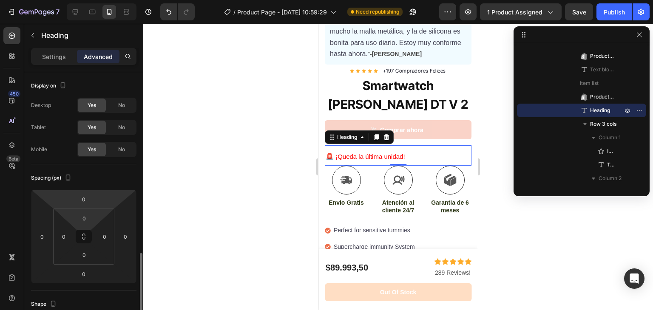
scroll to position [125, 0]
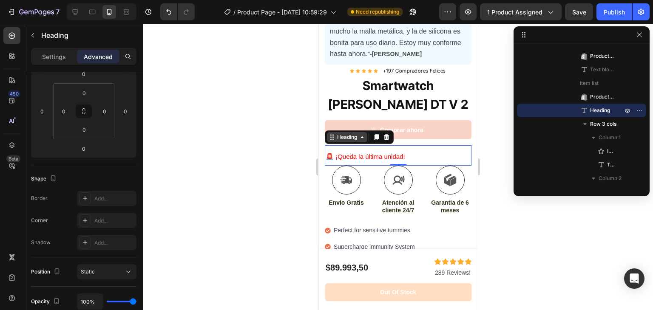
click at [346, 133] on div "Heading" at bounding box center [346, 137] width 23 height 8
click at [345, 133] on div "Heading" at bounding box center [346, 137] width 23 height 8
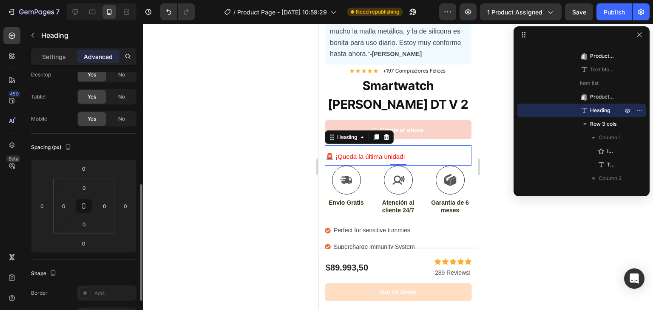
scroll to position [24, 0]
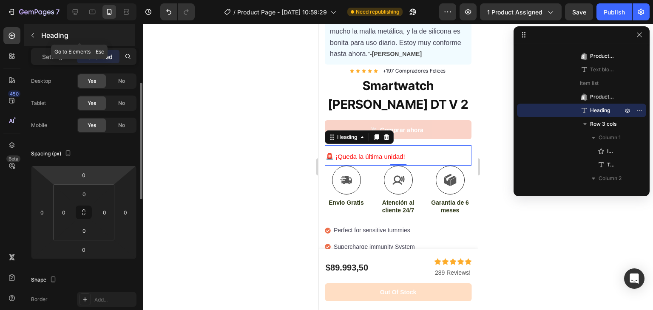
click at [67, 43] on div "Heading" at bounding box center [79, 35] width 111 height 22
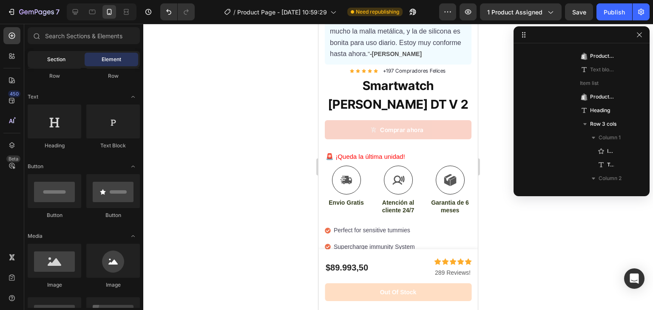
click at [66, 56] on div "Section" at bounding box center [56, 60] width 54 height 14
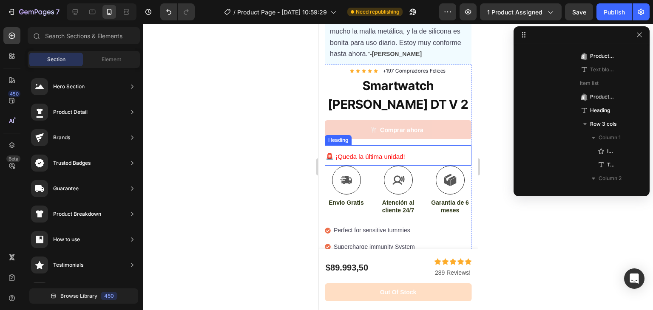
click at [358, 146] on p "⁠⁠⁠⁠⁠⁠⁠ 🚨 ¡Queda la última unidad!" at bounding box center [398, 155] width 145 height 19
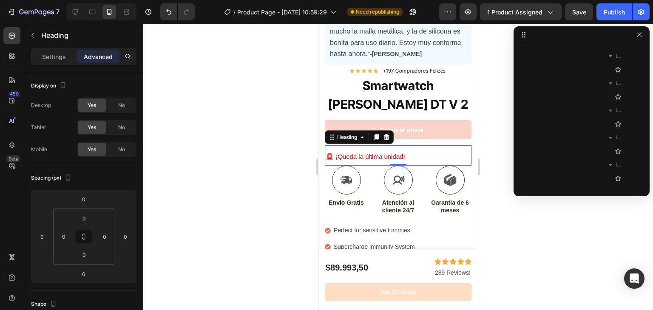
scroll to position [623, 0]
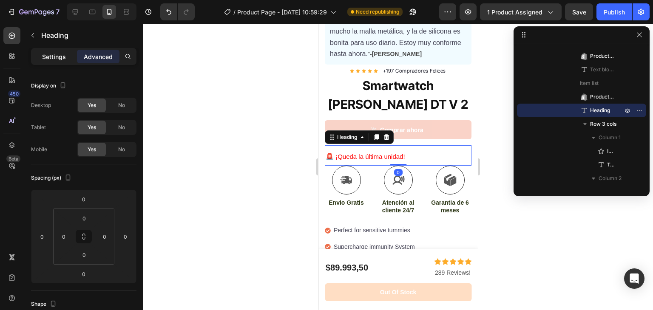
click at [54, 52] on p "Settings" at bounding box center [54, 56] width 24 height 9
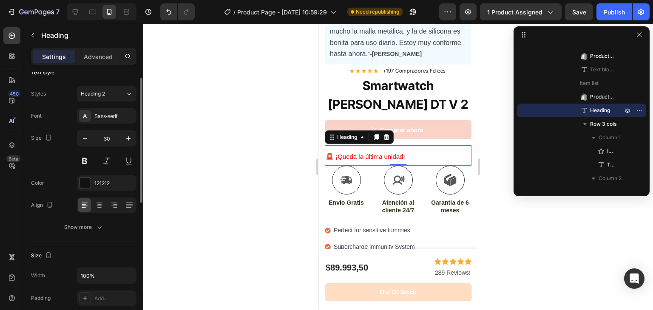
scroll to position [57, 0]
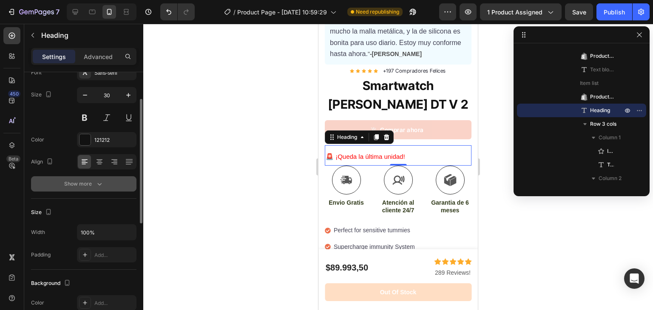
click at [85, 180] on div "Show more" at bounding box center [84, 184] width 40 height 9
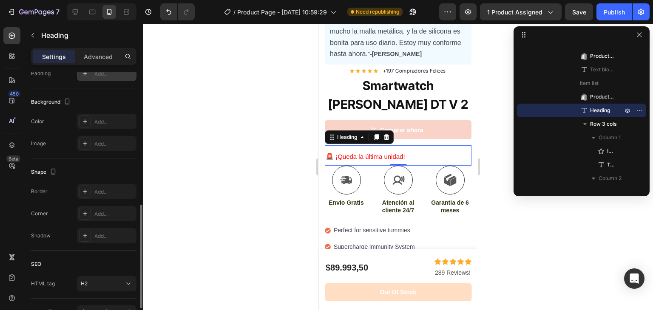
scroll to position [346, 0]
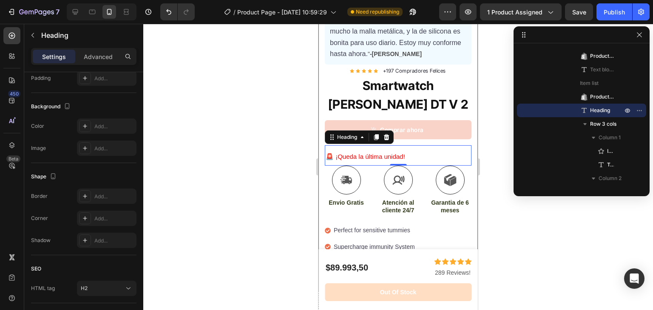
click at [489, 161] on div at bounding box center [398, 167] width 510 height 286
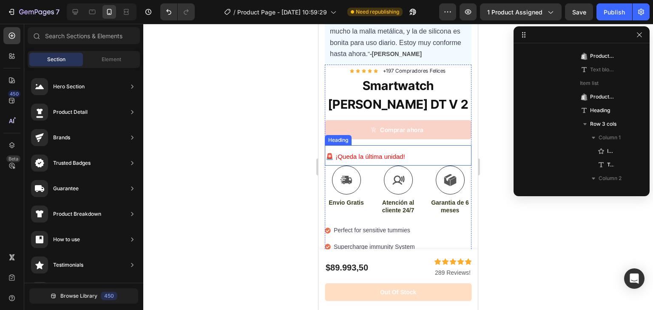
click at [369, 146] on p "⁠⁠⁠⁠⁠⁠⁠ 🚨 ¡Queda la última unidad!" at bounding box center [398, 155] width 145 height 19
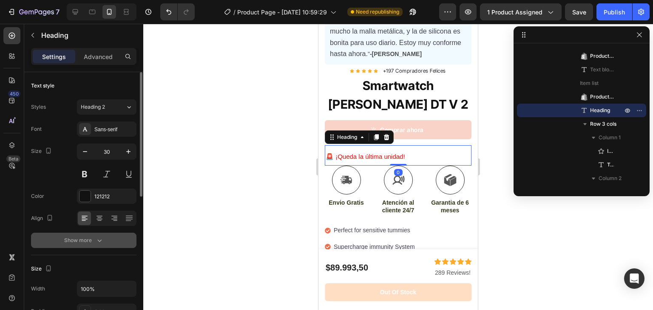
click at [102, 235] on button "Show more" at bounding box center [83, 240] width 105 height 15
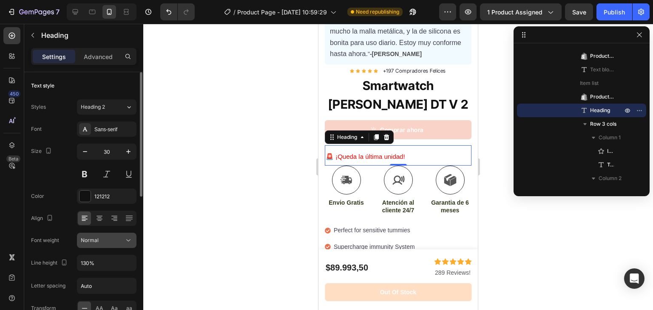
click at [89, 244] on button "Normal" at bounding box center [107, 240] width 60 height 15
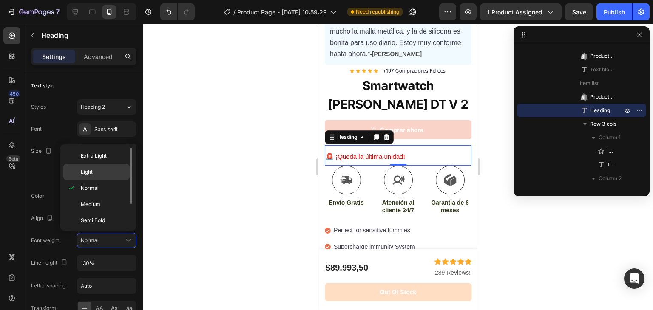
click at [97, 176] on div "Light" at bounding box center [96, 172] width 66 height 16
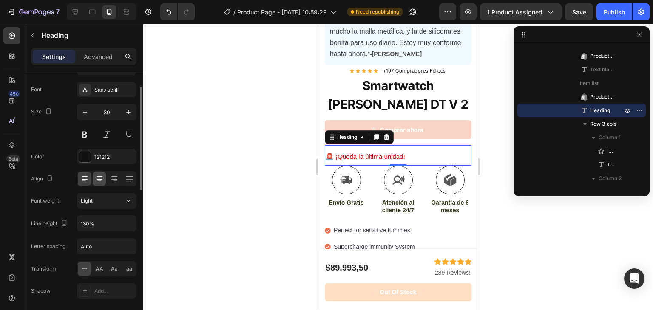
scroll to position [41, 0]
click at [105, 241] on input "Auto" at bounding box center [106, 245] width 59 height 15
click at [99, 265] on span "AA" at bounding box center [100, 268] width 8 height 8
click at [83, 265] on icon at bounding box center [84, 268] width 9 height 9
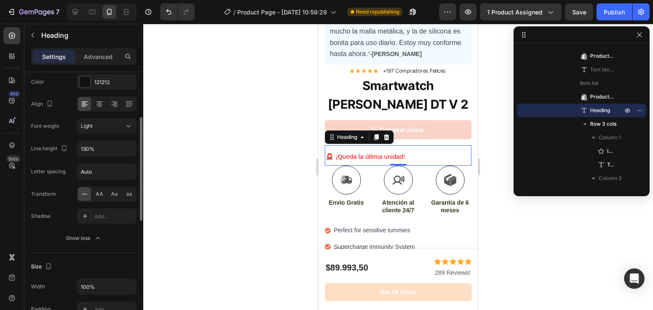
scroll to position [154, 0]
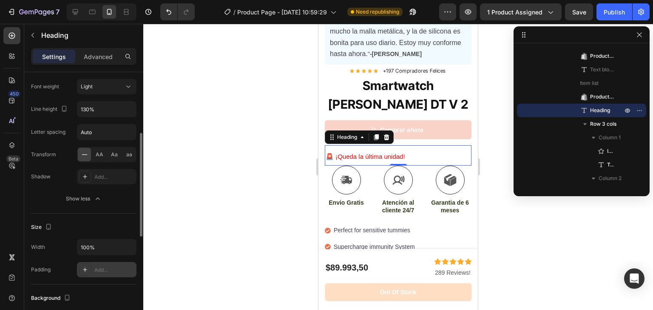
click at [96, 264] on div "Add..." at bounding box center [107, 269] width 60 height 15
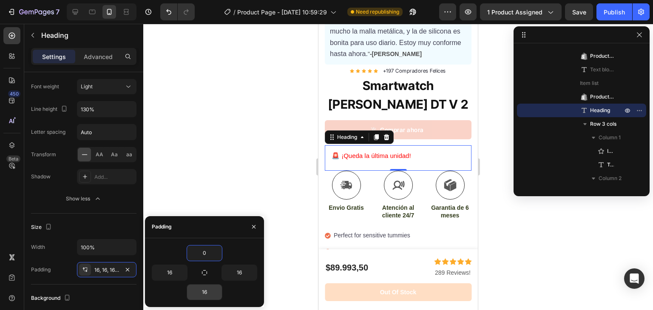
type input "0"
click at [203, 289] on input "16" at bounding box center [204, 292] width 35 height 15
type input "0"
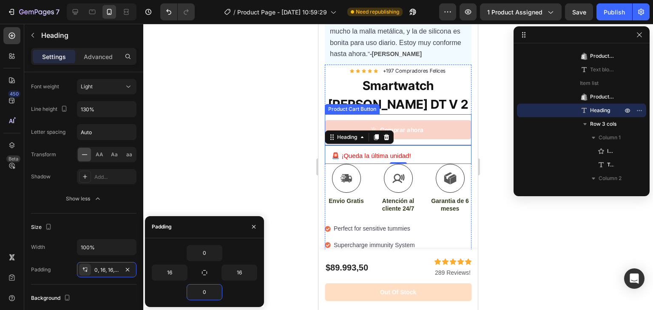
click at [419, 133] on div "Comprar ahora Product Cart Button" at bounding box center [398, 129] width 147 height 31
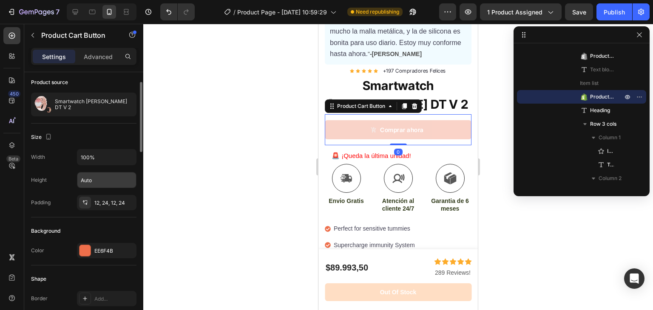
scroll to position [65, 0]
click at [105, 202] on div "12, 24, 12, 24" at bounding box center [106, 202] width 25 height 8
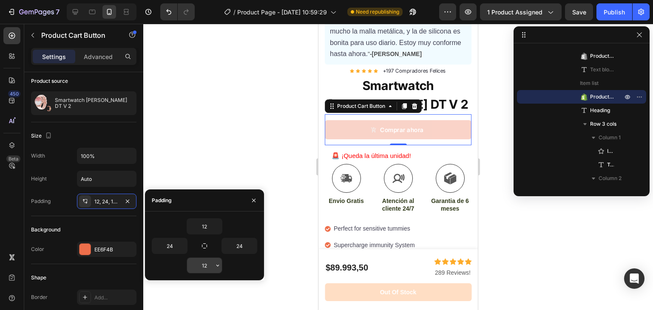
click at [206, 263] on input "12" at bounding box center [204, 265] width 35 height 15
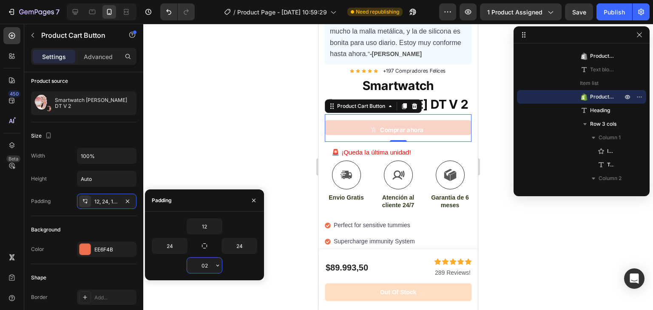
type input "12"
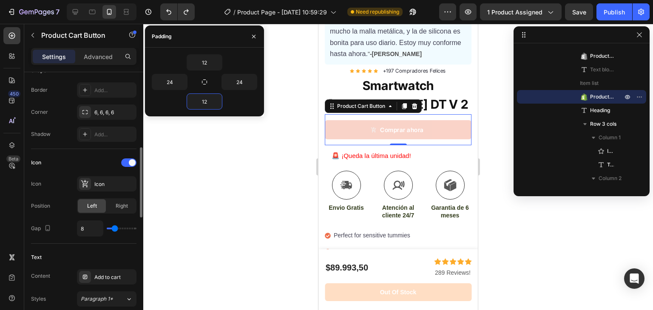
scroll to position [283, 0]
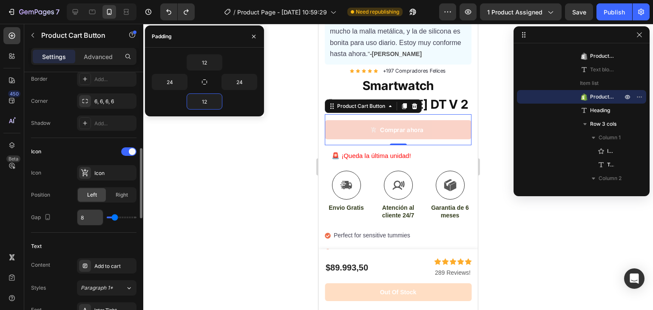
click at [101, 222] on input "8" at bounding box center [90, 217] width 26 height 15
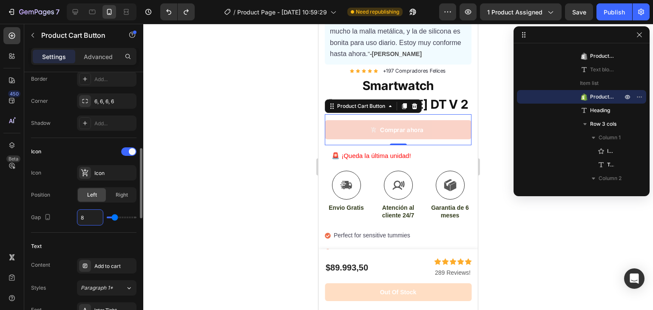
type input "2"
type input "8"
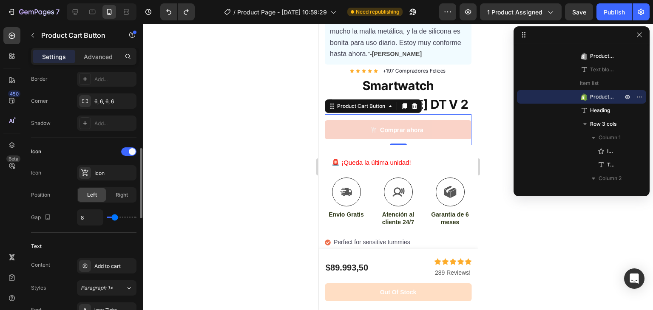
drag, startPoint x: 49, startPoint y: 211, endPoint x: 49, endPoint y: 206, distance: 5.1
click at [49, 206] on div "Icon Icon Icon Position Left Right Gap 8" at bounding box center [83, 185] width 105 height 81
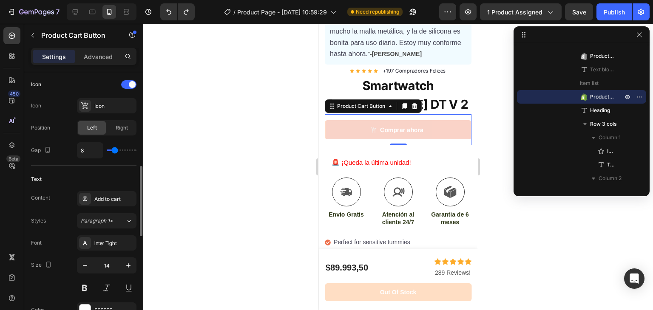
scroll to position [350, 0]
click at [101, 201] on div "Add to cart" at bounding box center [114, 200] width 40 height 8
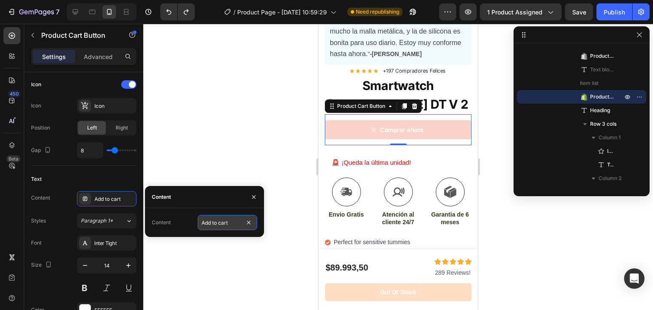
click at [217, 221] on input "Add to cart" at bounding box center [228, 222] width 60 height 15
type input "Comprar Ahora"
click at [70, 252] on div "Font Inter Tight Size 14 Color FFFFFF Show more" at bounding box center [83, 287] width 105 height 105
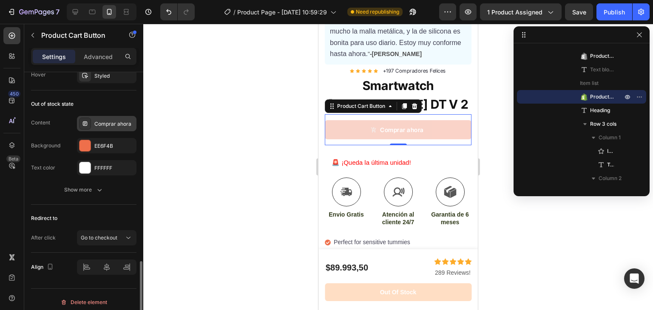
scroll to position [709, 0]
click at [88, 179] on div "Content Comprar ahora Background EE6F4B Text color FFFFFF Show more" at bounding box center [83, 158] width 105 height 82
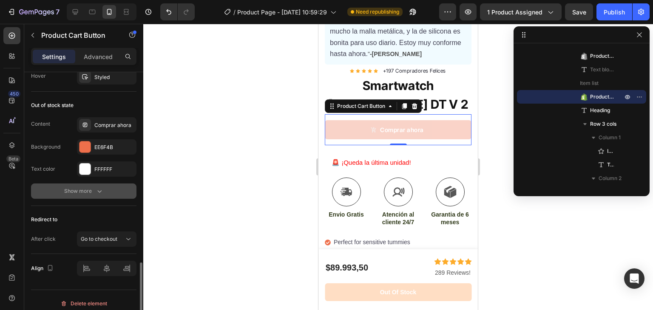
click at [85, 192] on div "Show more" at bounding box center [84, 191] width 40 height 9
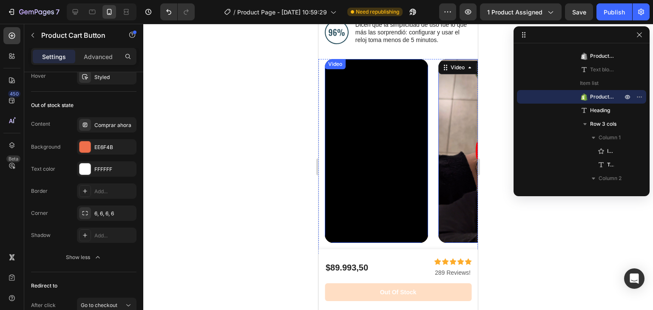
scroll to position [0, 0]
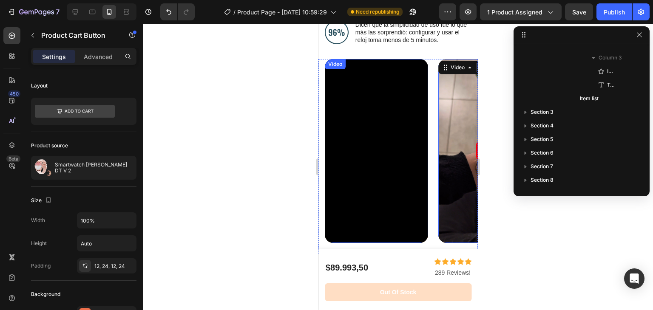
drag, startPoint x: 332, startPoint y: 123, endPoint x: 322, endPoint y: 123, distance: 9.8
click at [322, 123] on div "Video Video 0 Drop element here Carousel" at bounding box center [397, 156] width 159 height 195
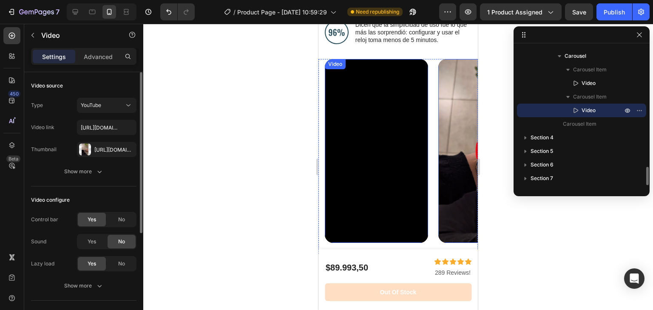
scroll to position [821, 0]
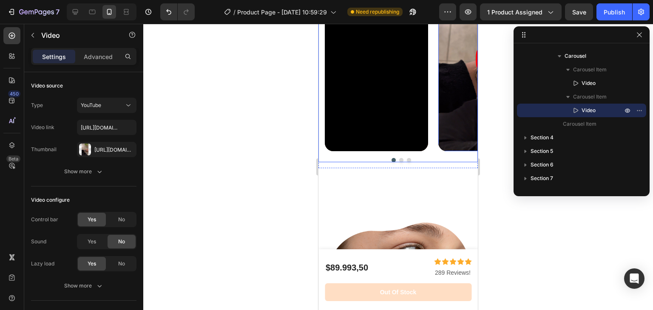
click at [399, 162] on button "Dot" at bounding box center [401, 160] width 4 height 4
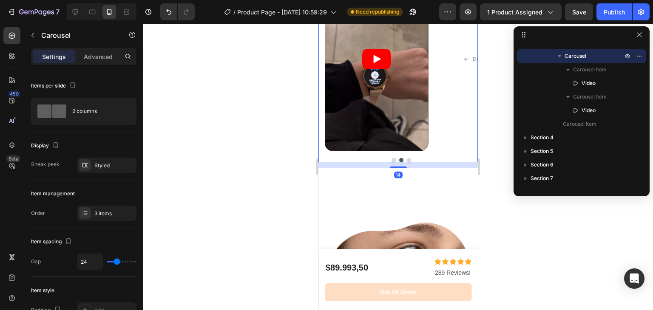
click at [407, 162] on button "Dot" at bounding box center [409, 160] width 4 height 4
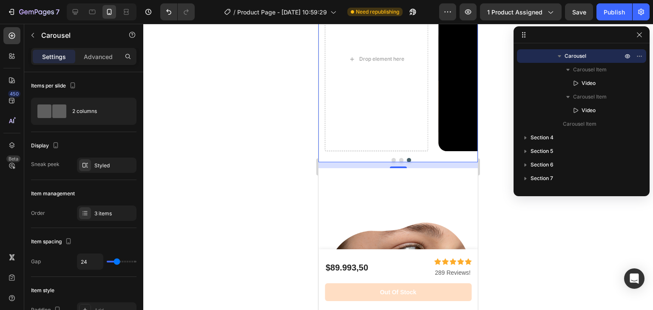
click at [387, 162] on div at bounding box center [401, 160] width 153 height 4
click at [388, 162] on div at bounding box center [401, 160] width 153 height 4
click at [391, 162] on button "Dot" at bounding box center [393, 160] width 4 height 4
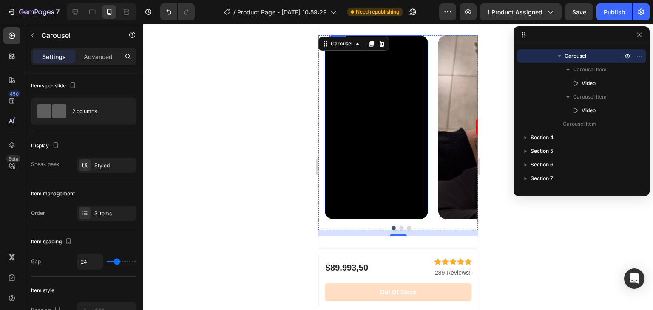
scroll to position [753, 0]
click at [341, 51] on div "Carousel" at bounding box center [353, 44] width 71 height 14
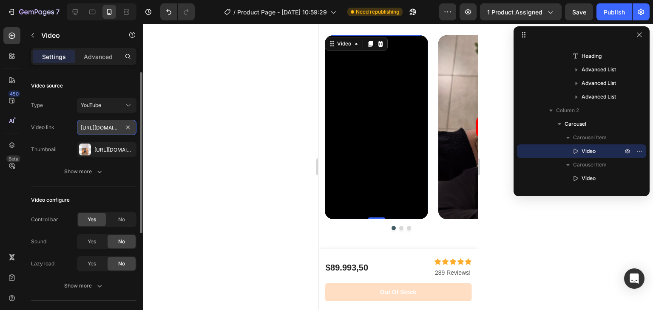
click at [108, 133] on input "[URL][DOMAIN_NAME]" at bounding box center [107, 127] width 60 height 15
paste input "HaFKn_Vvtw"
type input "[URL][DOMAIN_NAME]"
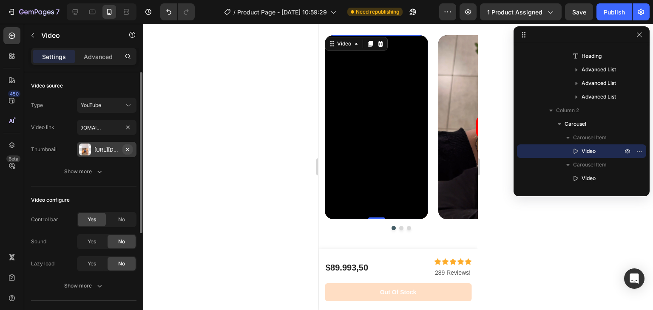
click at [128, 148] on icon "button" at bounding box center [127, 148] width 3 height 3
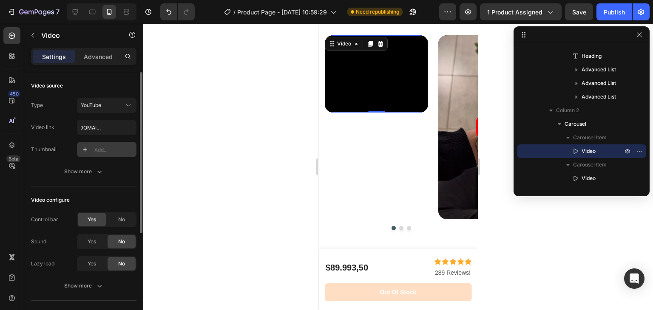
scroll to position [0, 0]
click at [116, 147] on div "Add..." at bounding box center [114, 150] width 40 height 8
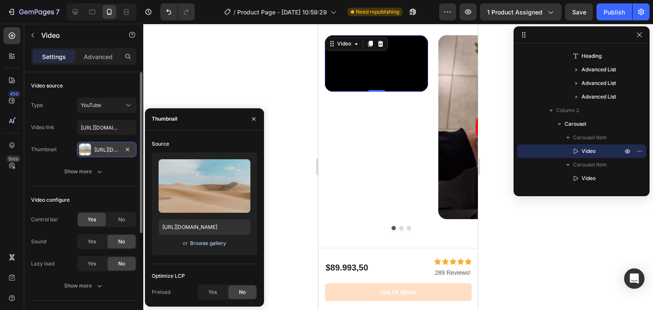
click at [211, 244] on div "Browse gallery" at bounding box center [208, 244] width 36 height 8
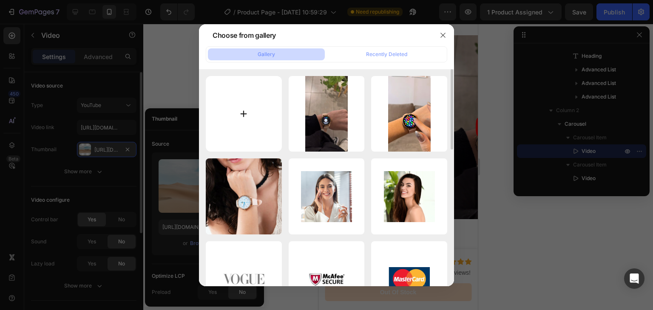
click at [230, 128] on input "file" at bounding box center [244, 114] width 76 height 76
type input "C:\fakepath\505768917_686251347742224_3711103689387987533_n.jpg"
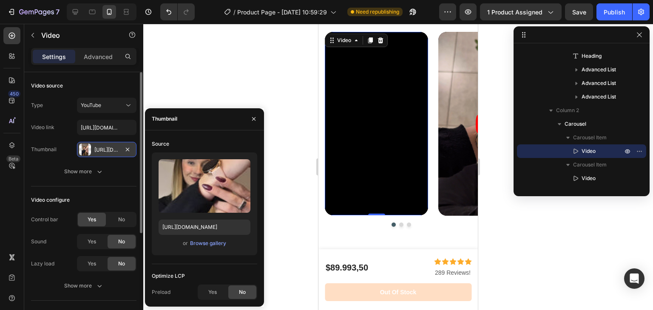
type input "[URL][DOMAIN_NAME]"
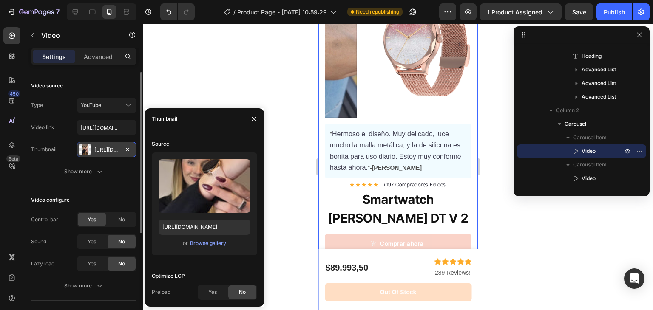
scroll to position [181, 0]
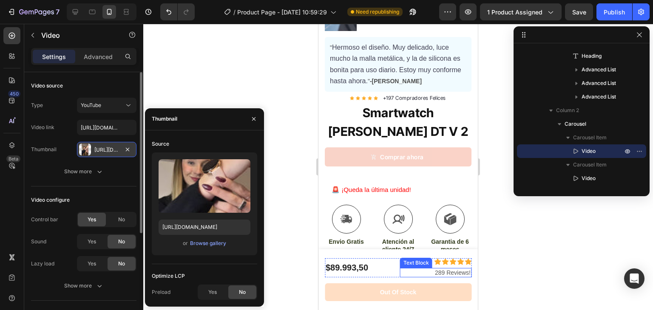
click at [434, 272] on p "289 Reviews!" at bounding box center [436, 273] width 70 height 8
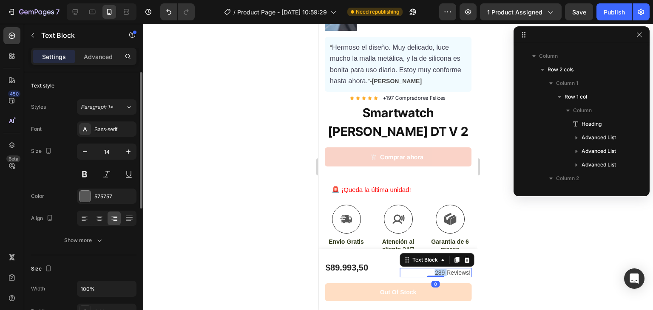
scroll to position [38, 0]
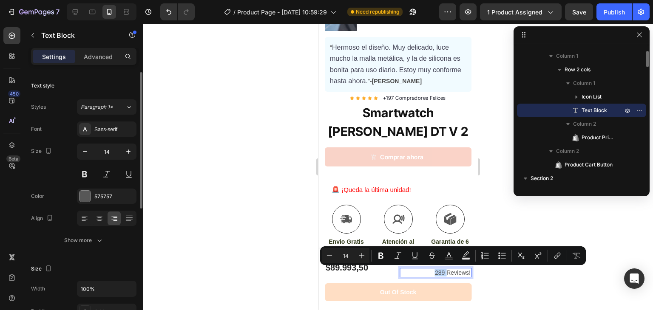
click at [434, 272] on p "289 Reviews!" at bounding box center [436, 273] width 70 height 8
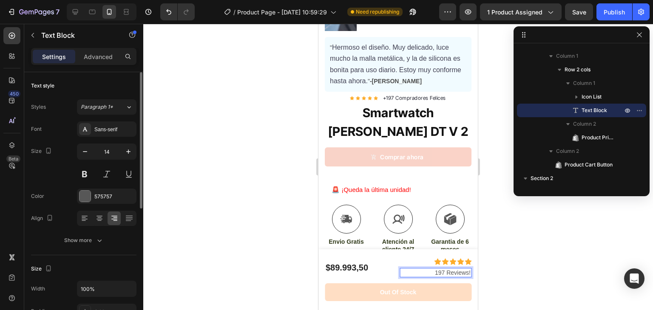
click at [490, 254] on div at bounding box center [398, 167] width 510 height 286
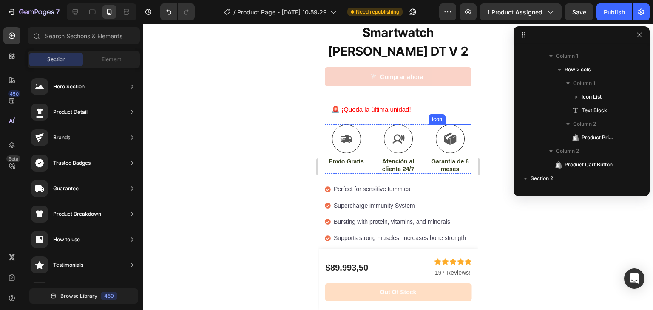
scroll to position [263, 0]
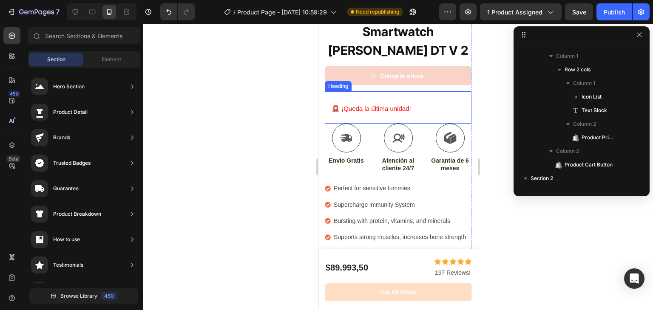
click at [386, 97] on h2 "🚨 ¡Queda la última unidad!" at bounding box center [398, 107] width 147 height 32
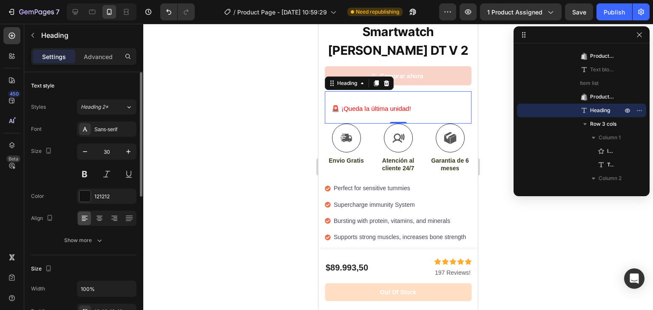
click at [102, 116] on div "Styles Heading 2* Font Sans-serif Size 30 Color 121212 Align Show more" at bounding box center [83, 173] width 105 height 149
click at [90, 90] on div "Text style" at bounding box center [83, 86] width 105 height 14
click at [92, 102] on button "Heading 2*" at bounding box center [107, 106] width 60 height 15
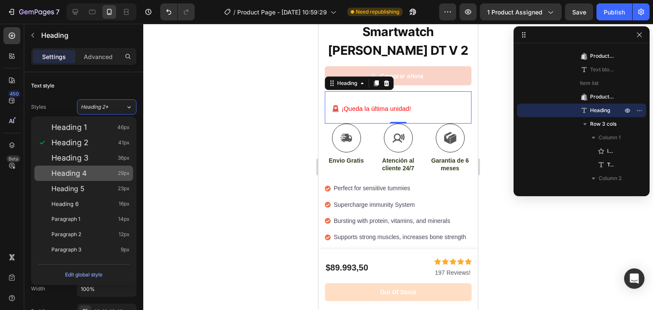
click at [93, 166] on div "Heading 4 29px" at bounding box center [83, 173] width 99 height 15
type input "29"
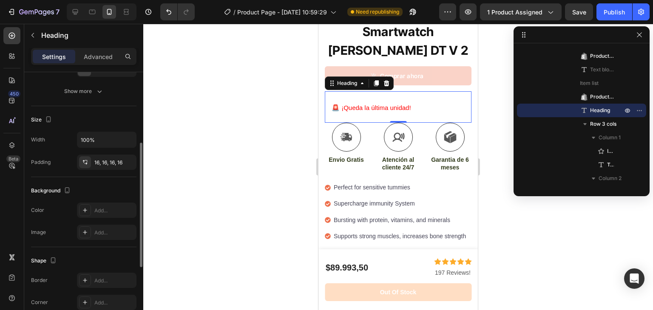
scroll to position [149, 0]
click at [97, 159] on div "16, 16, 16, 16" at bounding box center [106, 163] width 25 height 8
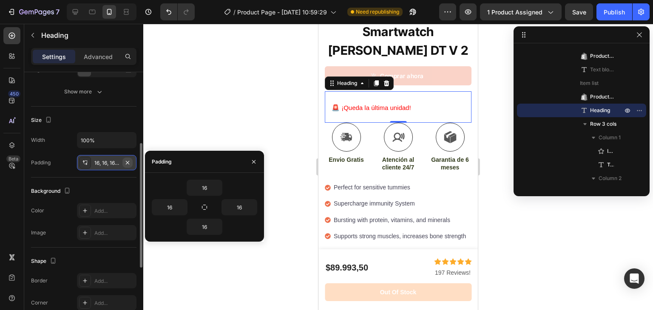
click at [131, 163] on button "button" at bounding box center [127, 163] width 10 height 10
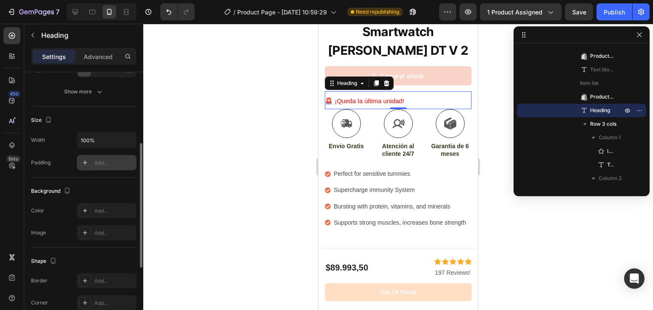
click at [280, 118] on div at bounding box center [398, 167] width 510 height 286
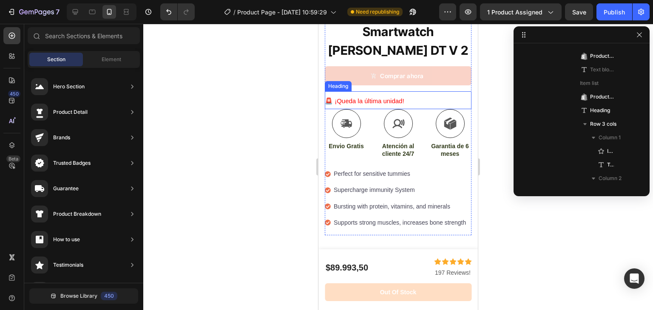
click at [357, 91] on h2 "🚨 ¡Queda la última unidad!" at bounding box center [398, 100] width 147 height 18
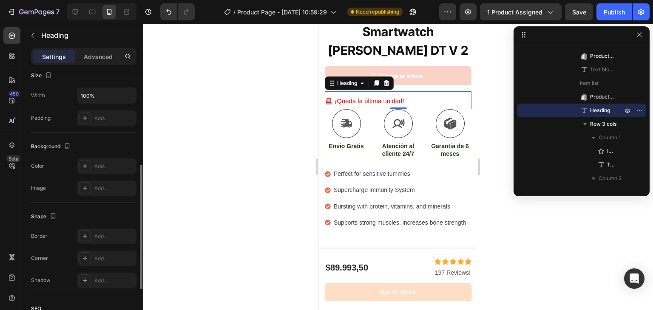
scroll to position [194, 0]
click at [90, 120] on div at bounding box center [85, 118] width 12 height 12
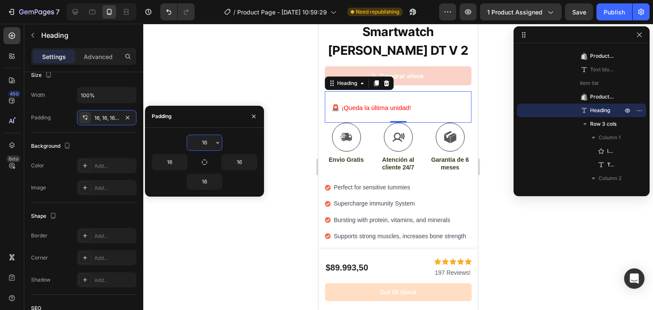
click at [211, 167] on div "16" at bounding box center [230, 162] width 53 height 16
click at [203, 146] on input "16" at bounding box center [204, 142] width 35 height 15
type input "6"
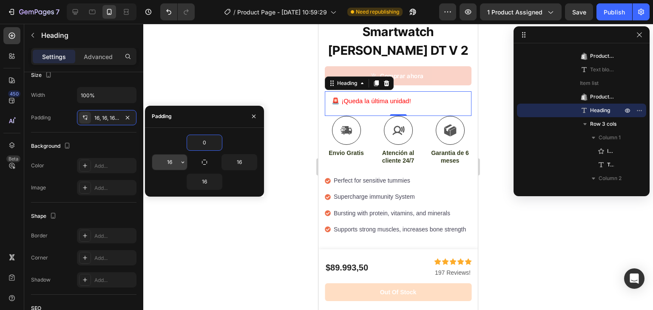
type input "0"
click at [175, 162] on input "16" at bounding box center [169, 162] width 35 height 15
type input "0"
click at [235, 162] on input "16" at bounding box center [239, 162] width 35 height 15
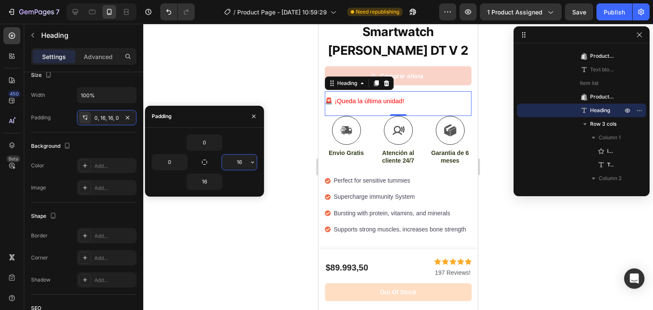
type input "0"
click at [235, 92] on div at bounding box center [398, 167] width 510 height 286
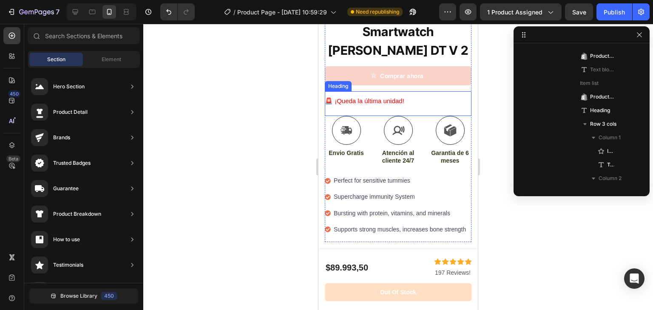
click at [332, 99] on h2 "🚨 ¡Queda la última unidad!" at bounding box center [398, 103] width 147 height 25
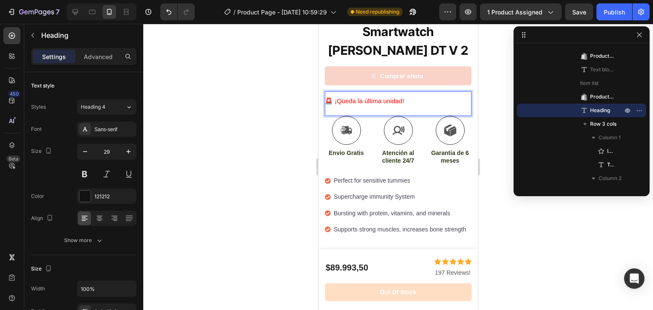
click at [268, 102] on div at bounding box center [398, 167] width 510 height 286
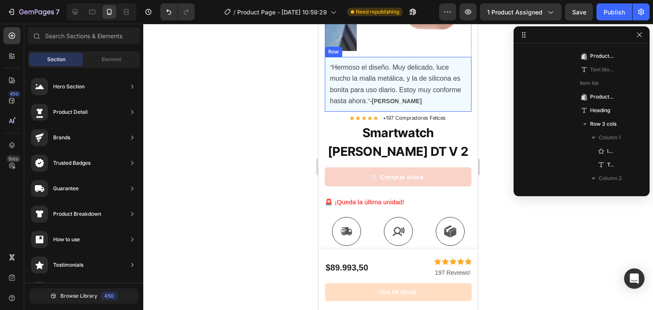
scroll to position [162, 0]
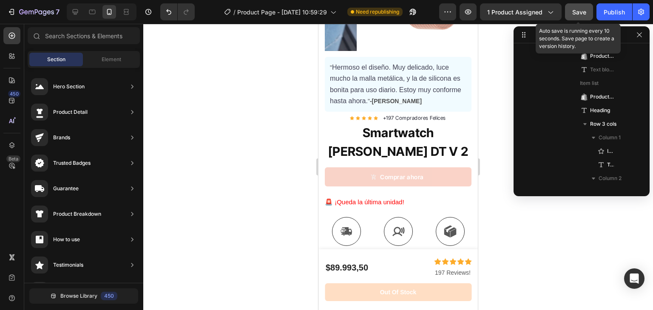
click at [570, 14] on button "Save" at bounding box center [579, 11] width 28 height 17
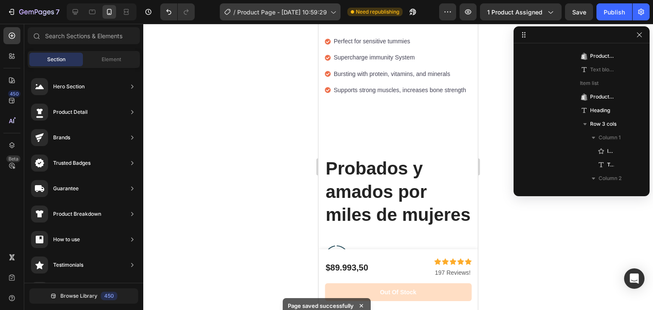
scroll to position [262, 0]
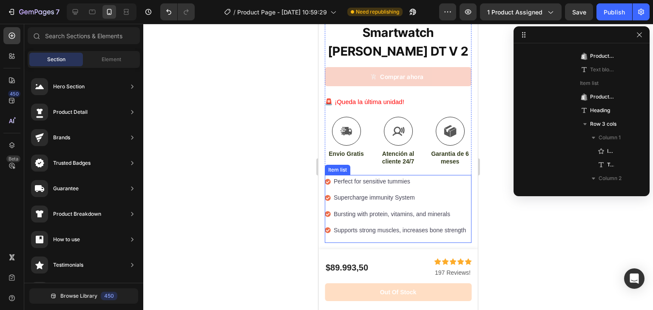
click at [388, 176] on p "Perfect for sensitive tummies" at bounding box center [400, 181] width 132 height 11
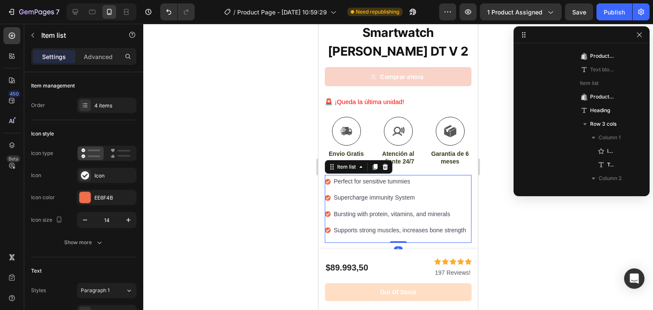
scroll to position [841, 0]
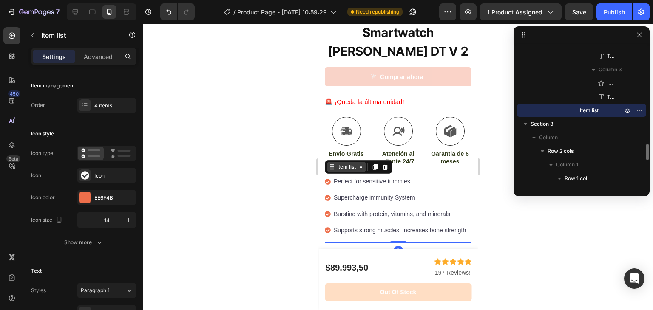
click at [331, 164] on icon at bounding box center [332, 167] width 7 height 7
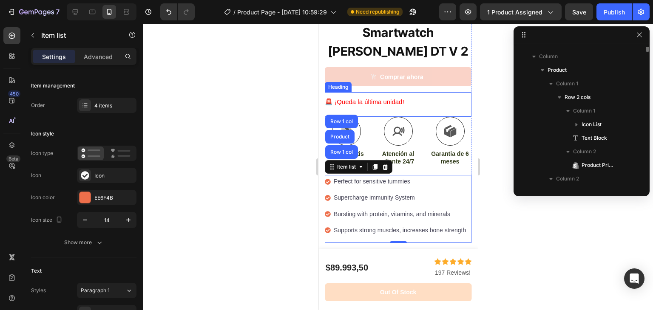
scroll to position [0, 0]
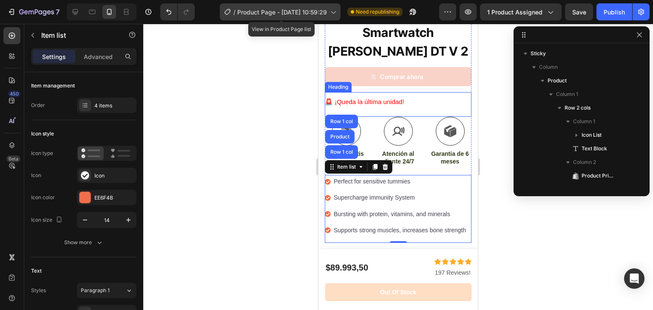
click at [301, 12] on span "Product Page - [DATE] 10:59:29" at bounding box center [282, 12] width 90 height 9
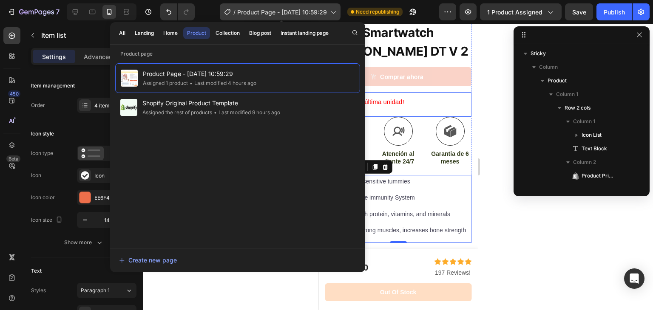
click at [301, 12] on span "Product Page - [DATE] 10:59:29" at bounding box center [282, 12] width 90 height 9
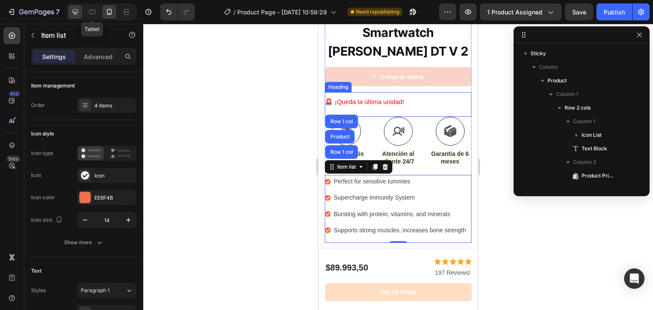
click at [77, 10] on icon at bounding box center [75, 12] width 9 height 9
type input "24"
type input "16"
type input "8"
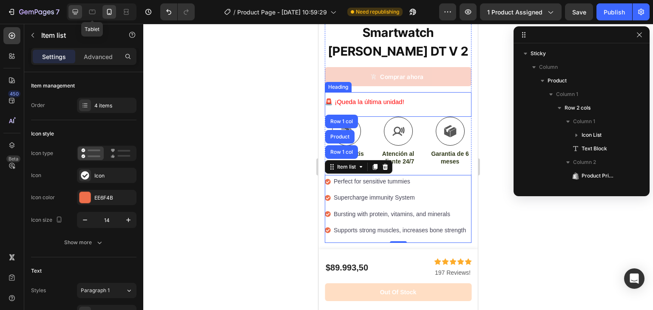
type input "12"
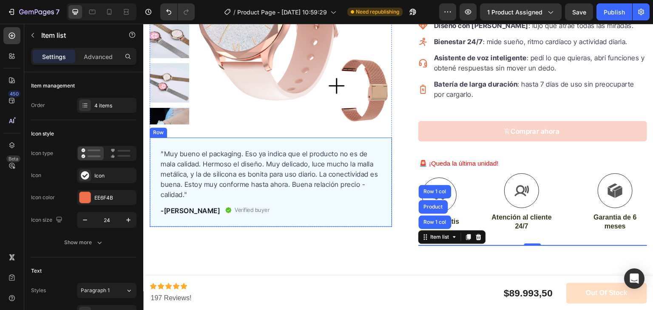
scroll to position [76, 0]
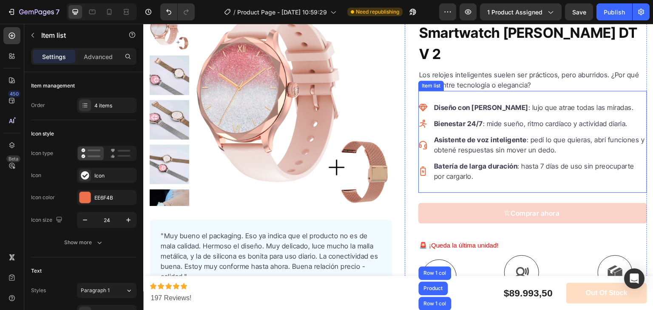
click at [458, 136] on strong "Asistente de voz inteligente" at bounding box center [480, 140] width 93 height 9
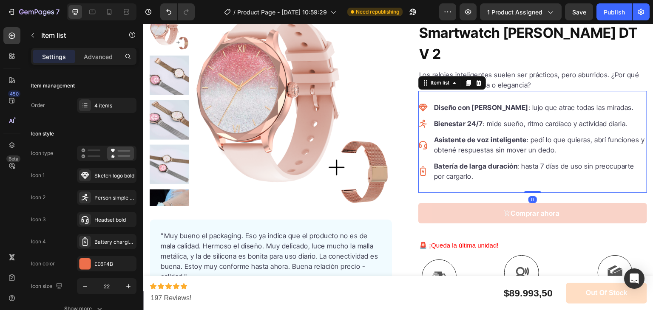
scroll to position [194, 0]
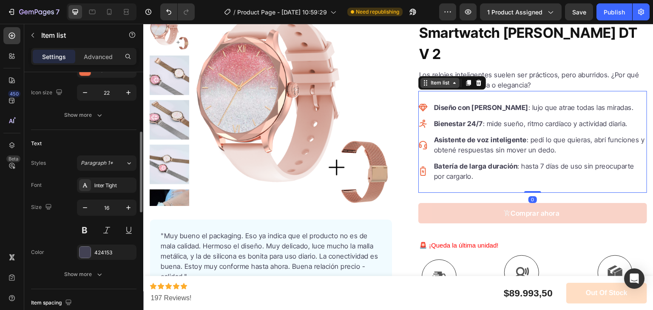
click at [422, 79] on icon at bounding box center [425, 82] width 7 height 7
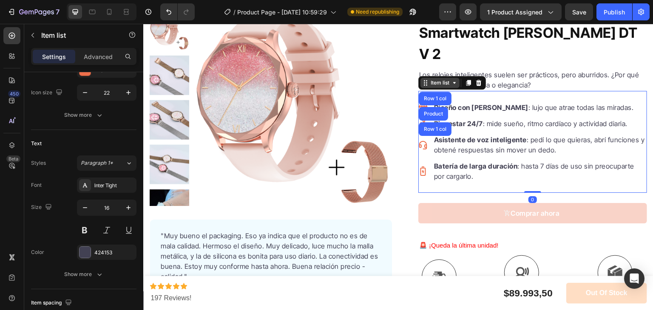
click at [422, 79] on icon at bounding box center [425, 82] width 7 height 7
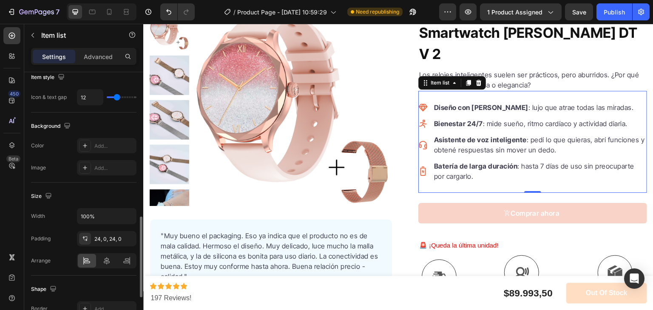
scroll to position [587, 0]
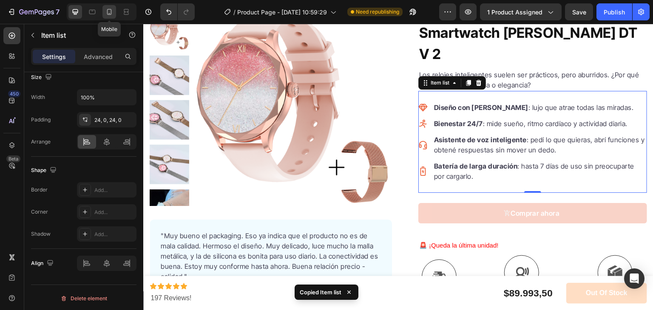
click at [111, 13] on icon at bounding box center [109, 12] width 5 height 6
type input "16"
type input "14"
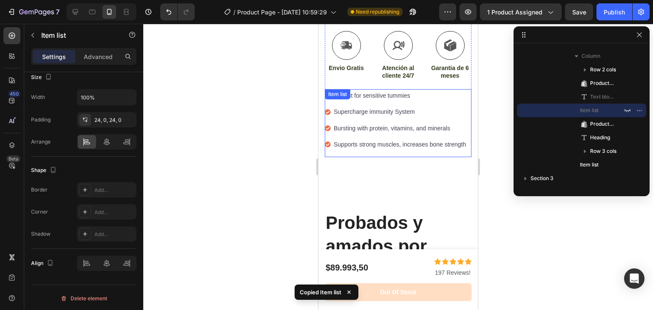
scroll to position [347, 0]
click at [360, 91] on p "Perfect for sensitive tummies" at bounding box center [400, 96] width 132 height 11
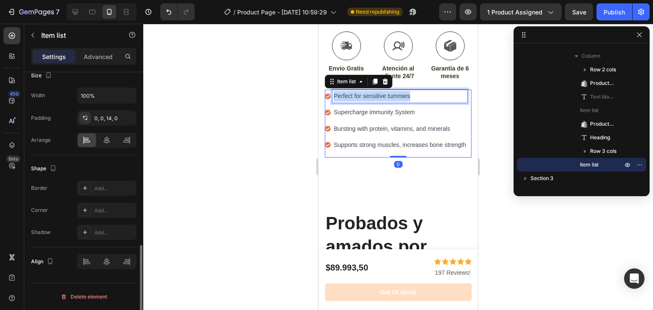
scroll to position [521, 0]
click at [360, 91] on p "Perfect for sensitive tummies" at bounding box center [400, 96] width 132 height 11
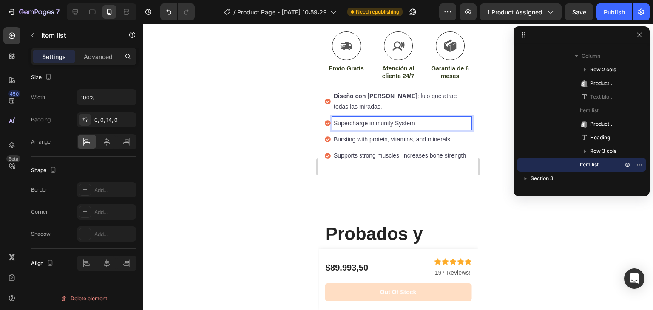
click at [368, 118] on p "Supercharge immunity System" at bounding box center [402, 123] width 136 height 11
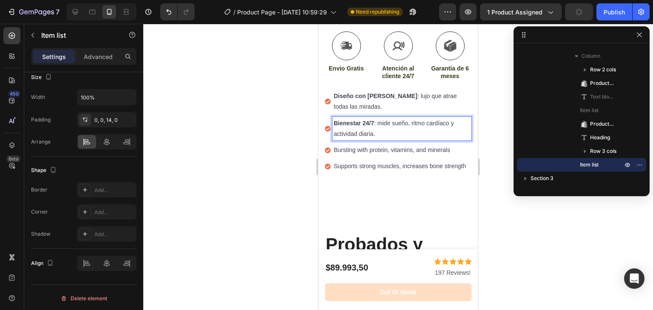
click at [386, 145] on p "Bursting with protein, vitamins, and minerals" at bounding box center [402, 150] width 136 height 11
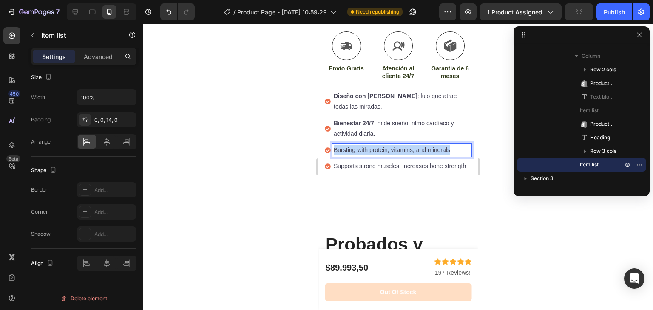
click at [386, 145] on p "Bursting with protein, vitamins, and minerals" at bounding box center [402, 150] width 136 height 11
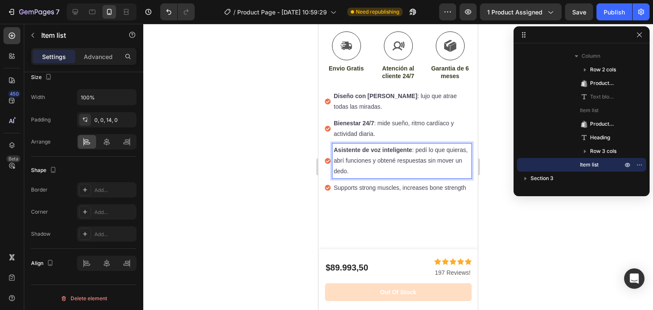
click at [366, 186] on p "Supports strong muscles, increases bone strength" at bounding box center [402, 188] width 136 height 11
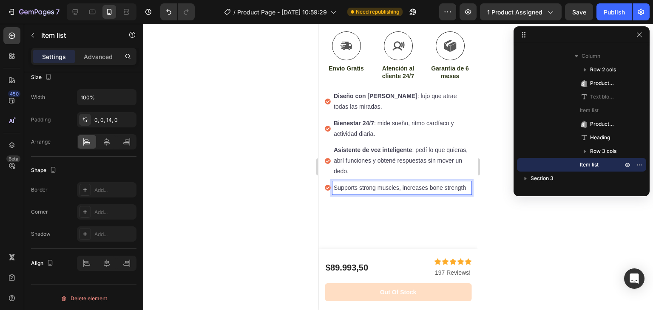
click at [366, 186] on p "Supports strong muscles, increases bone strength" at bounding box center [402, 188] width 136 height 11
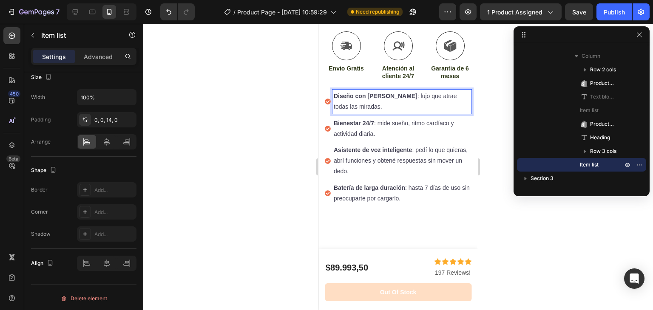
click at [333, 91] on div "Diseño con [PERSON_NAME] : lujo que atrae todas las miradas." at bounding box center [401, 102] width 139 height 24
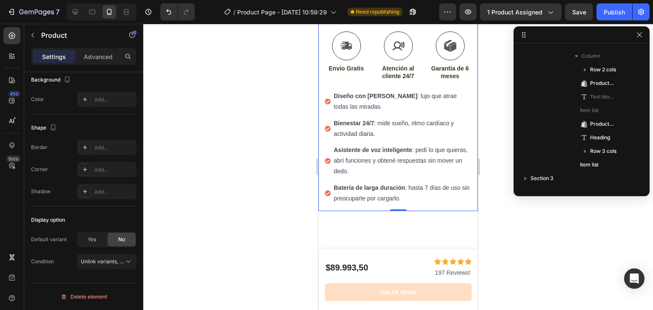
scroll to position [0, 0]
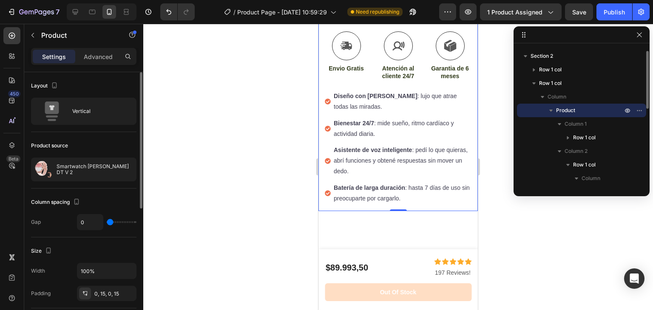
click at [326, 99] on icon at bounding box center [328, 102] width 6 height 6
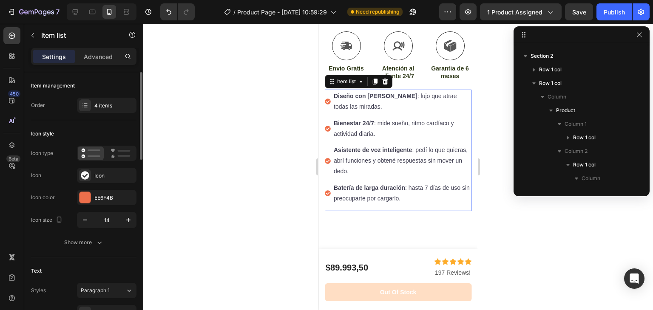
scroll to position [188, 0]
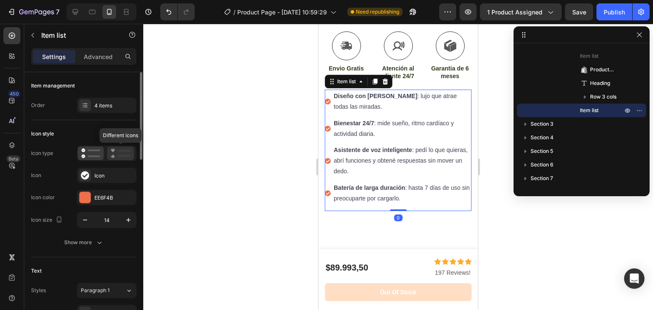
click at [117, 155] on icon at bounding box center [121, 153] width 20 height 10
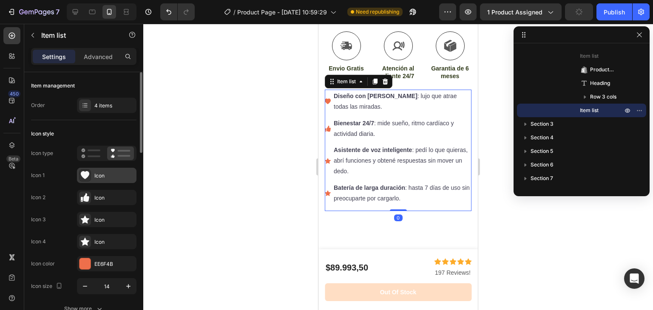
click at [87, 176] on icon at bounding box center [85, 175] width 9 height 8
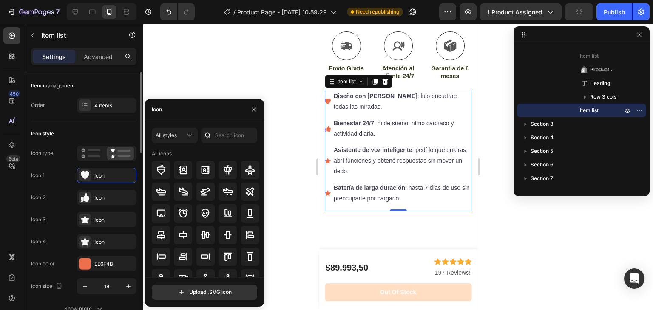
click at [176, 111] on div "Icon" at bounding box center [204, 110] width 119 height 22
click at [214, 133] on div at bounding box center [208, 135] width 14 height 15
click at [218, 133] on input "text" at bounding box center [229, 135] width 56 height 15
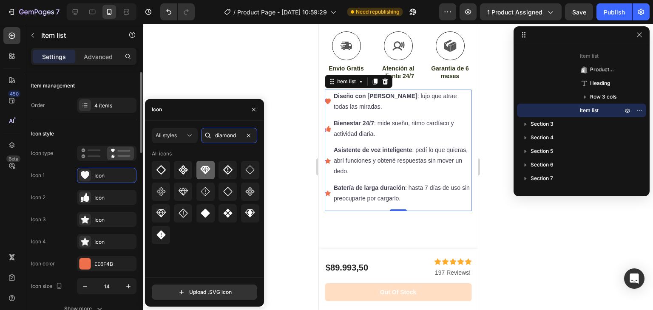
type input "diamond"
click at [209, 179] on div at bounding box center [205, 170] width 18 height 18
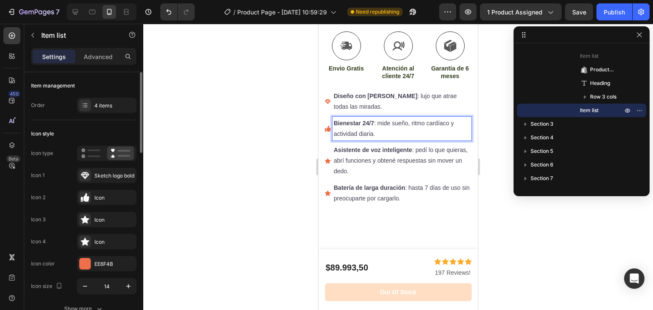
click at [327, 126] on icon at bounding box center [328, 129] width 6 height 6
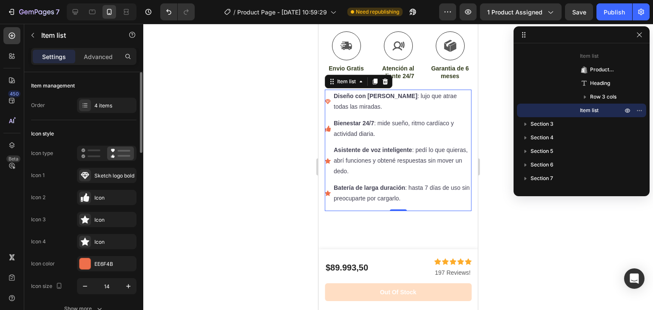
click at [327, 126] on icon at bounding box center [328, 129] width 6 height 6
click at [104, 197] on div "Icon" at bounding box center [114, 198] width 40 height 8
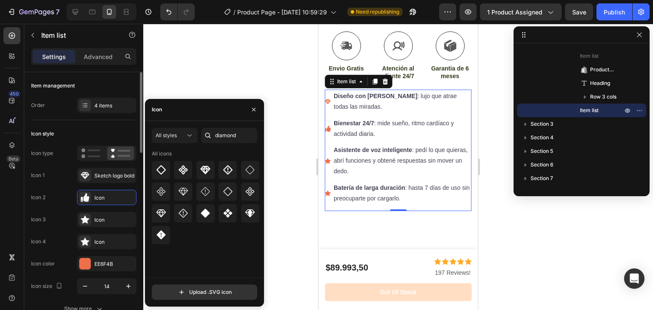
click at [196, 106] on div "Icon" at bounding box center [204, 110] width 119 height 22
click at [227, 145] on div "All styles diamond All icons" at bounding box center [204, 203] width 105 height 150
click at [222, 134] on input "diamond" at bounding box center [229, 135] width 56 height 15
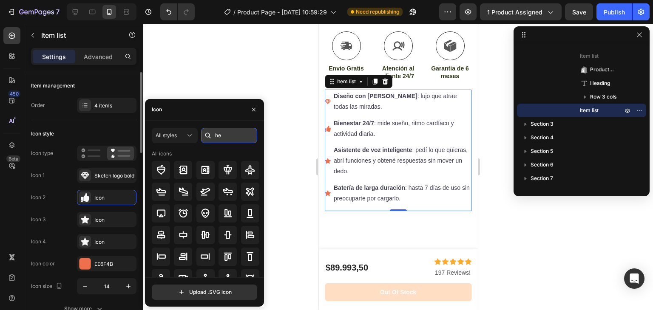
click at [222, 134] on input "he" at bounding box center [229, 135] width 56 height 15
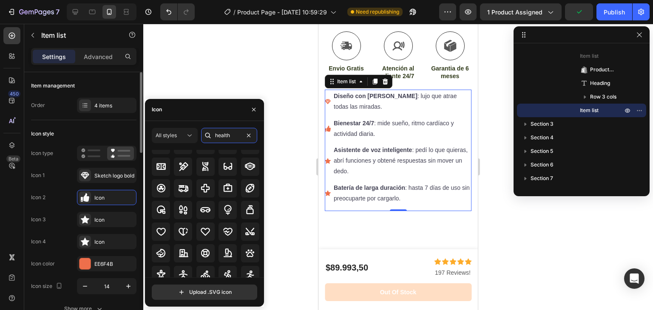
scroll to position [94, 0]
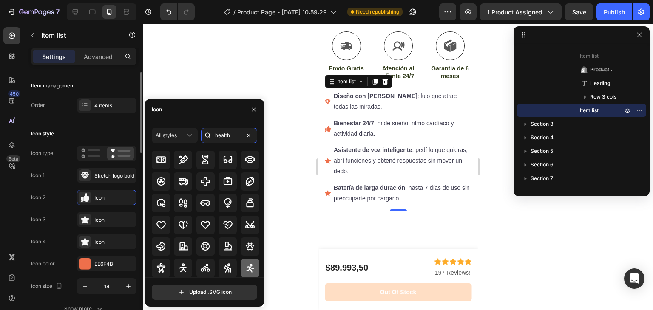
type input "health"
click at [246, 264] on icon at bounding box center [250, 268] width 10 height 10
click at [330, 158] on icon at bounding box center [328, 161] width 6 height 6
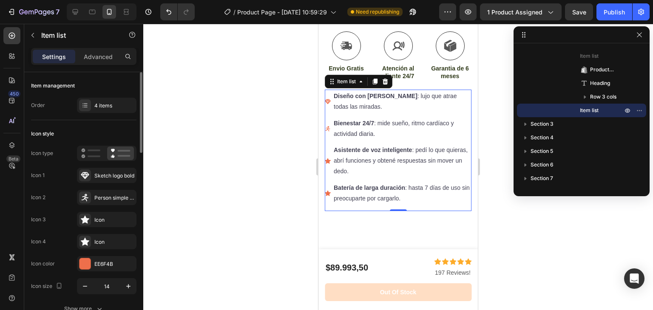
click at [330, 158] on icon at bounding box center [328, 161] width 6 height 6
click at [110, 216] on div "Icon" at bounding box center [114, 220] width 40 height 8
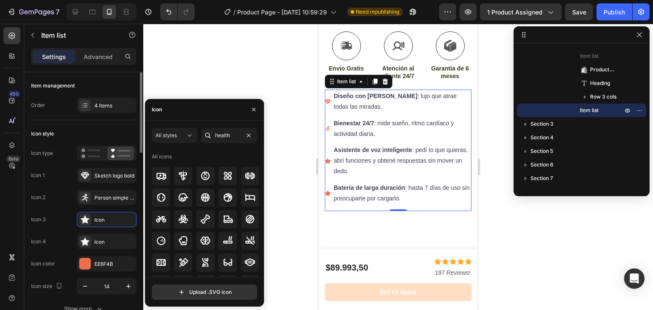
click at [214, 135] on div at bounding box center [208, 135] width 14 height 15
click at [235, 133] on input "health" at bounding box center [229, 135] width 56 height 15
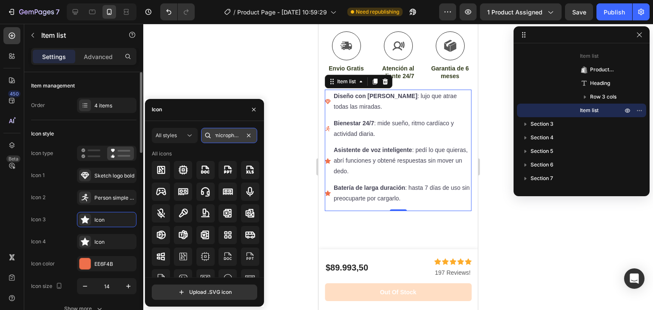
scroll to position [0, 3]
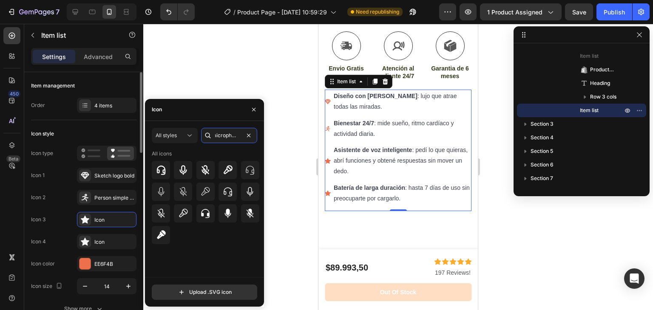
type input "microphone"
click at [330, 158] on icon at bounding box center [328, 161] width 6 height 6
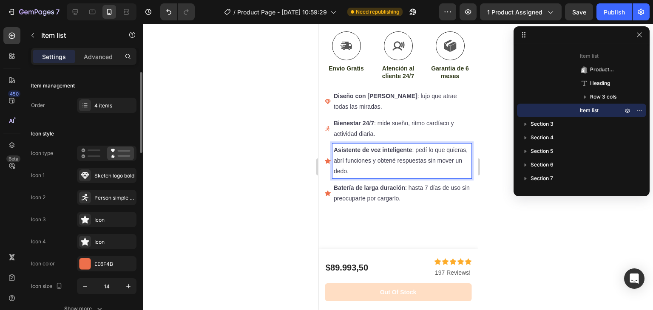
click at [328, 150] on div "Asistente de voz inteligente : pedí lo que quieras, abrí funciones y obtené res…" at bounding box center [398, 161] width 147 height 35
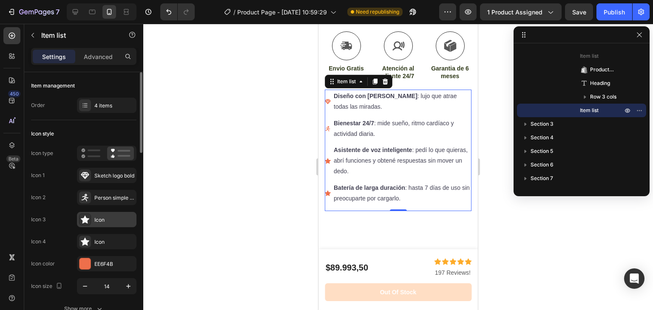
click at [116, 223] on div "Icon" at bounding box center [114, 220] width 40 height 8
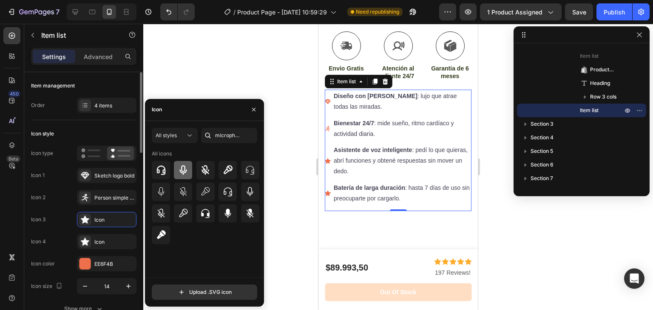
click at [187, 170] on icon at bounding box center [183, 170] width 10 height 10
click at [333, 181] on div "Batería de larga duración : hasta 7 días de uso sin preocuparte por cargarlo." at bounding box center [401, 193] width 139 height 24
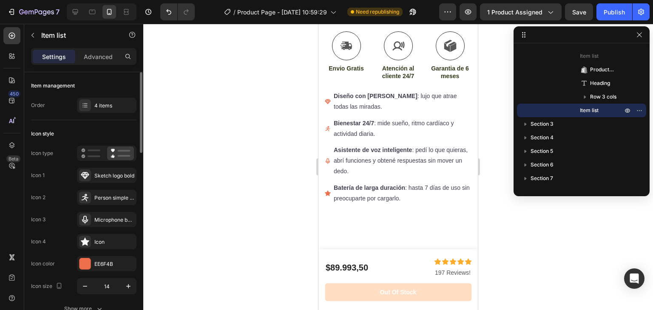
click at [325, 181] on div "Batería de larga duración : hasta 7 días de uso sin preocuparte por cargarlo." at bounding box center [398, 193] width 147 height 24
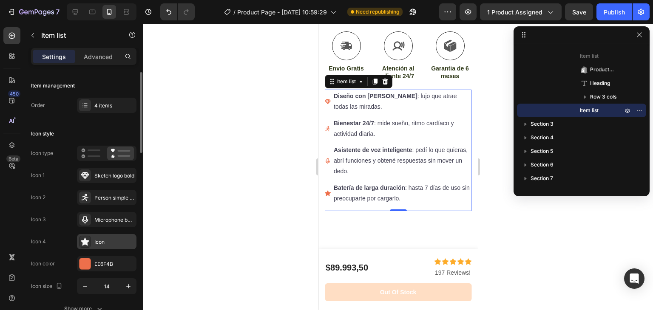
click at [120, 240] on div "Icon" at bounding box center [114, 242] width 40 height 8
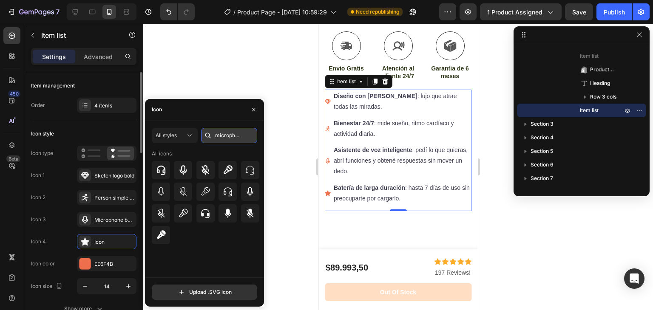
click at [219, 136] on input "microphone" at bounding box center [229, 135] width 56 height 15
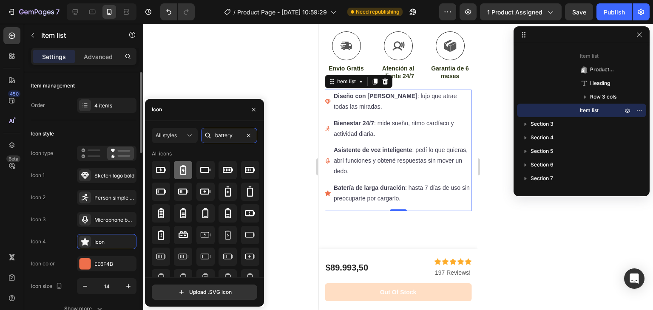
type input "battery"
click at [184, 170] on icon at bounding box center [183, 170] width 6 height 10
click at [251, 83] on div at bounding box center [398, 167] width 510 height 286
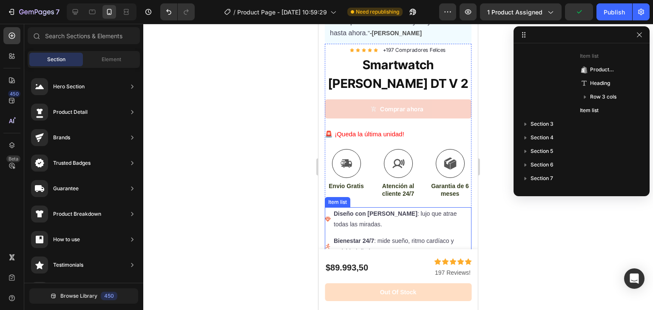
scroll to position [229, 0]
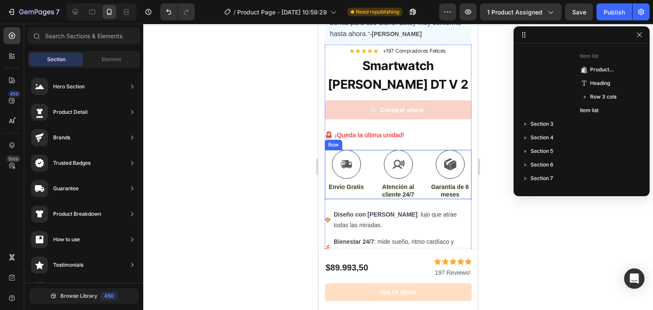
click at [371, 187] on div "Icon Envio Gratis Text Block Icon Atención al cliente 24/7 Text Block Icon Gara…" at bounding box center [398, 174] width 147 height 49
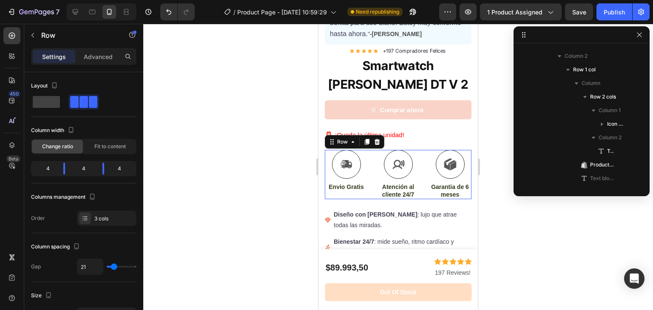
scroll to position [310, 0]
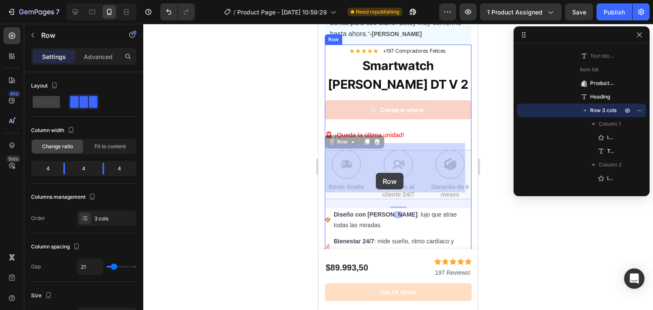
drag, startPoint x: 371, startPoint y: 187, endPoint x: 374, endPoint y: 169, distance: 18.2
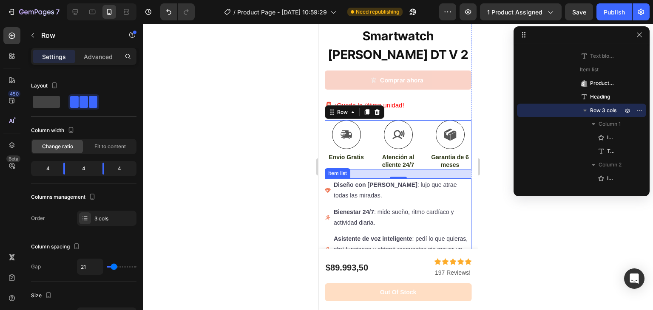
scroll to position [234, 0]
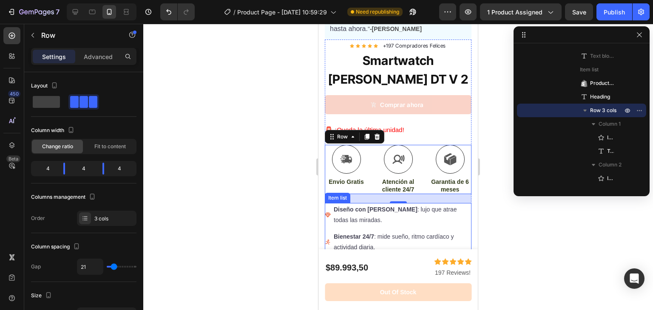
click at [347, 206] on strong "Diseño con [PERSON_NAME]" at bounding box center [376, 209] width 84 height 7
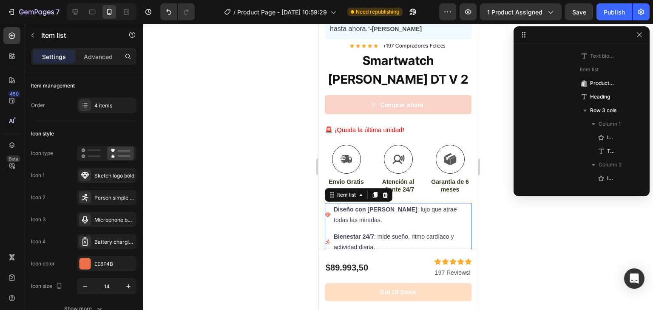
scroll to position [446, 0]
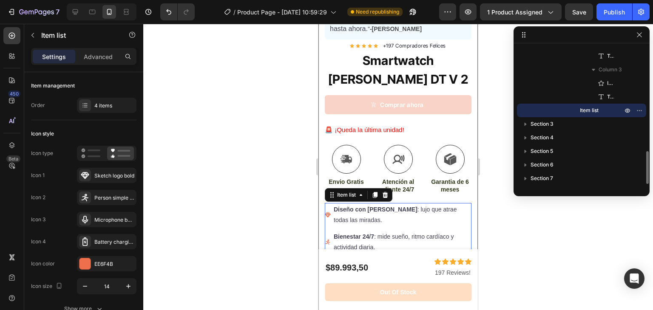
click at [326, 212] on icon at bounding box center [328, 215] width 6 height 6
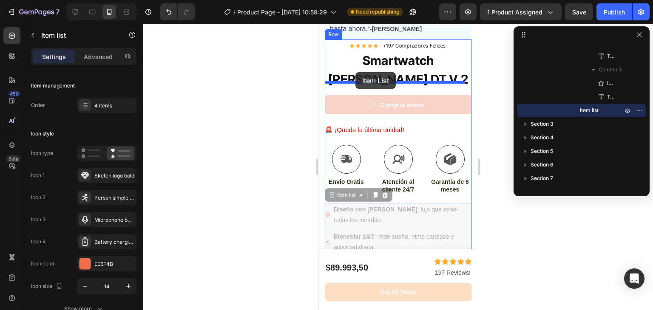
drag, startPoint x: 333, startPoint y: 191, endPoint x: 355, endPoint y: 72, distance: 120.6
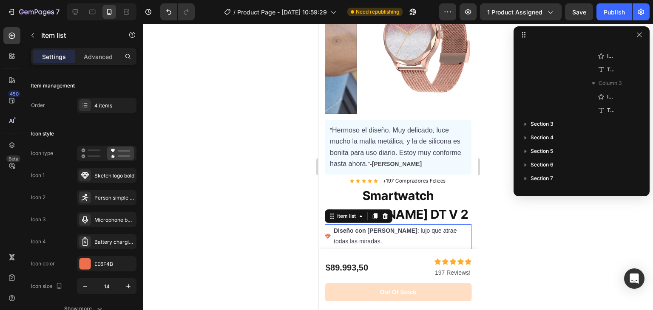
scroll to position [97, 0]
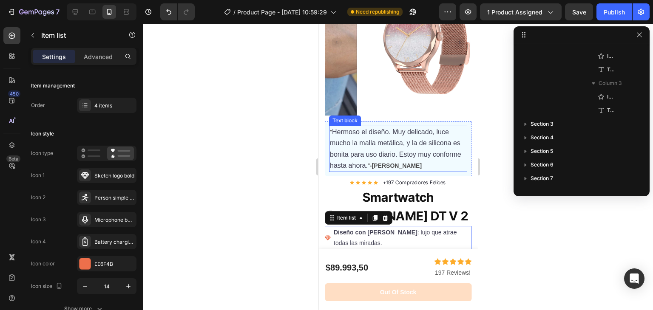
click at [331, 116] on div "Text block" at bounding box center [345, 121] width 32 height 10
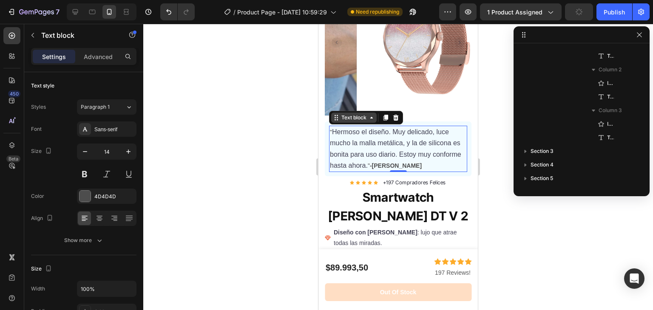
scroll to position [147, 0]
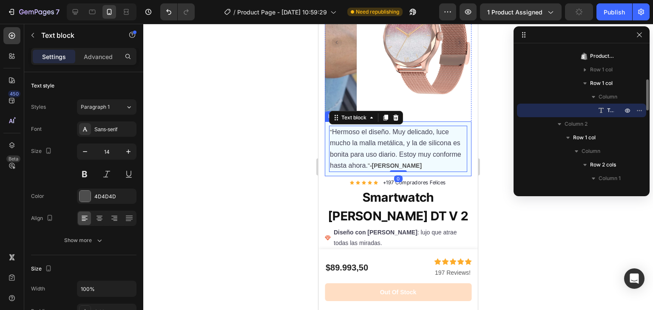
click at [326, 122] on div "" Hermoso el diseño. Muy delicado, luce mucho la malla metálica, y la de silico…" at bounding box center [398, 149] width 147 height 55
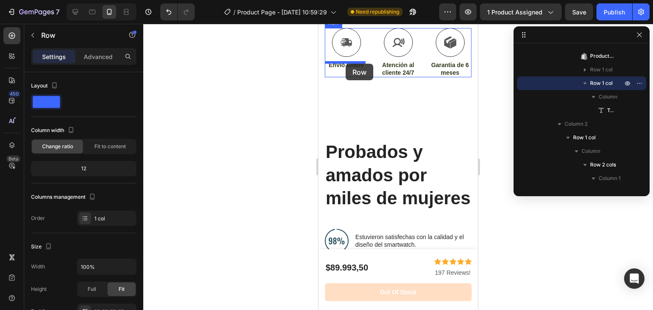
scroll to position [468, 0]
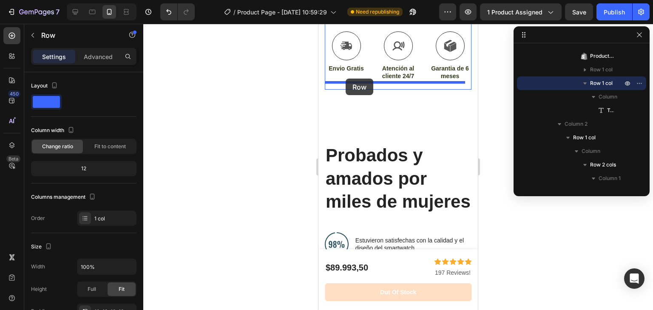
drag, startPoint x: 338, startPoint y: 105, endPoint x: 346, endPoint y: 78, distance: 27.8
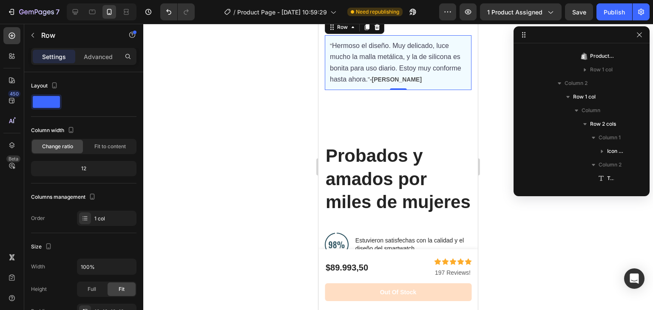
scroll to position [408, 0]
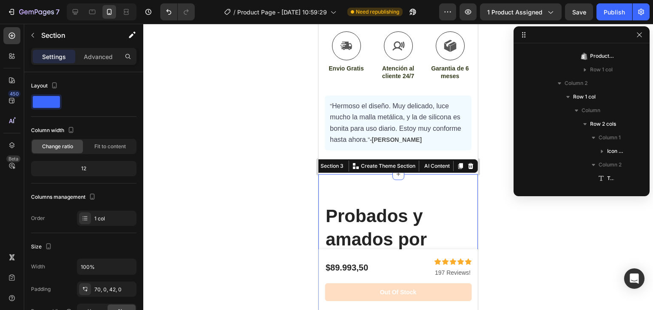
scroll to position [460, 0]
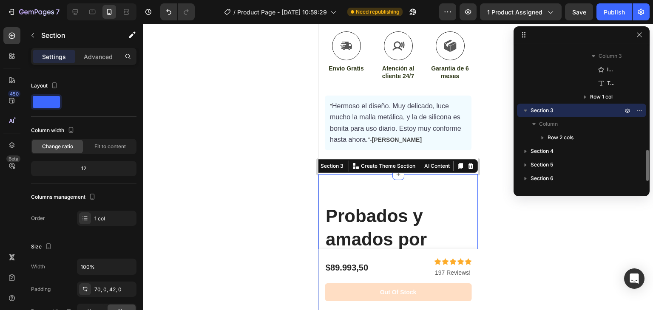
click at [266, 145] on div at bounding box center [398, 167] width 510 height 286
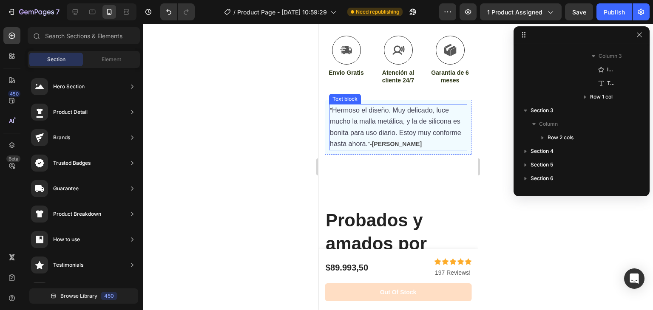
scroll to position [418, 0]
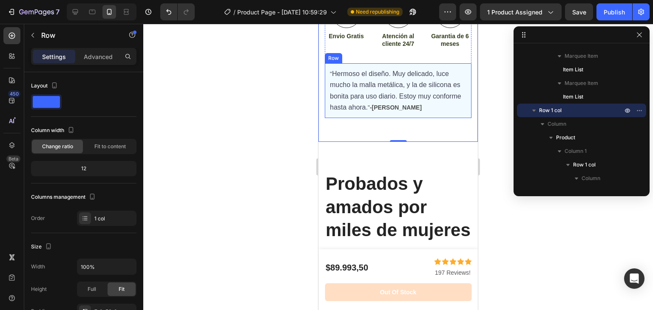
scroll to position [440, 0]
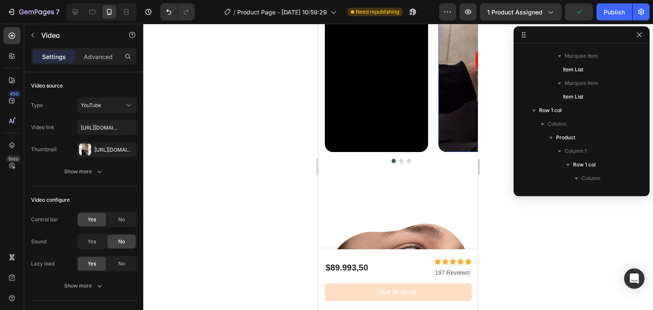
scroll to position [841, 0]
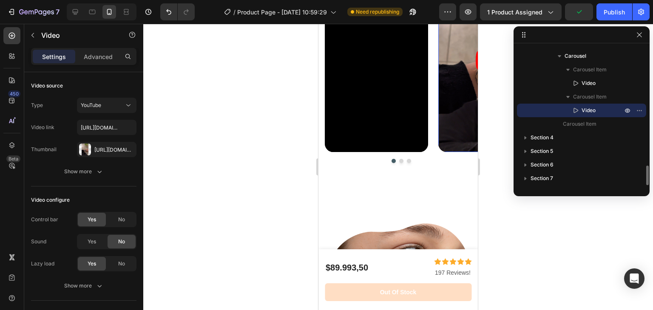
drag, startPoint x: 449, startPoint y: 126, endPoint x: 317, endPoint y: 120, distance: 131.9
drag, startPoint x: 440, startPoint y: 102, endPoint x: 366, endPoint y: 104, distance: 74.0
click at [366, 104] on div "Video Video 0 Drop element here" at bounding box center [401, 61] width 153 height 184
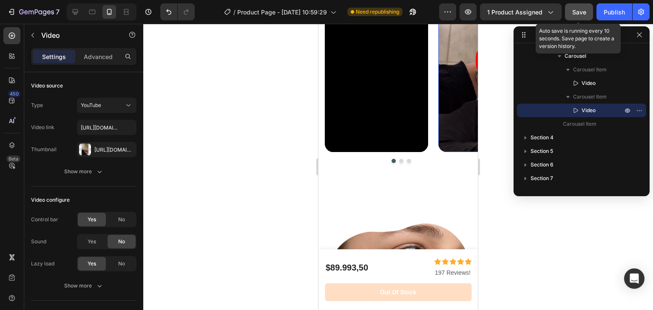
click at [581, 6] on button "Save" at bounding box center [579, 11] width 28 height 17
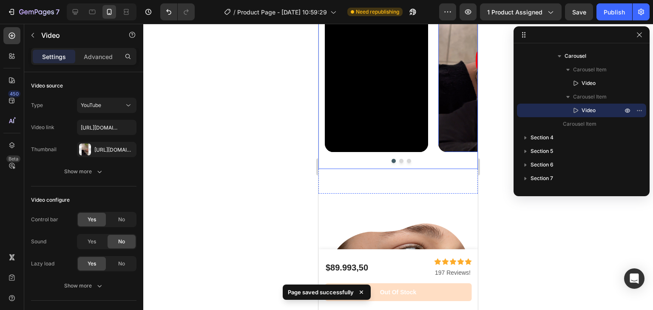
click at [399, 163] on button "Dot" at bounding box center [401, 161] width 4 height 4
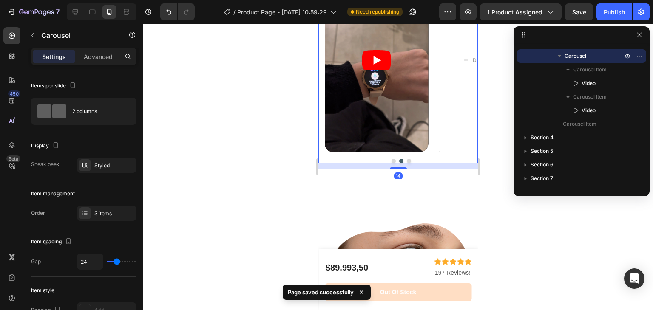
click at [407, 163] on button "Dot" at bounding box center [409, 161] width 4 height 4
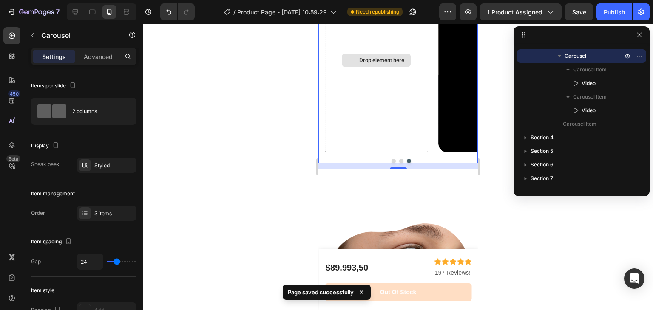
click at [411, 79] on div "Drop element here" at bounding box center [376, 61] width 103 height 184
click at [383, 64] on div "Drop element here" at bounding box center [381, 60] width 45 height 7
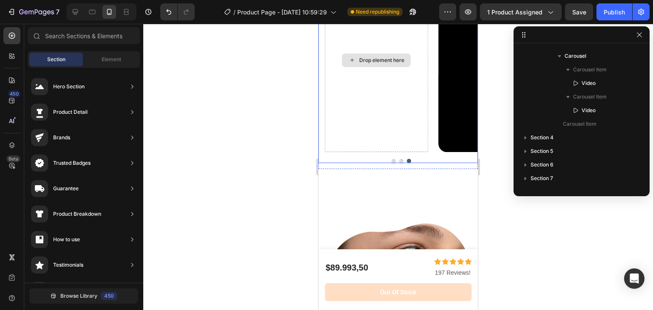
click at [381, 64] on div "Drop element here" at bounding box center [381, 60] width 45 height 7
click at [378, 90] on div "Drop element here" at bounding box center [376, 61] width 103 height 184
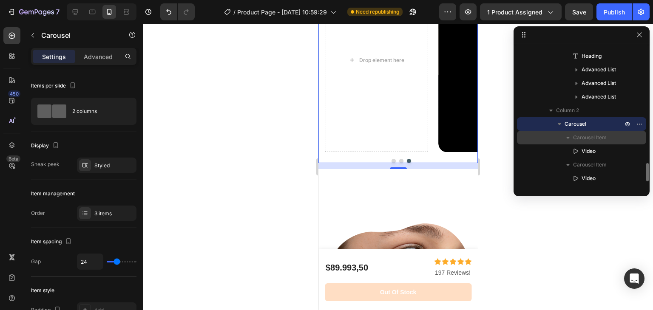
scroll to position [888, 0]
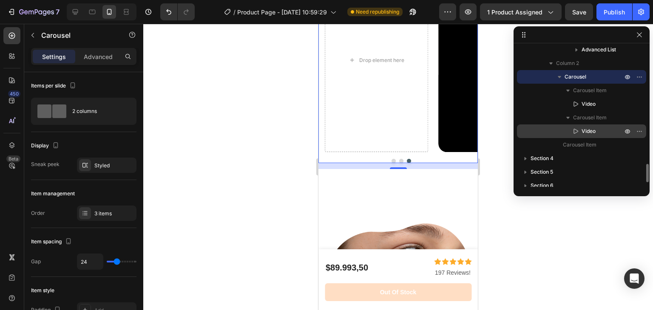
click at [588, 129] on span "Video" at bounding box center [588, 131] width 14 height 9
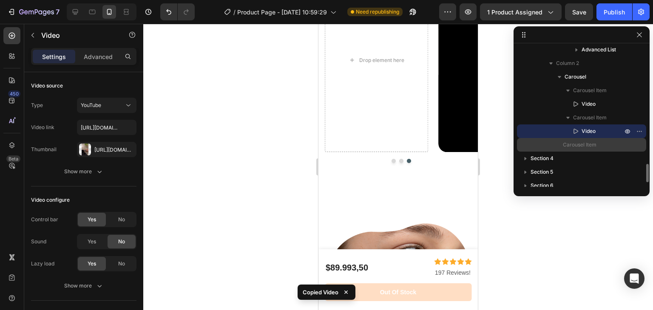
click at [585, 150] on div "Carousel Item" at bounding box center [581, 145] width 122 height 14
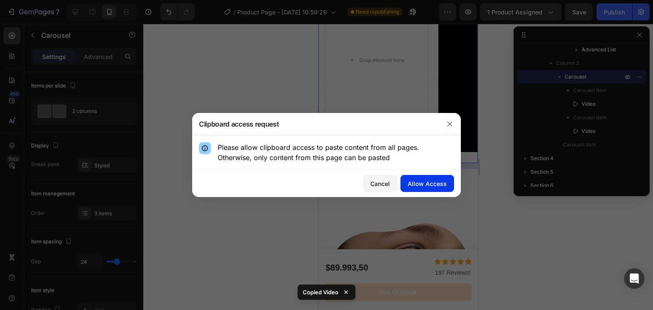
click at [409, 182] on div "Allow Access" at bounding box center [427, 183] width 39 height 9
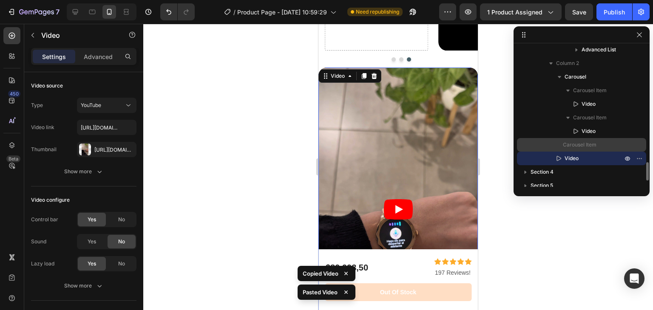
scroll to position [992, 0]
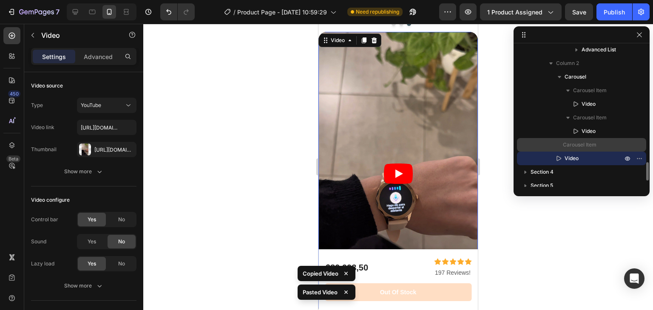
drag, startPoint x: 570, startPoint y: 157, endPoint x: 596, endPoint y: 149, distance: 28.0
click at [596, 149] on div "Carousel Carousel Item Video Carousel Item Video Carousel Item Video" at bounding box center [581, 117] width 129 height 95
drag, startPoint x: 554, startPoint y: 163, endPoint x: 600, endPoint y: 147, distance: 48.4
click at [600, 147] on div "Carousel Carousel Item Video Carousel Item Video Carousel Item Video" at bounding box center [581, 117] width 129 height 95
click at [600, 147] on p "Carousel Item" at bounding box center [588, 145] width 51 height 9
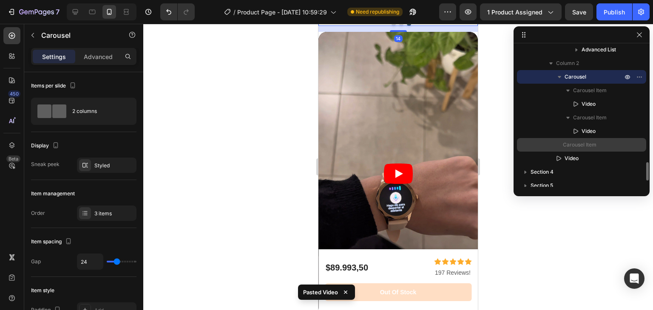
click at [600, 147] on p "Carousel Item" at bounding box center [588, 145] width 51 height 9
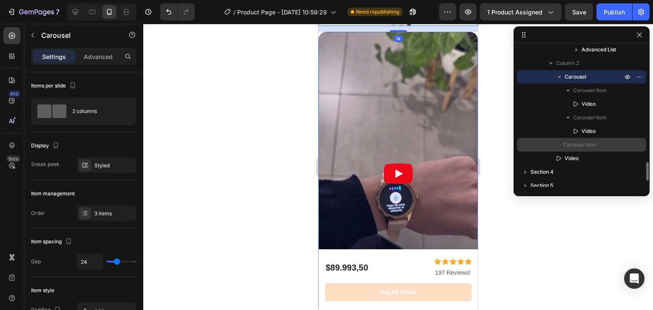
drag, startPoint x: 568, startPoint y: 160, endPoint x: 577, endPoint y: 139, distance: 23.1
click at [577, 139] on div "Carousel Carousel Item Video Carousel Item Video Carousel Item Video" at bounding box center [581, 117] width 129 height 95
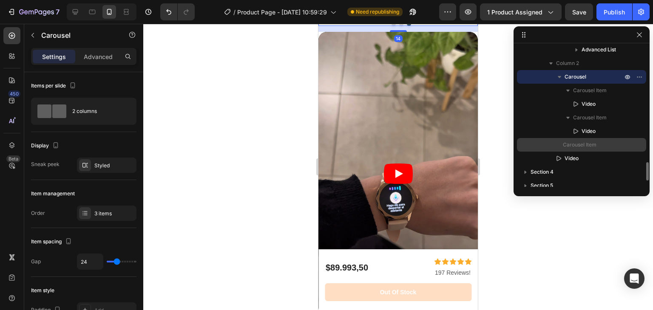
click at [577, 139] on div "Carousel Item" at bounding box center [581, 145] width 122 height 14
click at [638, 145] on div "Carousel Item" at bounding box center [581, 145] width 122 height 14
click at [564, 147] on span "Carousel Item" at bounding box center [580, 145] width 34 height 9
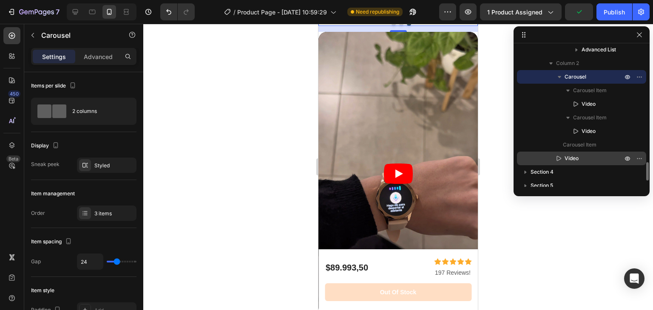
click at [566, 153] on div "Video" at bounding box center [581, 159] width 122 height 14
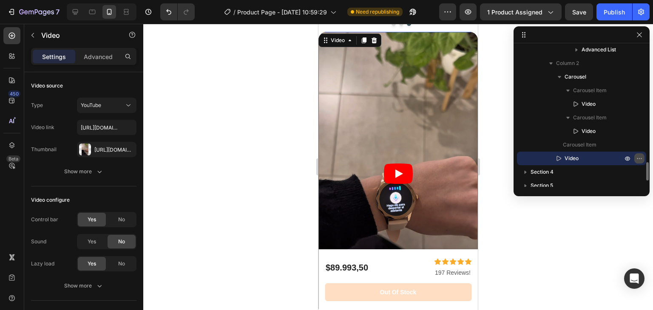
click at [641, 159] on icon "button" at bounding box center [639, 158] width 7 height 7
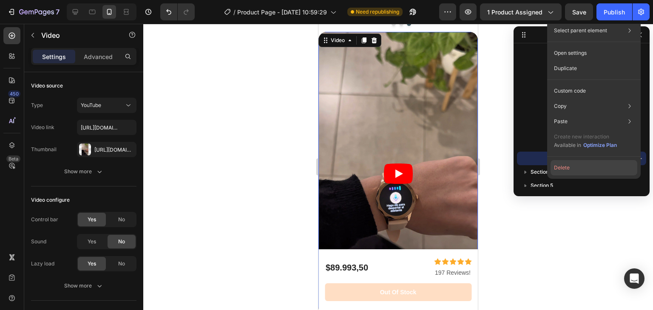
click at [584, 167] on button "Delete" at bounding box center [593, 167] width 87 height 15
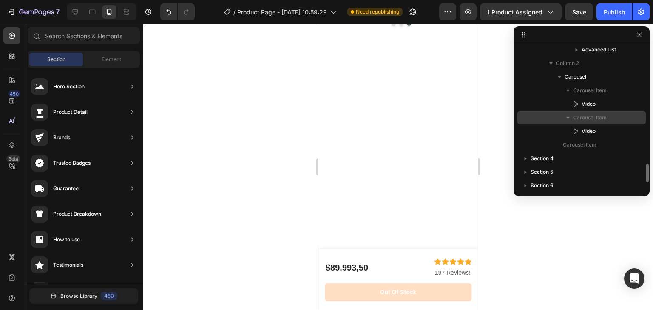
click at [588, 117] on span "Carousel Item" at bounding box center [590, 117] width 34 height 9
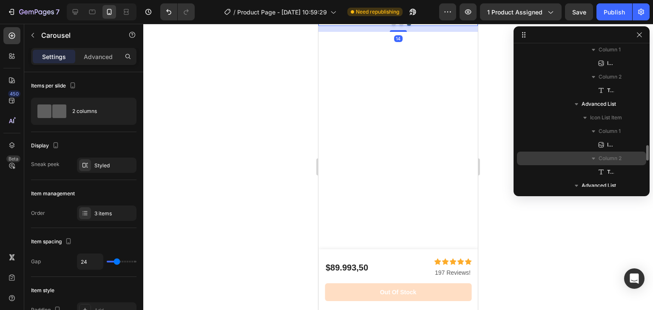
drag, startPoint x: 585, startPoint y: 116, endPoint x: 568, endPoint y: 164, distance: 50.0
click at [568, 164] on div "Icon List Item Column 1 Image Column 2 Text Block" at bounding box center [581, 165] width 129 height 27
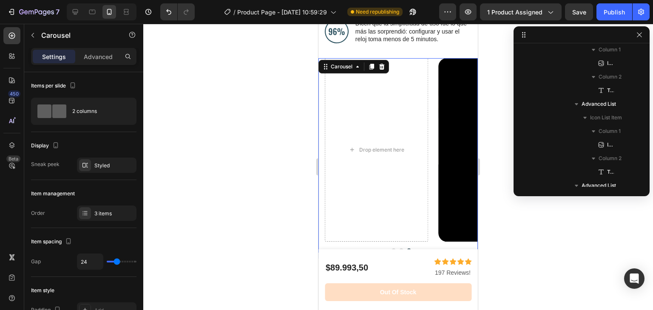
scroll to position [760, 0]
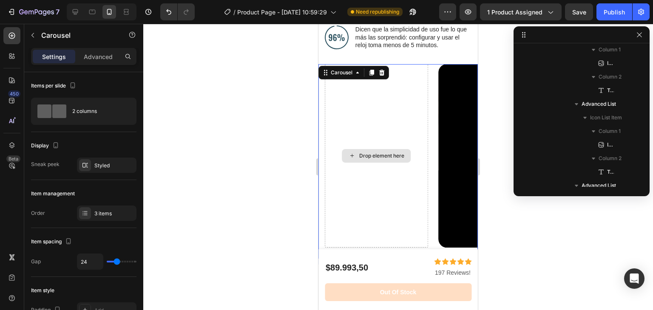
click at [416, 106] on div "Drop element here" at bounding box center [376, 156] width 103 height 184
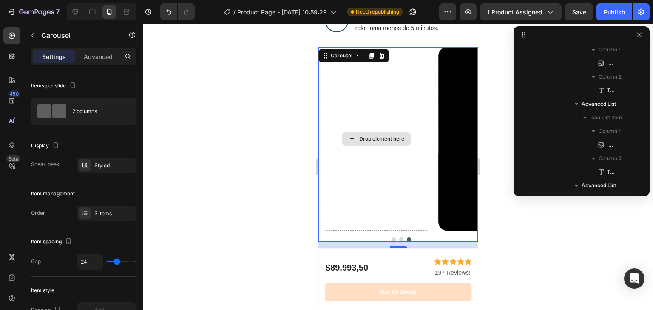
click at [367, 142] on div "Drop element here" at bounding box center [381, 139] width 45 height 7
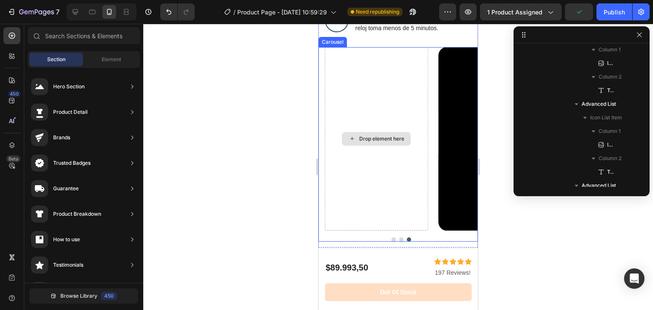
click at [369, 125] on div "Drop element here" at bounding box center [376, 139] width 103 height 184
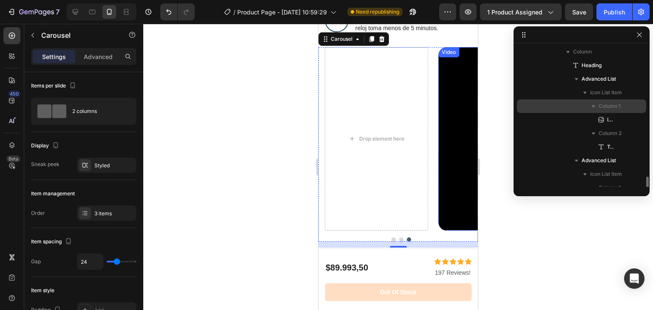
scroll to position [873, 0]
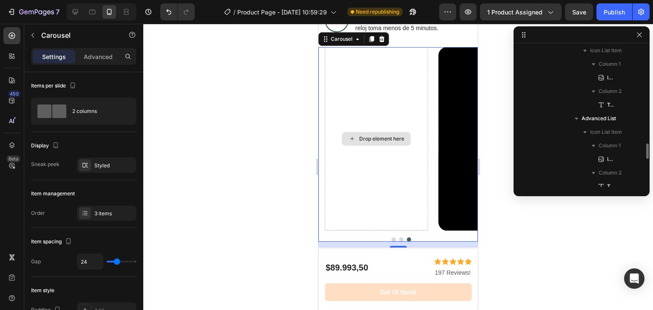
click at [379, 142] on div "Drop element here" at bounding box center [381, 139] width 45 height 7
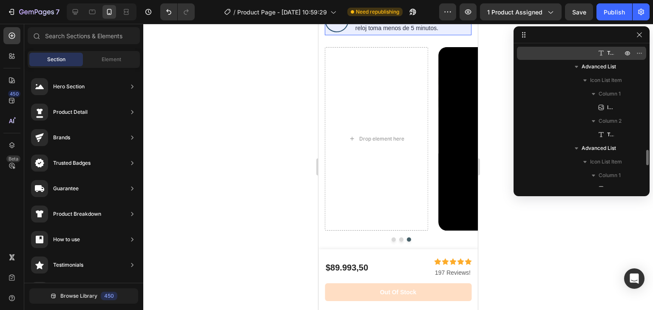
scroll to position [986, 0]
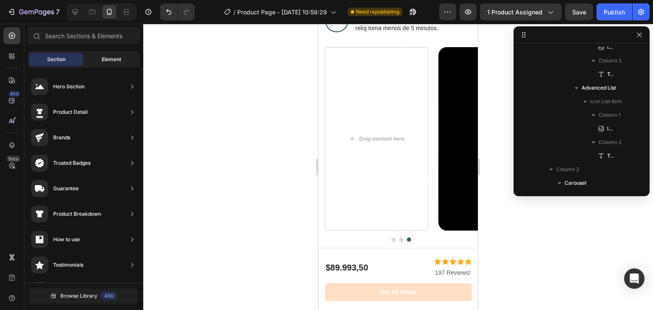
click at [114, 55] on div "Element" at bounding box center [112, 60] width 54 height 14
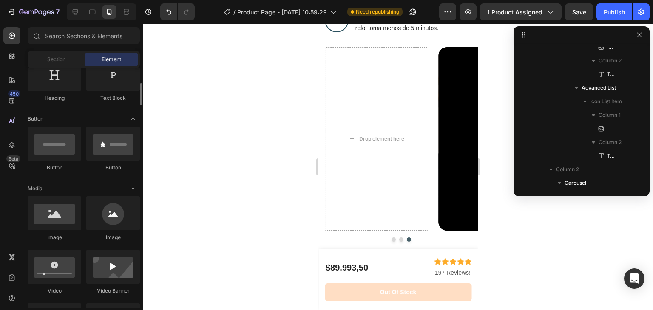
scroll to position [154, 0]
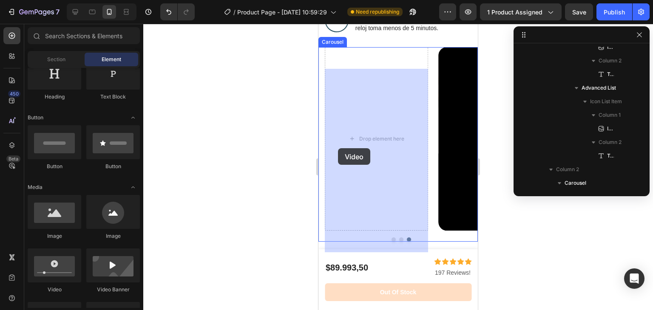
drag, startPoint x: 374, startPoint y: 291, endPoint x: 338, endPoint y: 148, distance: 147.0
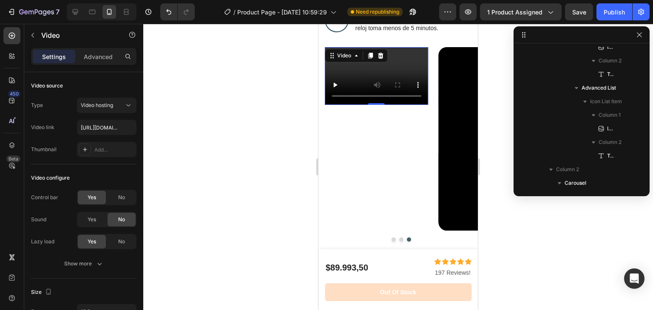
click at [402, 84] on video at bounding box center [376, 76] width 103 height 58
click at [380, 58] on icon at bounding box center [380, 55] width 6 height 6
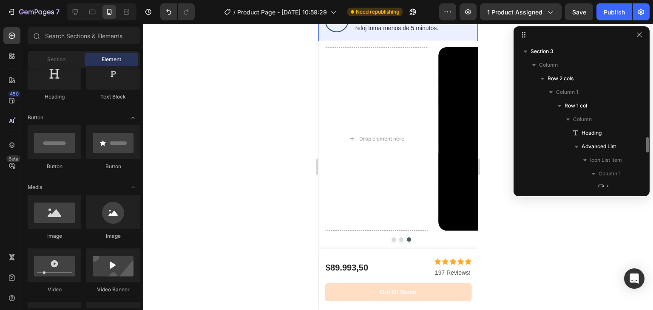
scroll to position [763, 0]
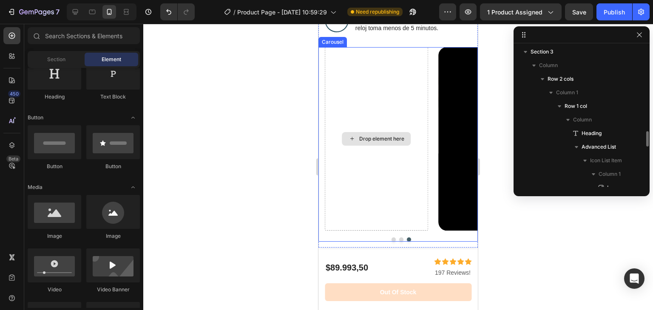
click at [425, 77] on div "Drop element here" at bounding box center [376, 139] width 103 height 184
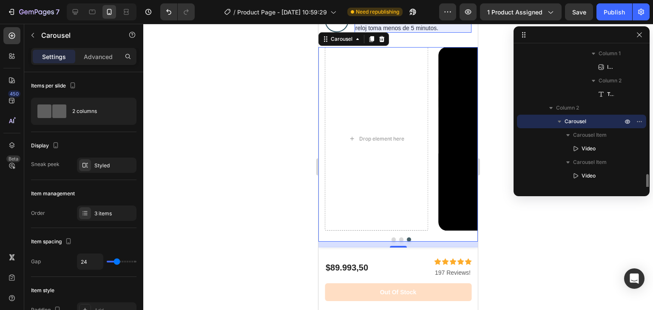
scroll to position [1087, 0]
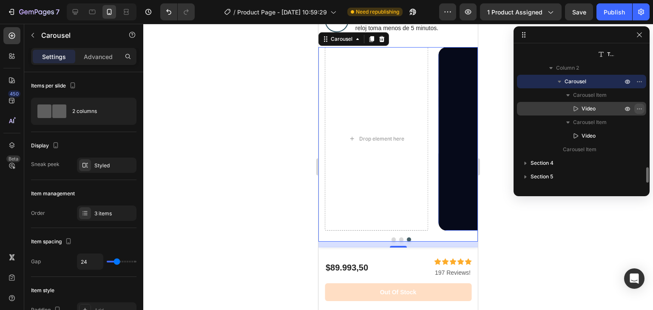
click at [636, 107] on icon "button" at bounding box center [639, 108] width 7 height 7
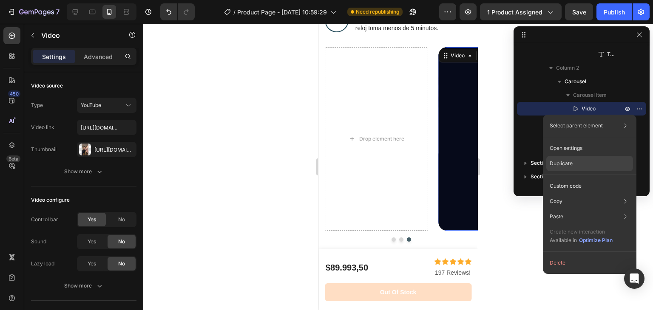
click at [573, 179] on div "Duplicate" at bounding box center [589, 186] width 87 height 15
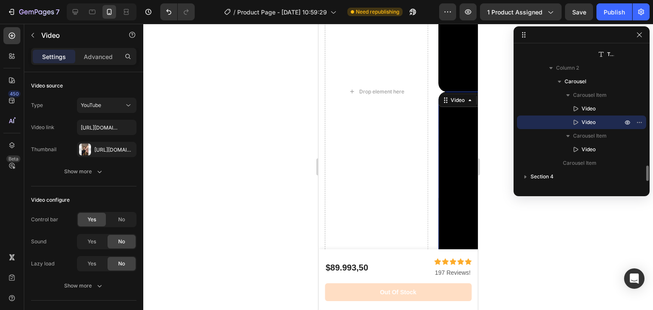
scroll to position [975, 0]
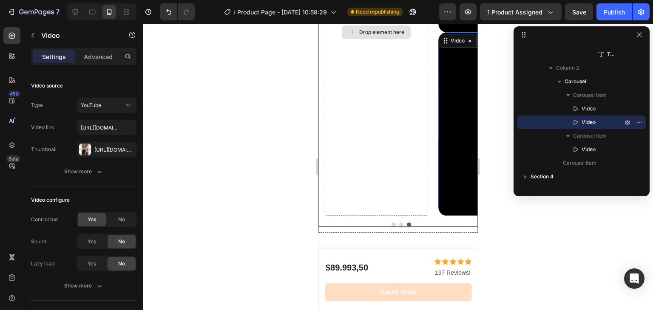
drag, startPoint x: 913, startPoint y: 143, endPoint x: 369, endPoint y: 57, distance: 550.7
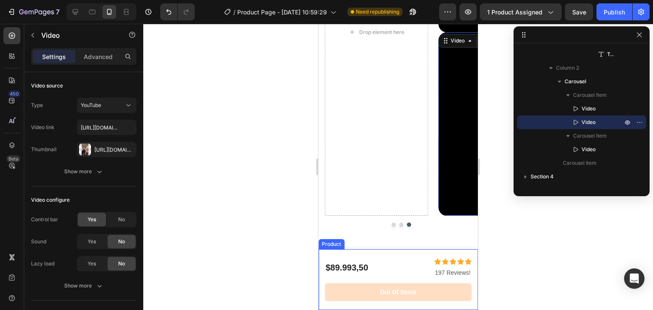
drag, startPoint x: 911, startPoint y: 147, endPoint x: 394, endPoint y: 250, distance: 528.0
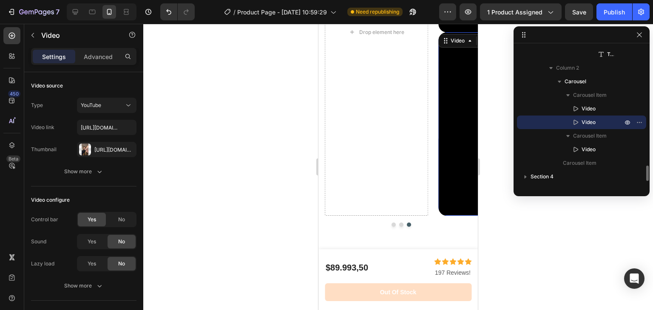
click at [603, 117] on div "Video" at bounding box center [581, 123] width 122 height 14
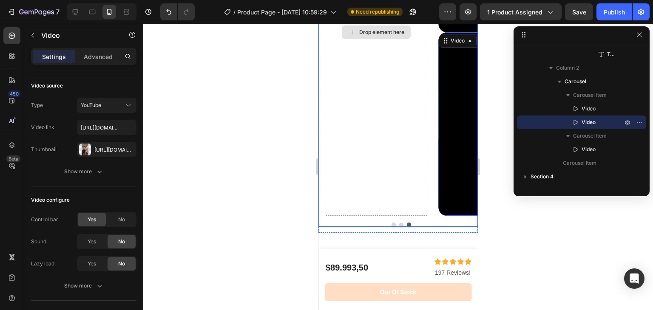
scroll to position [872, 0]
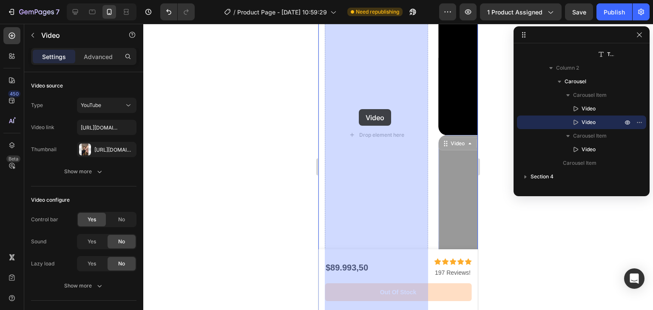
drag, startPoint x: 447, startPoint y: 163, endPoint x: 357, endPoint y: 108, distance: 105.7
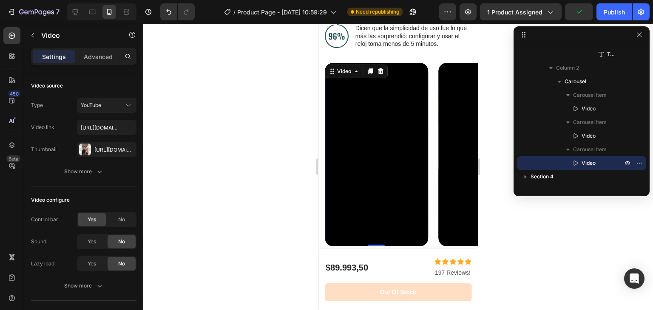
scroll to position [882, 0]
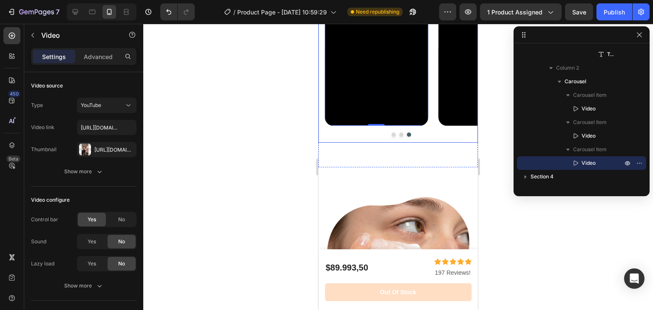
click at [399, 137] on button "Dot" at bounding box center [401, 135] width 4 height 4
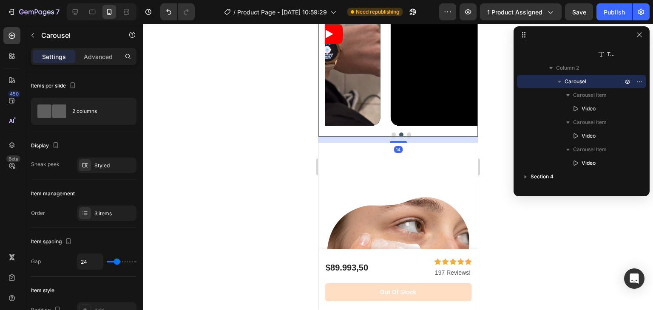
scroll to position [844, 0]
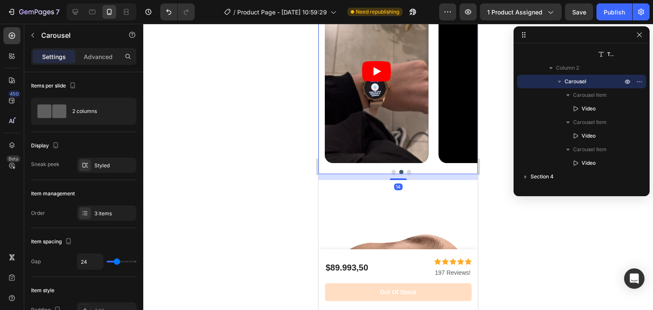
click at [388, 174] on div at bounding box center [401, 172] width 153 height 4
click at [391, 175] on div "Video Video Video Carousel 14" at bounding box center [397, 77] width 159 height 195
click at [391, 174] on button "Dot" at bounding box center [393, 172] width 4 height 4
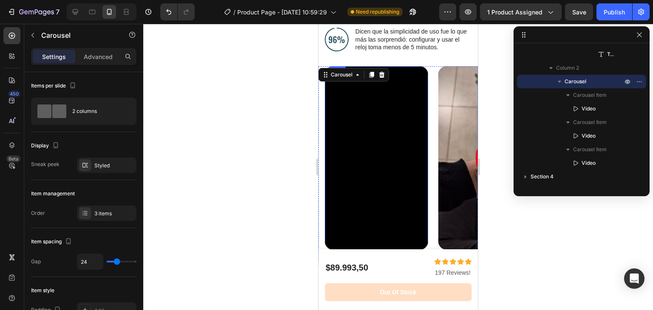
scroll to position [852, 0]
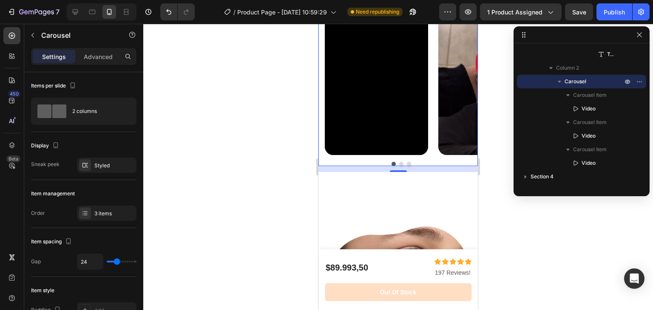
click at [407, 166] on button "Dot" at bounding box center [409, 164] width 4 height 4
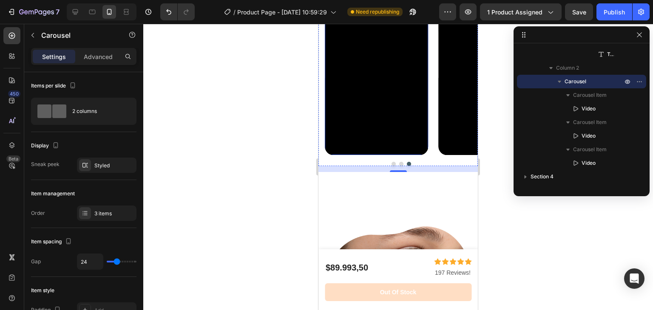
scroll to position [818, 0]
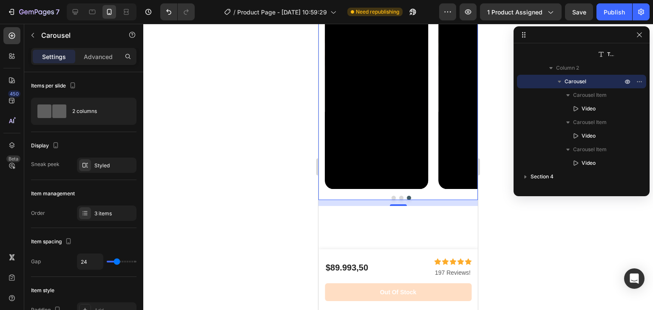
click at [407, 200] on button "Dot" at bounding box center [409, 198] width 4 height 4
click at [392, 200] on button "Dot" at bounding box center [393, 198] width 4 height 4
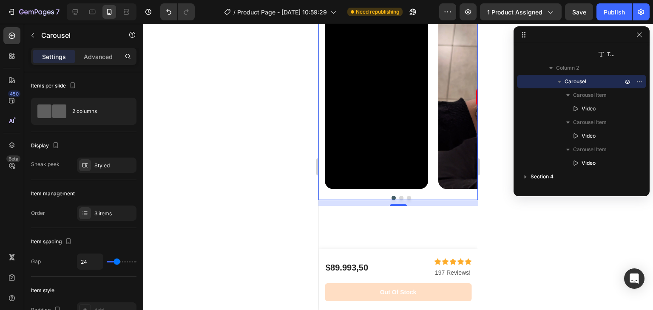
click at [399, 200] on button "Dot" at bounding box center [401, 198] width 4 height 4
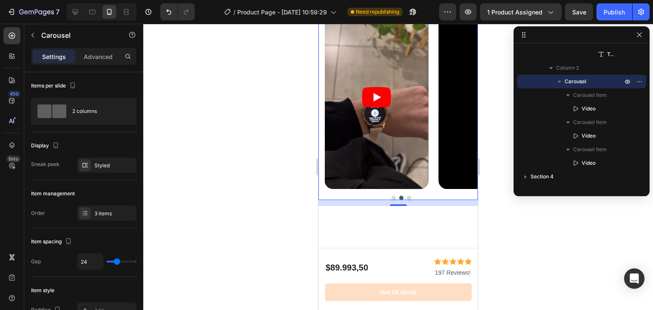
click at [407, 200] on button "Dot" at bounding box center [409, 198] width 4 height 4
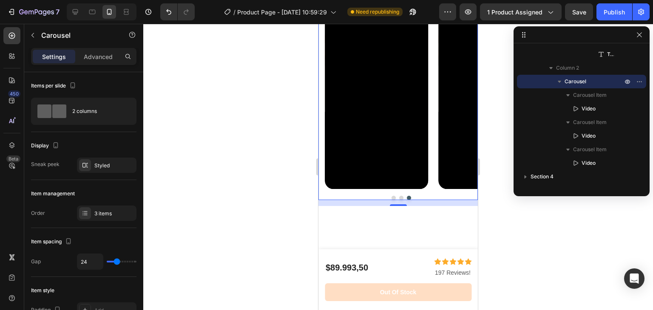
click at [343, 18] on div "Carousel" at bounding box center [341, 14] width 25 height 8
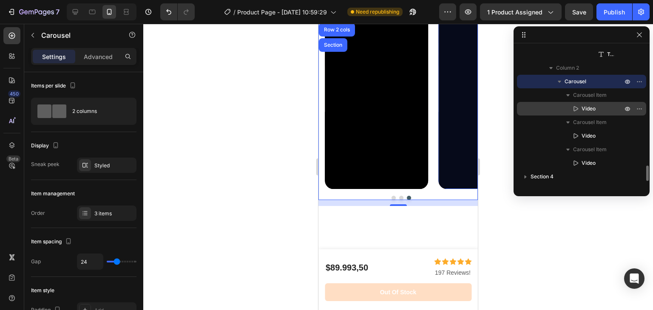
click at [599, 111] on p "Video" at bounding box center [592, 109] width 43 height 9
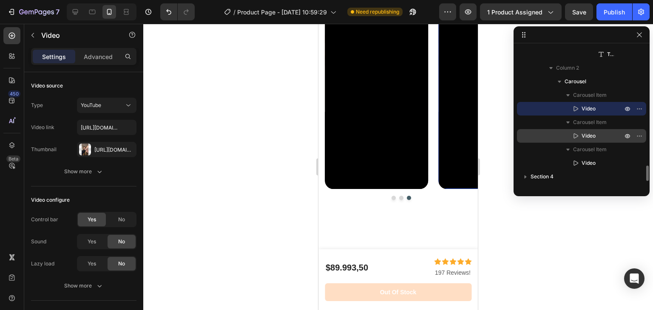
click at [588, 130] on div "Video" at bounding box center [581, 136] width 122 height 14
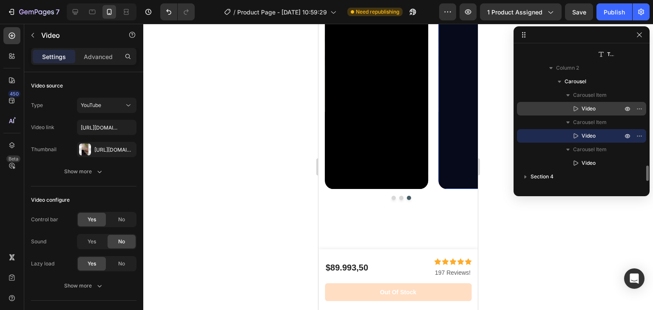
click at [585, 111] on span "Video" at bounding box center [588, 109] width 14 height 9
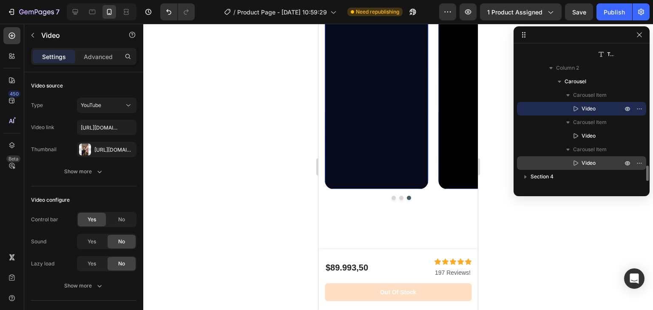
click at [588, 161] on span "Video" at bounding box center [588, 163] width 14 height 9
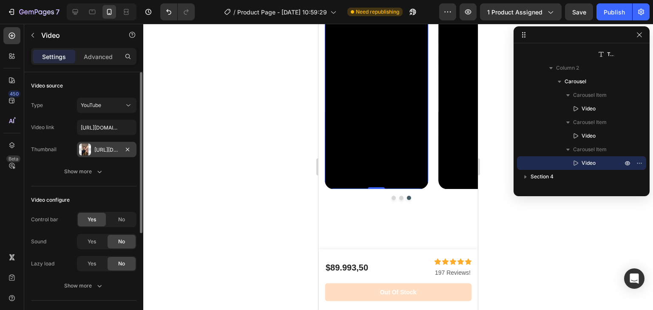
click at [91, 151] on div at bounding box center [85, 150] width 12 height 12
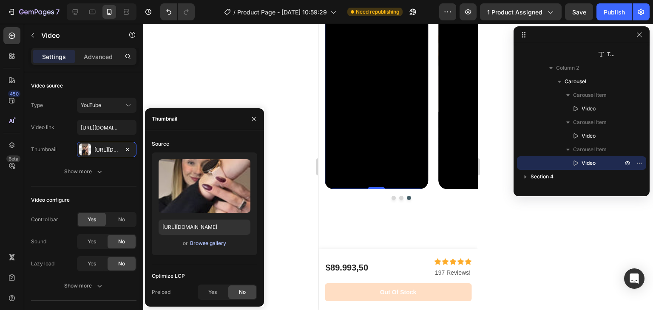
click at [200, 244] on div "Browse gallery" at bounding box center [208, 244] width 36 height 8
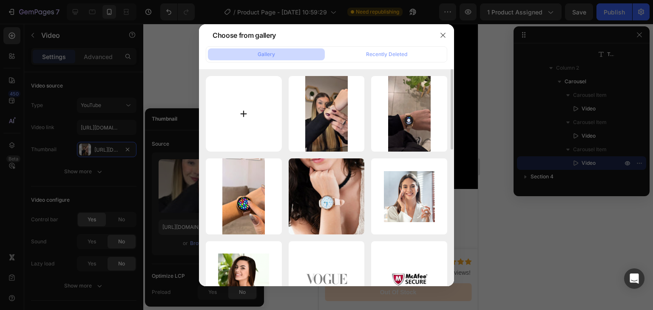
click at [265, 136] on input "file" at bounding box center [244, 114] width 76 height 76
click at [440, 34] on icon "button" at bounding box center [443, 35] width 7 height 7
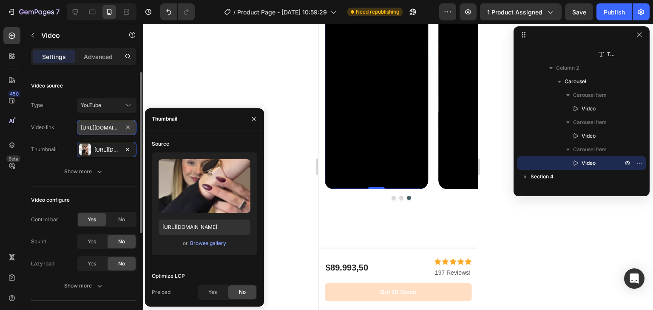
click at [109, 125] on input "[URL][DOMAIN_NAME]" at bounding box center [107, 127] width 60 height 15
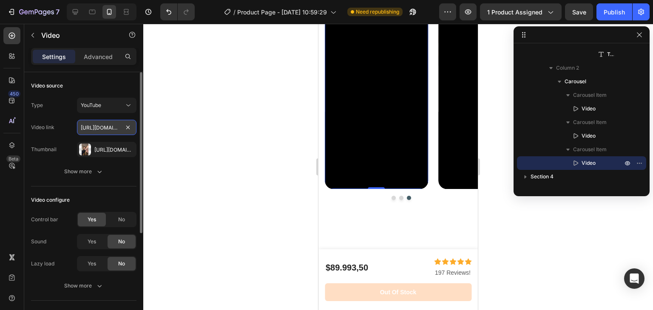
click at [109, 125] on input "[URL][DOMAIN_NAME]" at bounding box center [107, 127] width 60 height 15
paste input "l9txT5gpS1A"
type input "[URL][DOMAIN_NAME]"
click at [215, 132] on div at bounding box center [398, 167] width 510 height 286
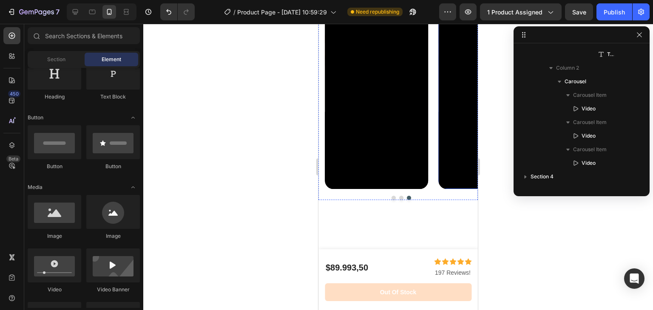
click at [636, 41] on div at bounding box center [581, 34] width 136 height 17
click at [636, 38] on button "button" at bounding box center [639, 35] width 10 height 10
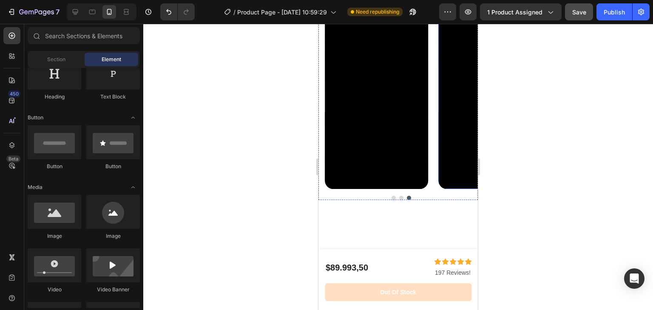
click at [576, 13] on span "Save" at bounding box center [579, 12] width 14 height 7
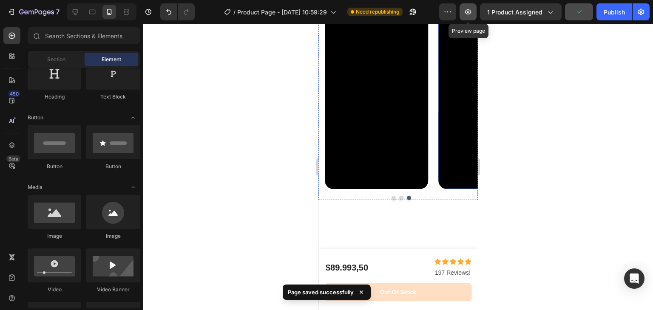
click at [466, 7] on button "button" at bounding box center [467, 11] width 17 height 17
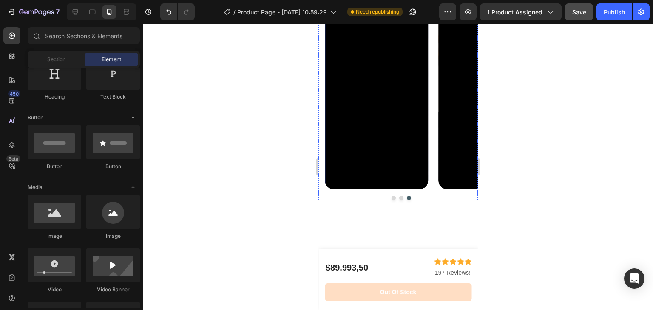
click at [342, 14] on div "Video" at bounding box center [334, 11] width 17 height 8
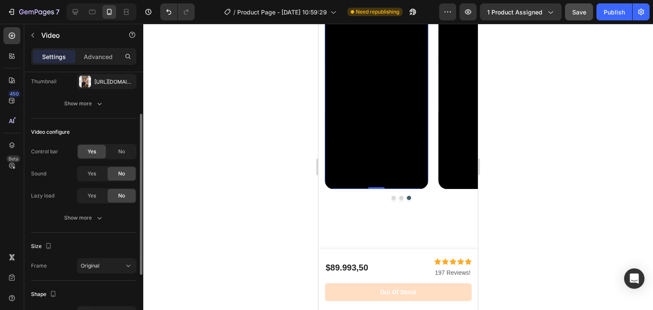
scroll to position [68, 0]
click at [93, 216] on div "Show more" at bounding box center [84, 217] width 40 height 9
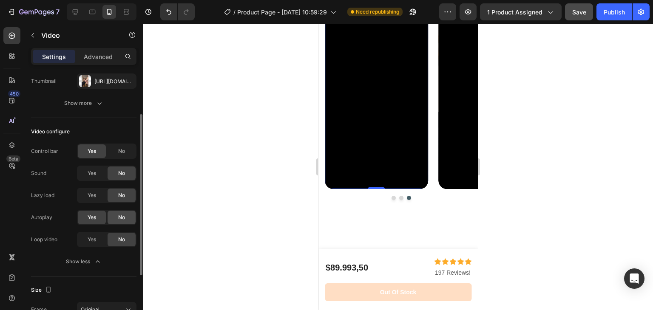
click at [127, 218] on div "No" at bounding box center [122, 218] width 28 height 14
click at [98, 213] on div "Yes" at bounding box center [92, 218] width 28 height 14
click at [448, 14] on div "Video" at bounding box center [448, 11] width 17 height 8
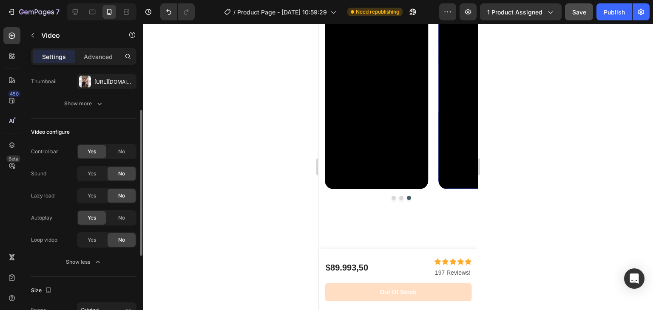
click at [448, 17] on icon at bounding box center [445, 14] width 7 height 7
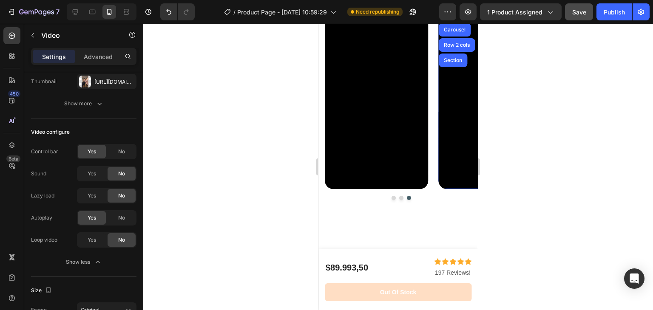
click at [452, 18] on div "Video" at bounding box center [457, 14] width 17 height 8
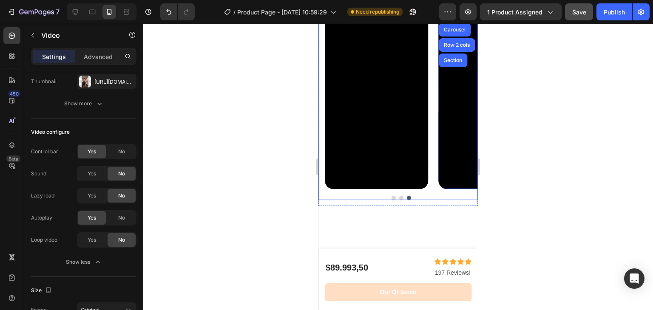
click at [399, 200] on button "Dot" at bounding box center [401, 198] width 4 height 4
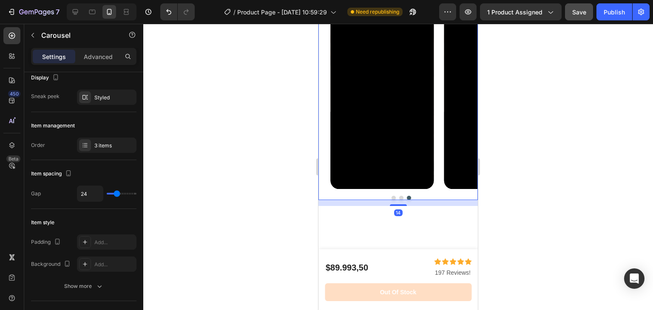
scroll to position [0, 0]
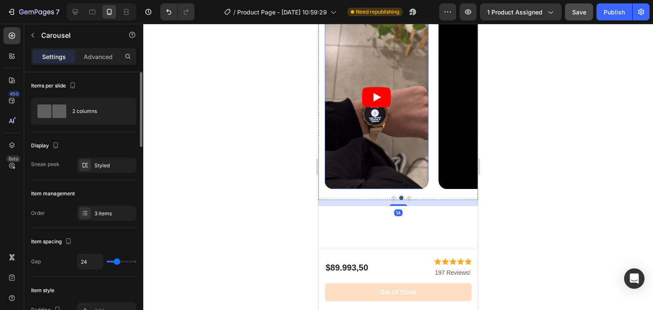
click at [414, 160] on article at bounding box center [376, 98] width 103 height 184
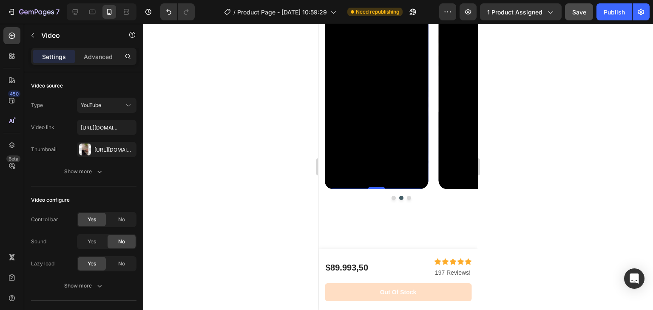
click at [332, 17] on icon at bounding box center [332, 14] width 7 height 7
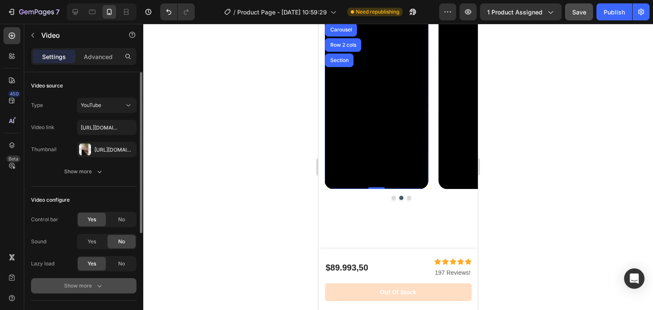
click at [97, 280] on button "Show more" at bounding box center [83, 285] width 105 height 15
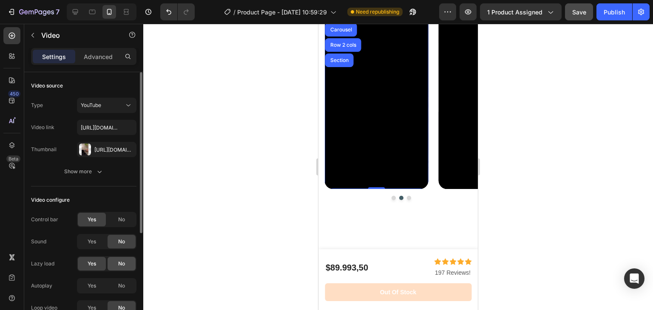
click at [121, 267] on span "No" at bounding box center [121, 264] width 7 height 8
click at [96, 292] on div "Yes" at bounding box center [92, 286] width 28 height 14
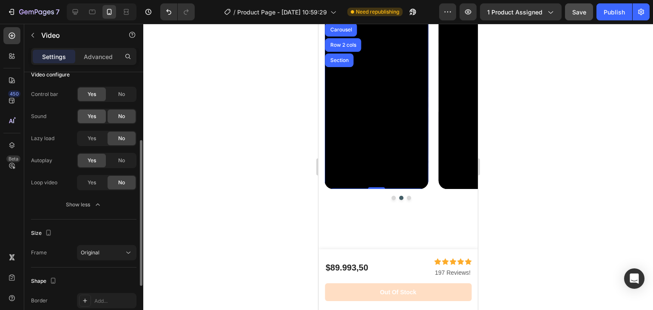
scroll to position [126, 0]
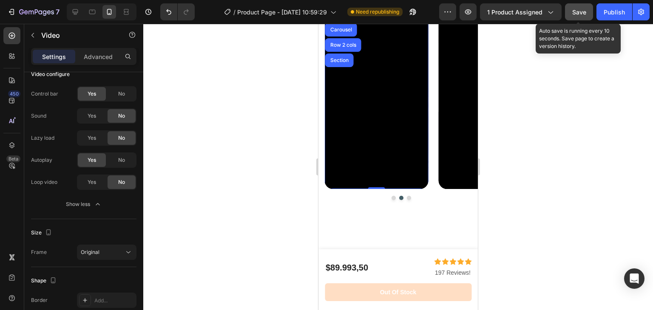
click at [575, 8] on div "Save" at bounding box center [579, 12] width 14 height 9
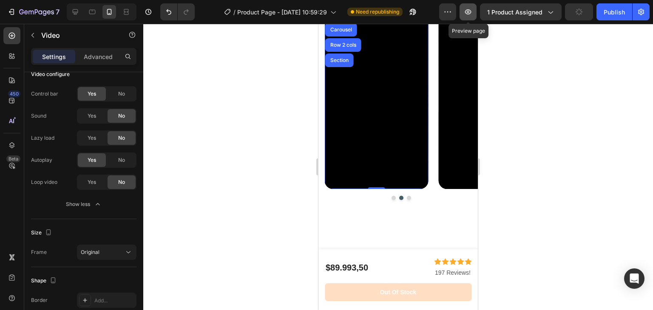
click at [472, 9] on icon "button" at bounding box center [468, 12] width 9 height 9
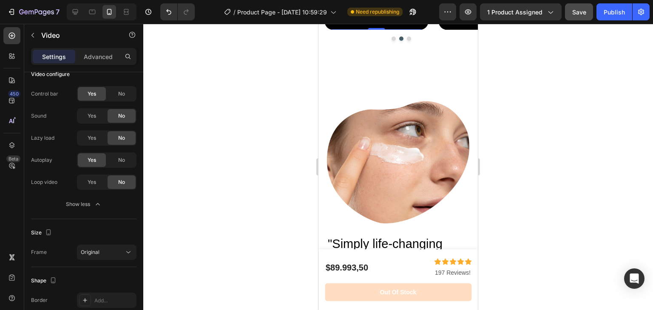
scroll to position [858, 0]
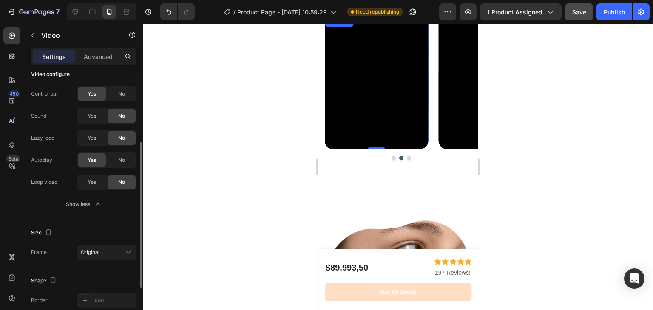
click at [116, 85] on div "Video configure Control bar Yes No Sound Yes No Lazy load Yes No Autoplay Yes N…" at bounding box center [83, 140] width 105 height 159
click at [116, 88] on div "No" at bounding box center [122, 94] width 28 height 14
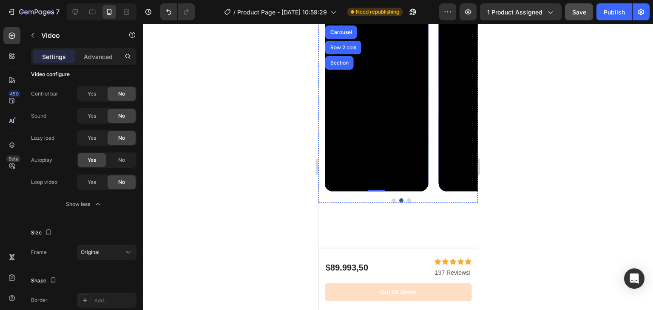
click at [451, 18] on div "Video" at bounding box center [448, 13] width 21 height 10
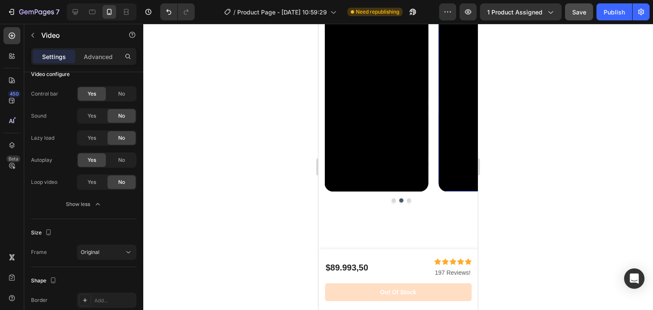
click at [451, 20] on div "Video" at bounding box center [457, 17] width 17 height 8
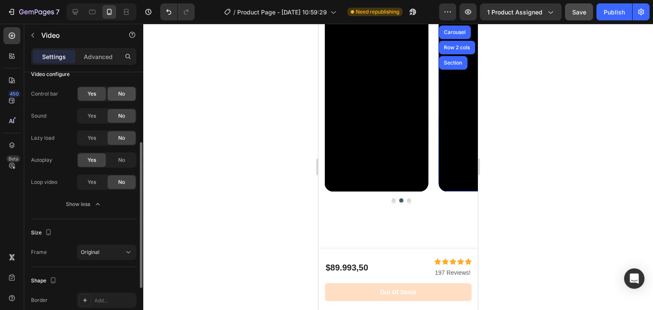
click at [124, 93] on span "No" at bounding box center [121, 94] width 7 height 8
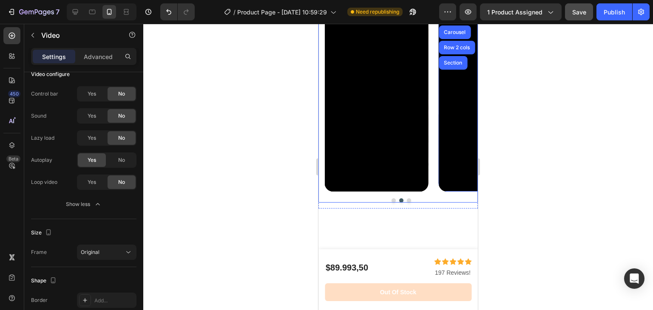
click at [407, 203] on button "Dot" at bounding box center [409, 200] width 4 height 4
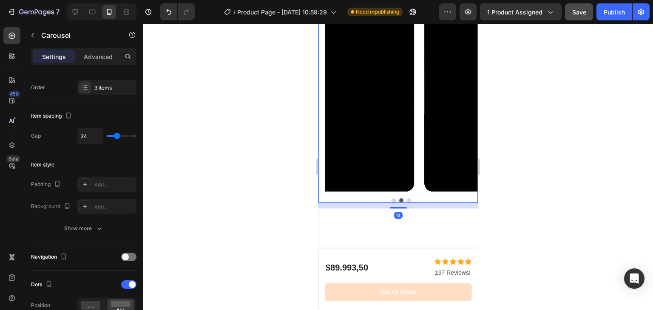
scroll to position [0, 0]
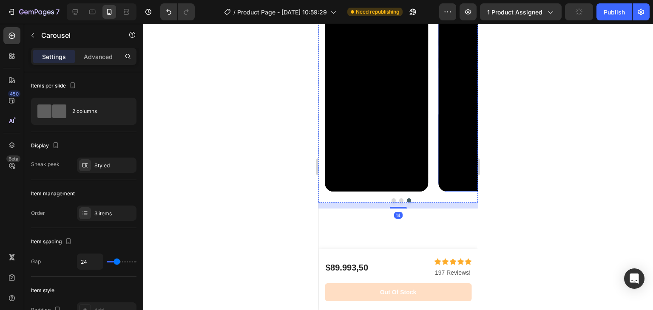
click at [451, 17] on div "Video" at bounding box center [448, 13] width 17 height 8
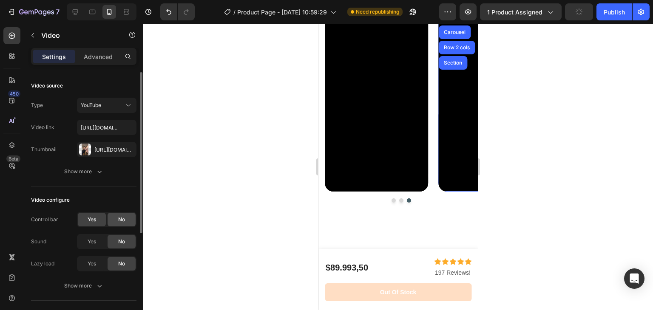
click at [117, 217] on div "No" at bounding box center [122, 220] width 28 height 14
click at [575, 5] on button "Save" at bounding box center [579, 11] width 28 height 17
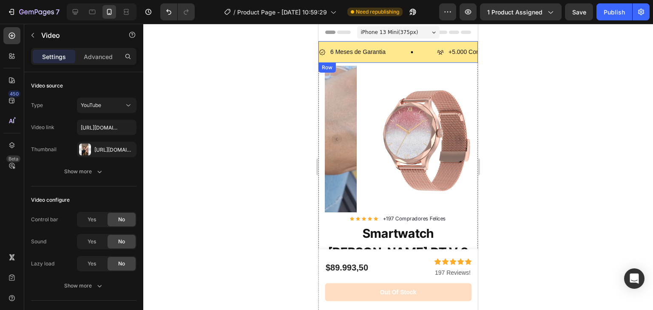
click at [405, 42] on div "6 Meses de Garantia Item List +5.000 Compradores Felices Item List +253 5 Estre…" at bounding box center [397, 52] width 159 height 22
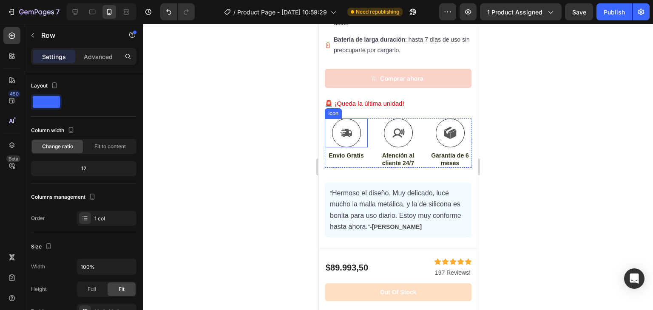
scroll to position [371, 0]
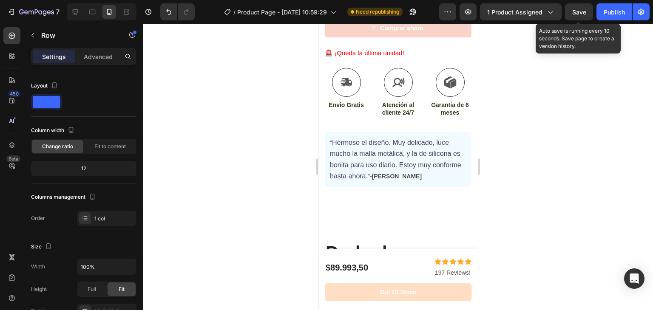
click at [580, 9] on span "Save" at bounding box center [579, 12] width 14 height 7
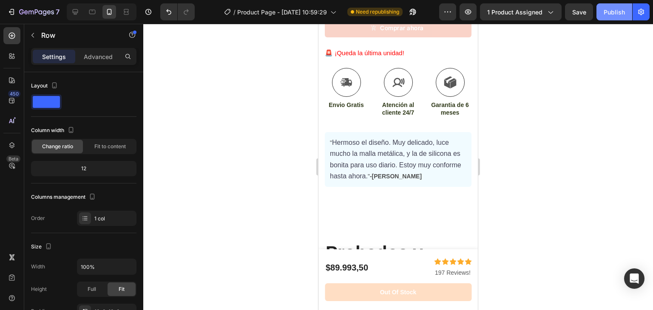
click at [612, 8] on div "Publish" at bounding box center [614, 12] width 21 height 9
click at [641, 14] on icon "button" at bounding box center [641, 12] width 6 height 6
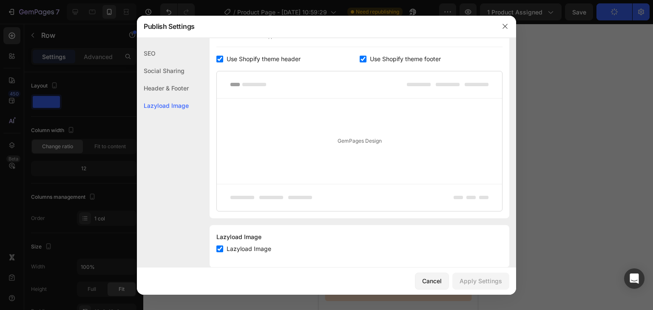
scroll to position [170, 0]
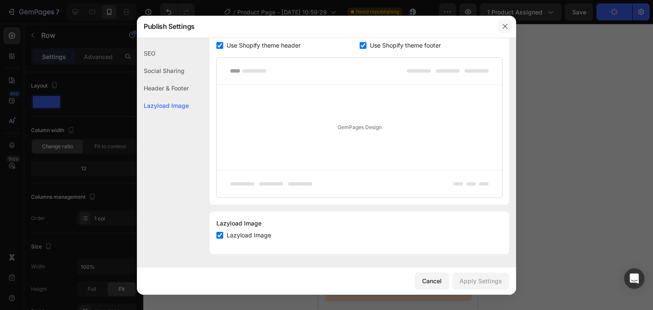
click at [507, 26] on icon "button" at bounding box center [505, 26] width 7 height 7
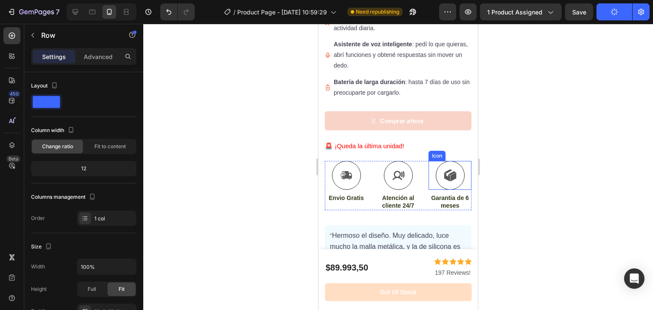
scroll to position [278, 0]
click at [415, 16] on icon "button" at bounding box center [412, 12] width 9 height 9
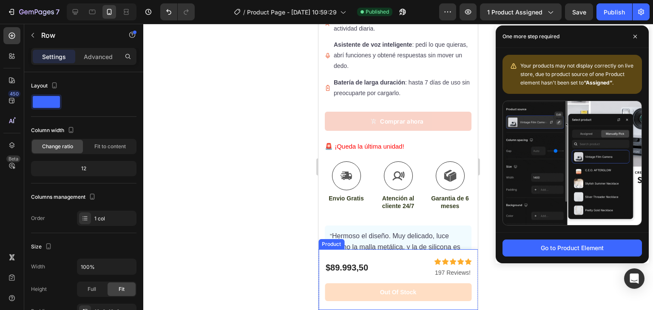
click at [373, 289] on button "Out of stock" at bounding box center [398, 293] width 147 height 18
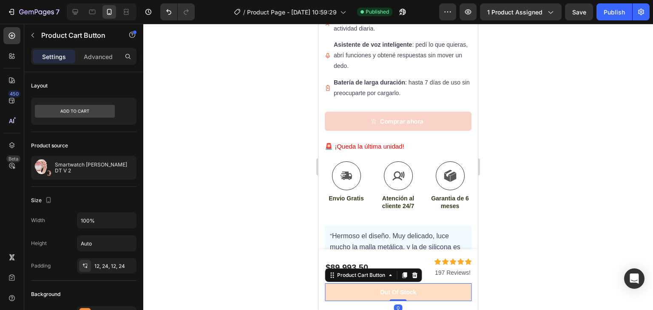
click at [372, 289] on button "Out of stock" at bounding box center [398, 293] width 147 height 18
click at [391, 287] on button "Out of stock" at bounding box center [398, 293] width 147 height 18
click at [391, 289] on div "Out of stock" at bounding box center [398, 293] width 37 height 8
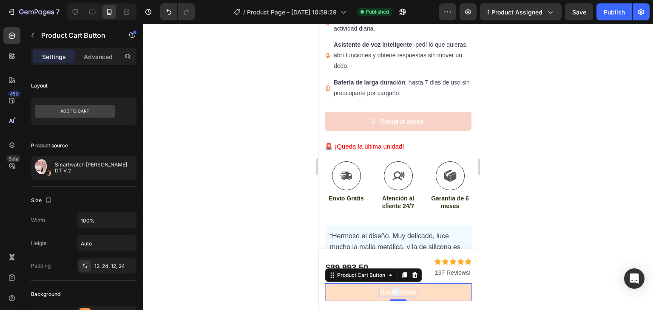
click at [391, 289] on p "Out of stock" at bounding box center [398, 293] width 37 height 8
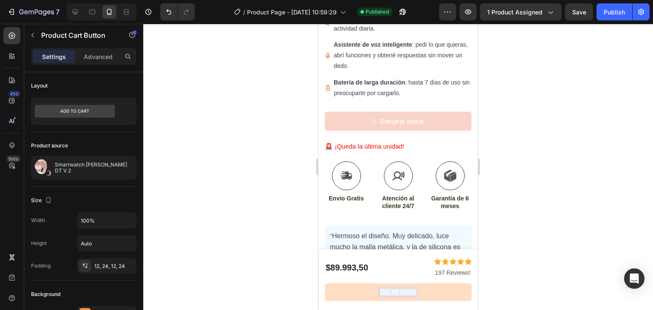
click at [391, 289] on p "Out of stock" at bounding box center [398, 293] width 37 height 8
click at [325, 284] on button "Compra" at bounding box center [398, 293] width 147 height 18
click at [325, 284] on button "Compra ahora" at bounding box center [398, 293] width 147 height 18
click at [325, 284] on button "Compra ahora -" at bounding box center [398, 293] width 147 height 18
click at [325, 284] on button "Compra ahora - ¡Ultima" at bounding box center [398, 293] width 147 height 18
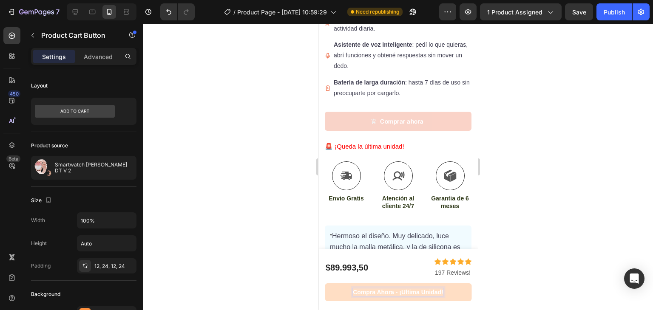
click at [551, 154] on div at bounding box center [398, 167] width 510 height 286
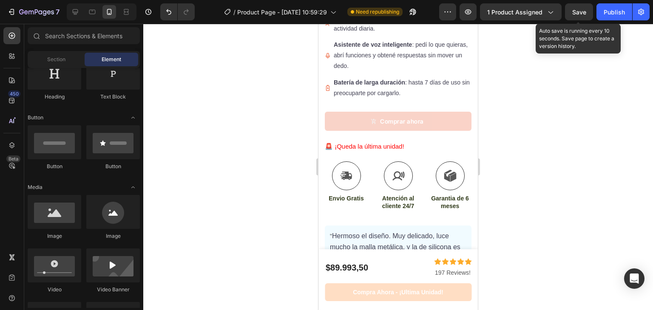
click at [575, 16] on div "Save" at bounding box center [579, 12] width 14 height 9
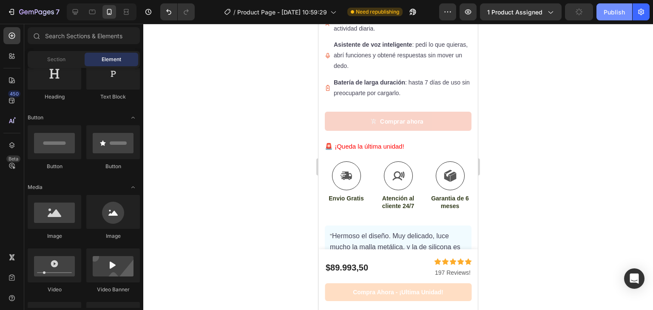
click at [610, 9] on div "Publish" at bounding box center [614, 12] width 21 height 9
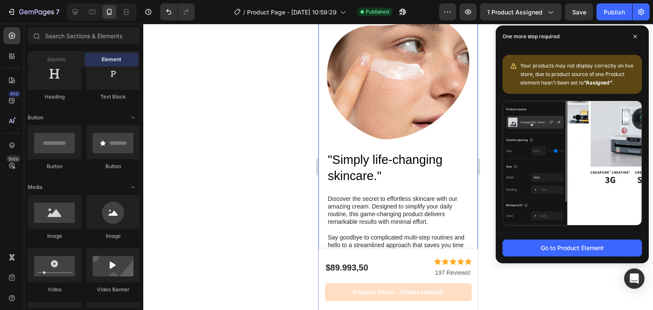
scroll to position [1001, 0]
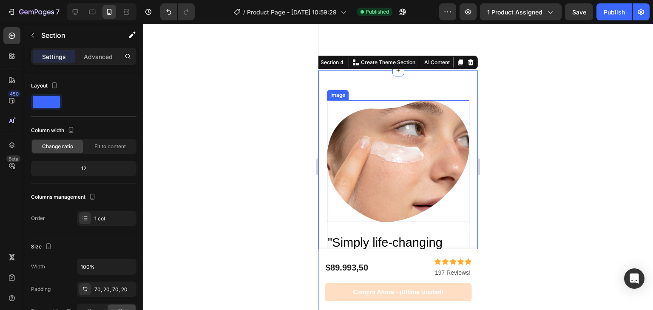
scroll to position [1175, 0]
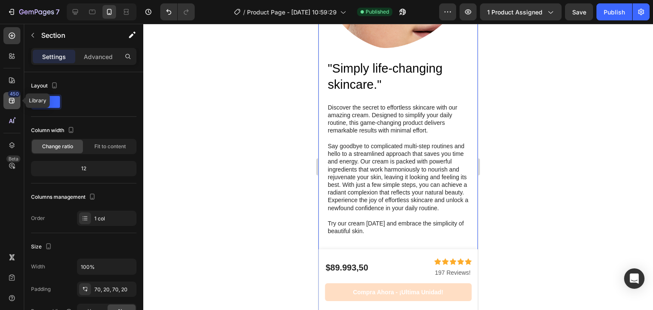
click at [10, 96] on div "450" at bounding box center [14, 94] width 12 height 7
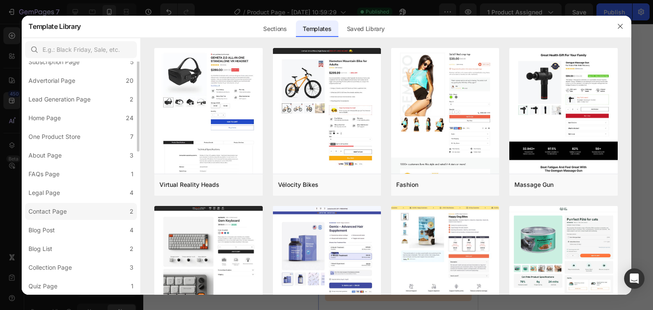
scroll to position [0, 0]
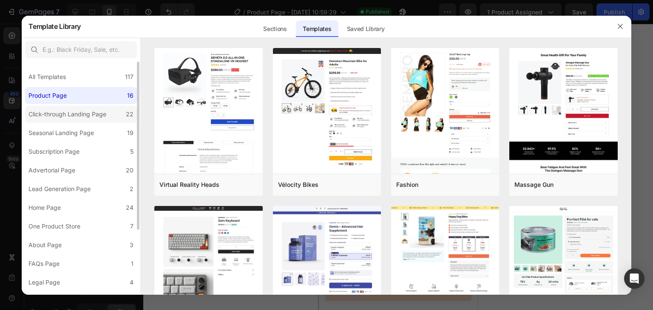
click at [92, 118] on div "Click-through Landing Page" at bounding box center [67, 114] width 78 height 10
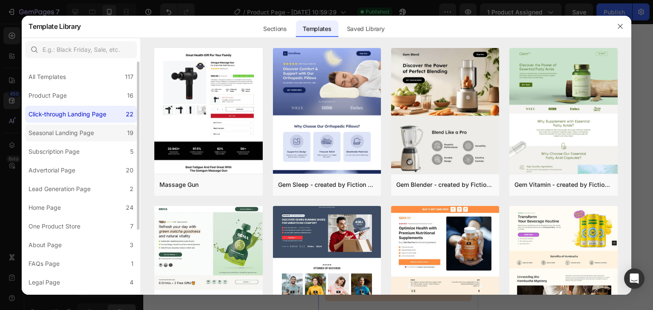
click at [92, 139] on label "Seasonal Landing Page 19" at bounding box center [81, 133] width 112 height 17
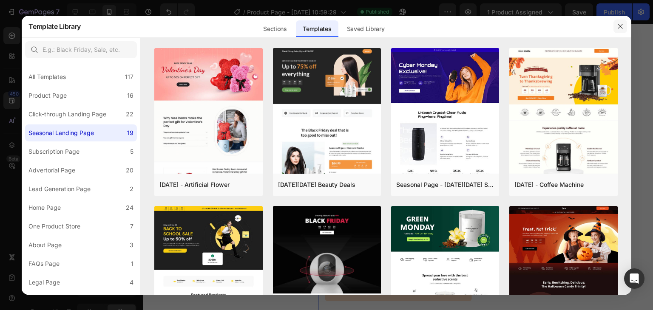
click at [619, 26] on icon "button" at bounding box center [620, 26] width 7 height 7
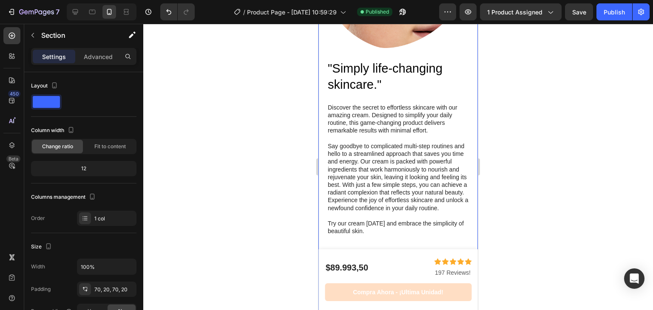
click at [619, 26] on div at bounding box center [398, 167] width 510 height 286
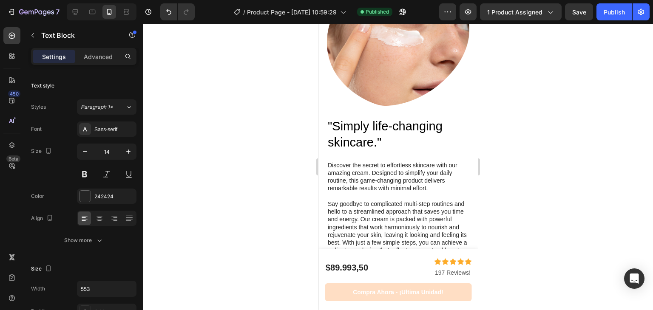
scroll to position [1118, 0]
